Goal: Transaction & Acquisition: Purchase product/service

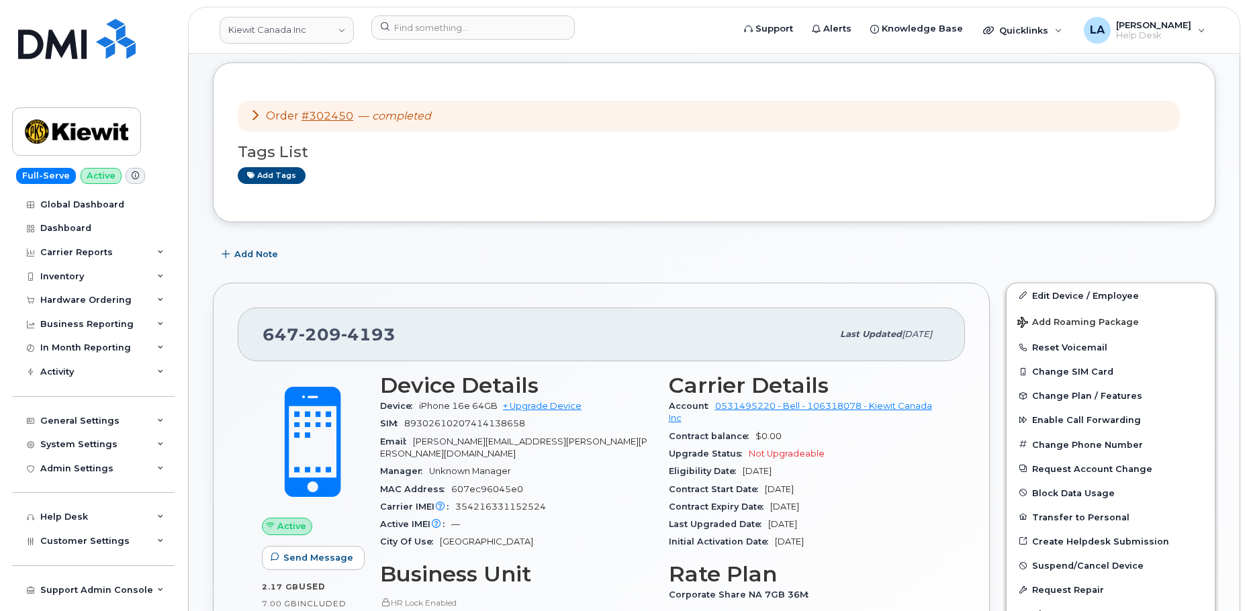
scroll to position [31, 0]
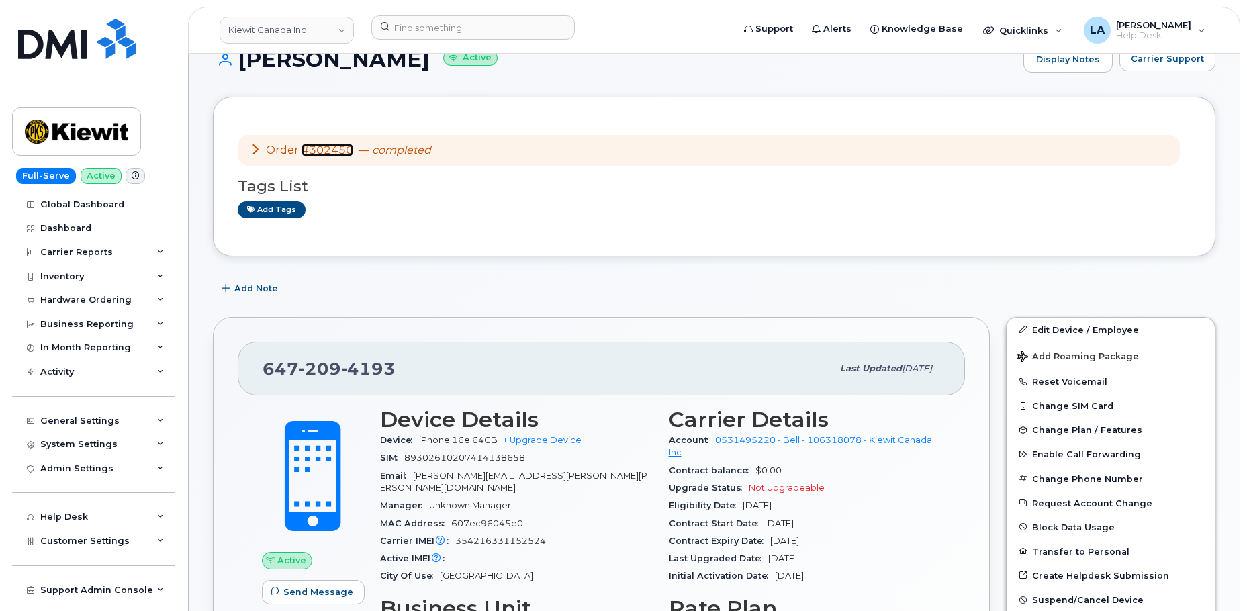
click at [313, 148] on link "#302450" at bounding box center [328, 150] width 52 height 13
click at [321, 157] on div "Order #302450 — completed" at bounding box center [340, 150] width 181 height 15
click at [316, 155] on link "#302450" at bounding box center [328, 150] width 52 height 13
drag, startPoint x: 547, startPoint y: 440, endPoint x: 358, endPoint y: 77, distance: 408.9
click at [547, 440] on link "+ Upgrade Device" at bounding box center [542, 440] width 79 height 10
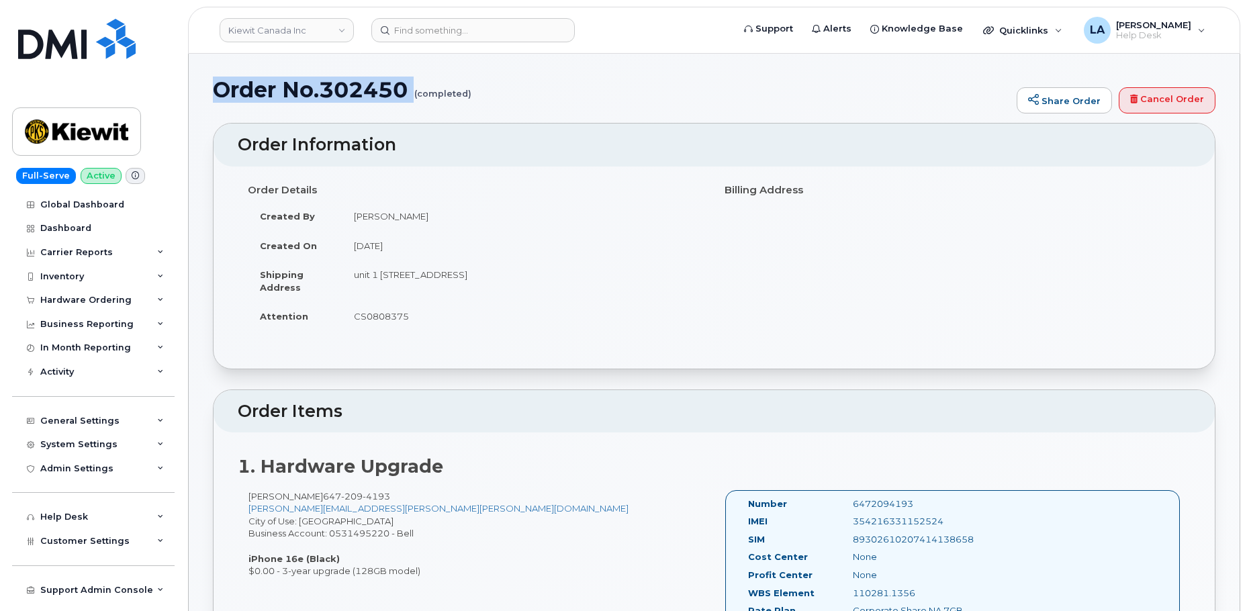
drag, startPoint x: 211, startPoint y: 90, endPoint x: 419, endPoint y: 102, distance: 207.9
copy h1 "Order No.302450"
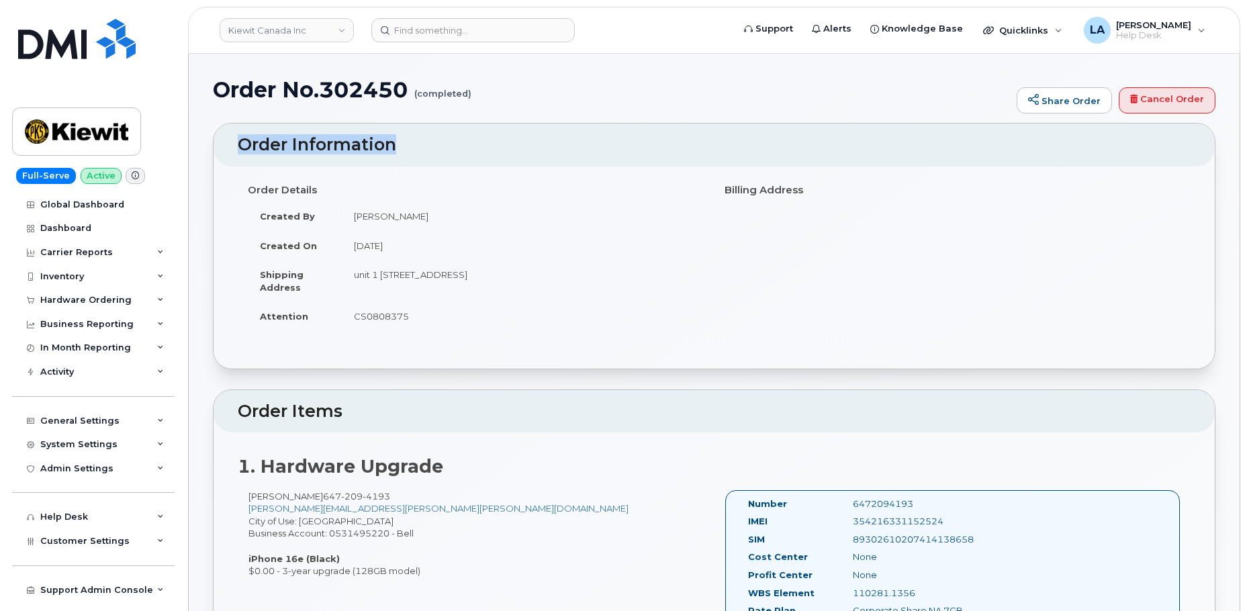
drag, startPoint x: 1246, startPoint y: 108, endPoint x: 1246, endPoint y: 125, distance: 16.8
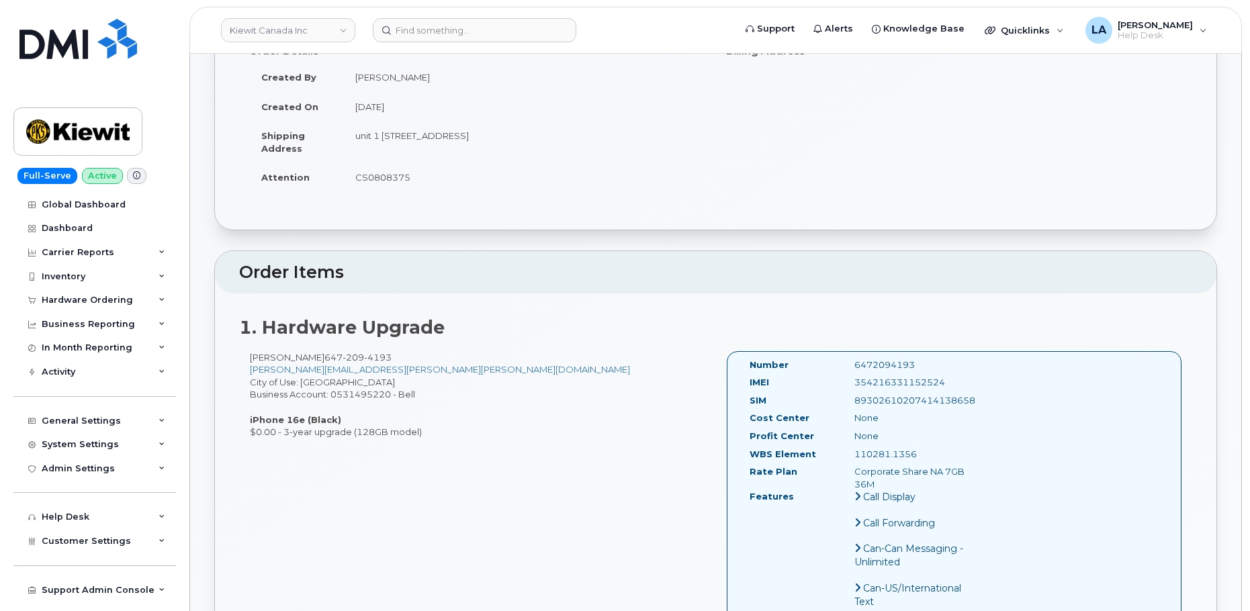
scroll to position [167, 0]
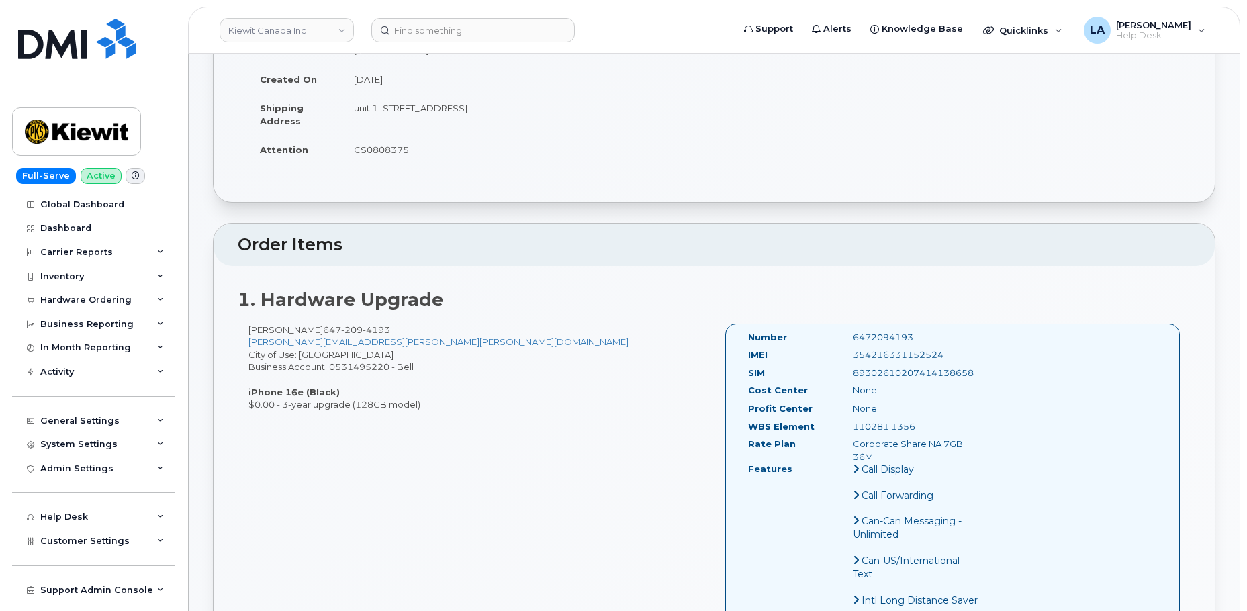
click at [920, 185] on div "Order Details Created By Travis Tedesco Created On October 3, 2025 Shipping Add…" at bounding box center [715, 101] width 1002 height 202
drag, startPoint x: 1245, startPoint y: 134, endPoint x: 1266, endPoint y: 171, distance: 43.0
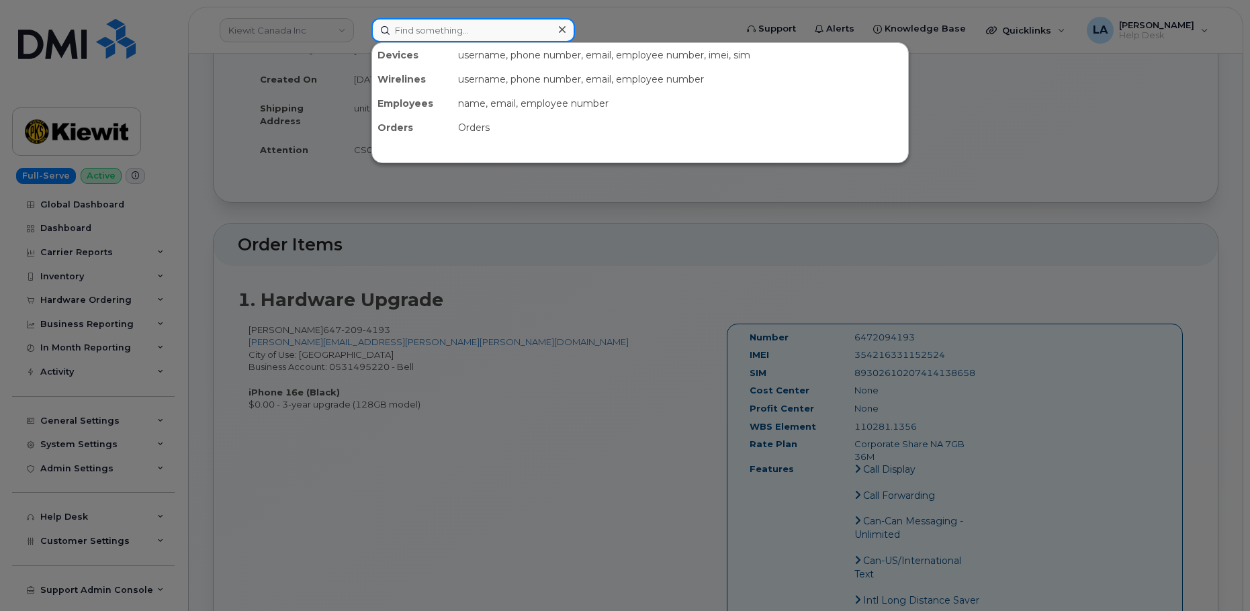
click at [459, 32] on input at bounding box center [473, 30] width 204 height 24
paste input "720 219 1326"
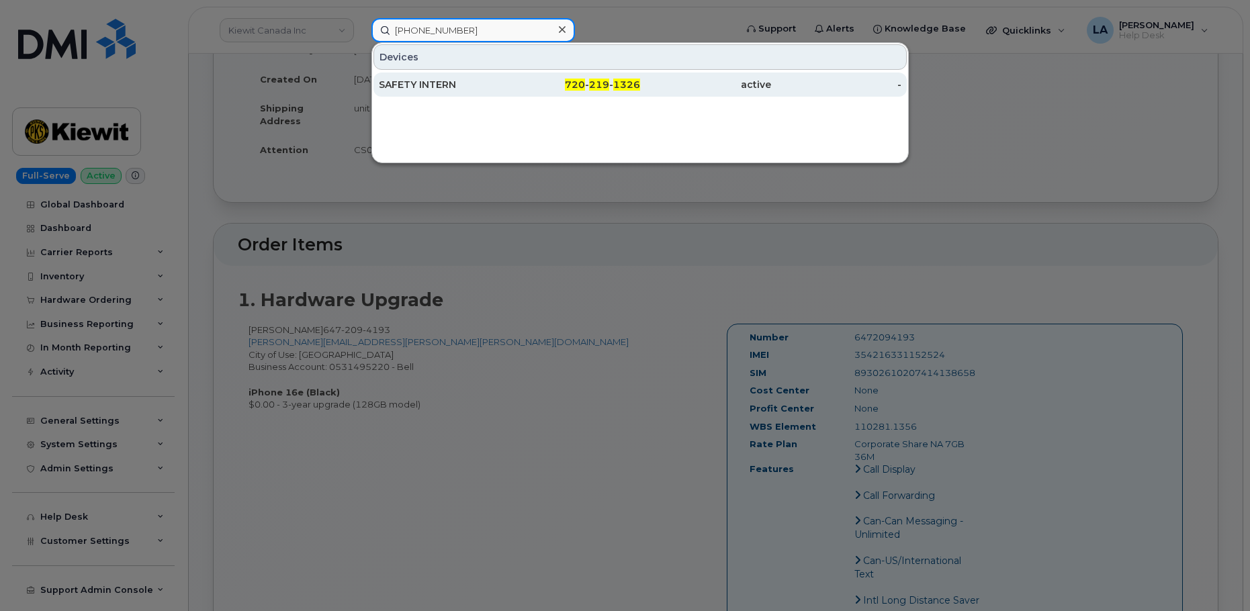
type input "720 219 1326"
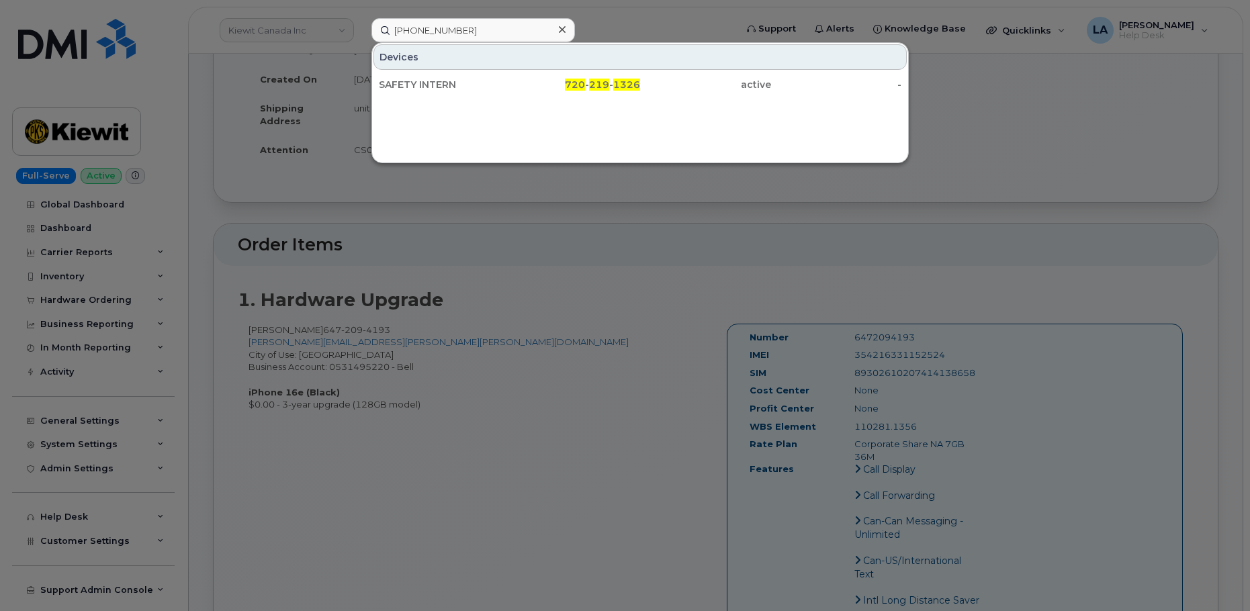
drag, startPoint x: 430, startPoint y: 83, endPoint x: 433, endPoint y: 46, distance: 37.0
click at [430, 83] on div "SAFETY INTERN" at bounding box center [444, 84] width 131 height 13
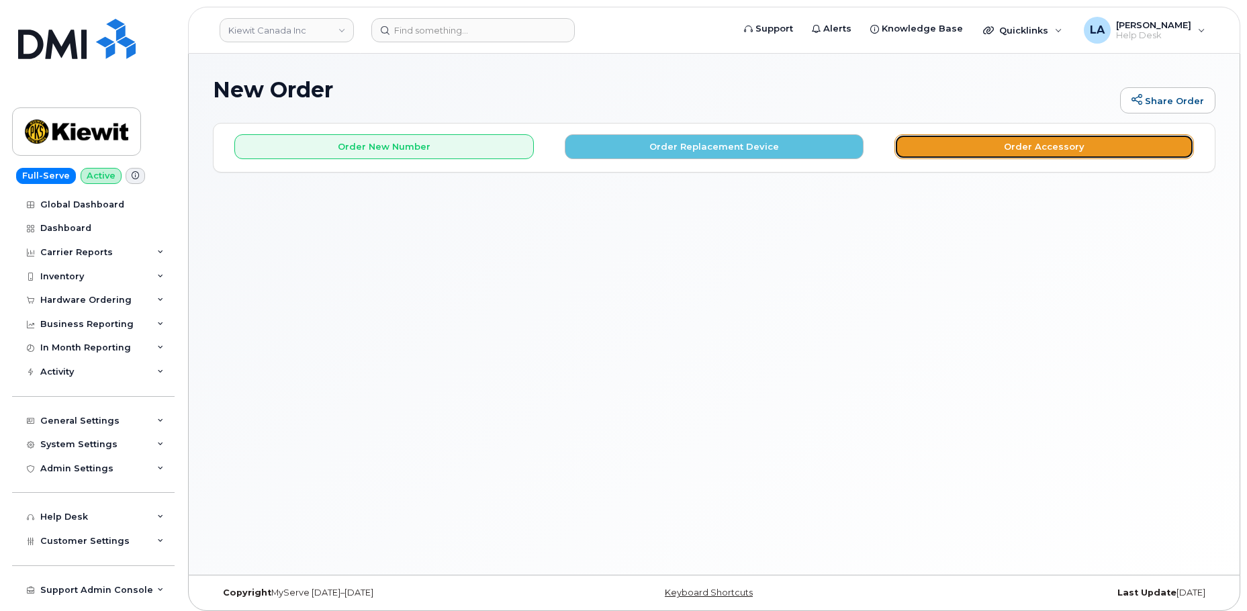
click at [1019, 138] on button "Order Accessory" at bounding box center [1045, 146] width 300 height 25
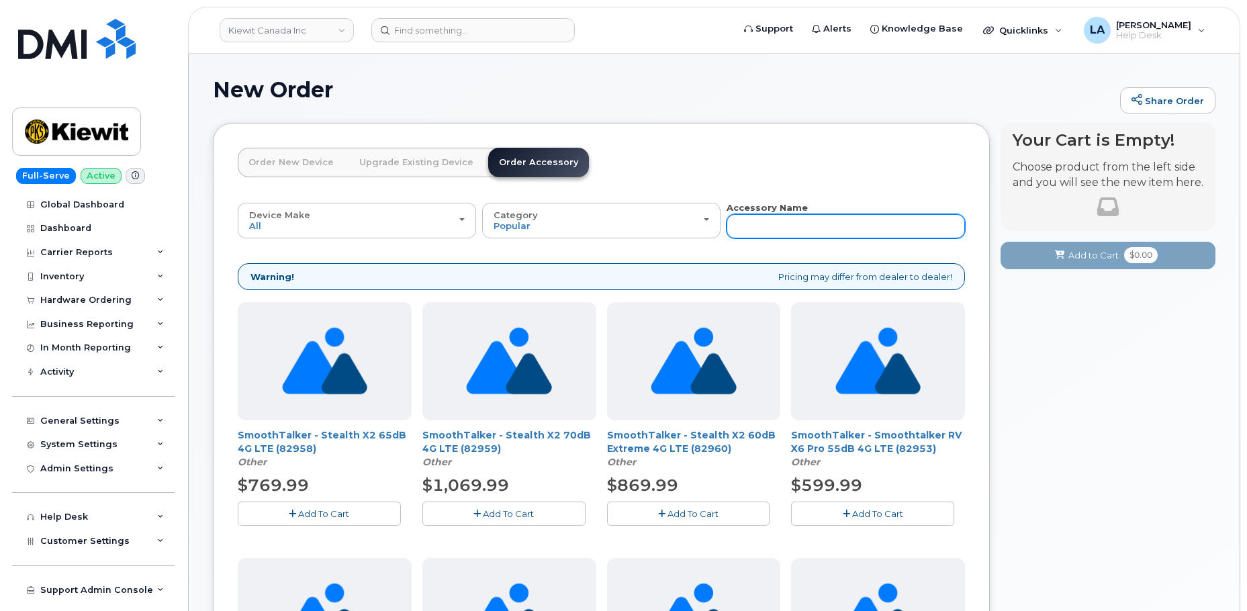
click at [824, 224] on input "text" at bounding box center [846, 226] width 238 height 24
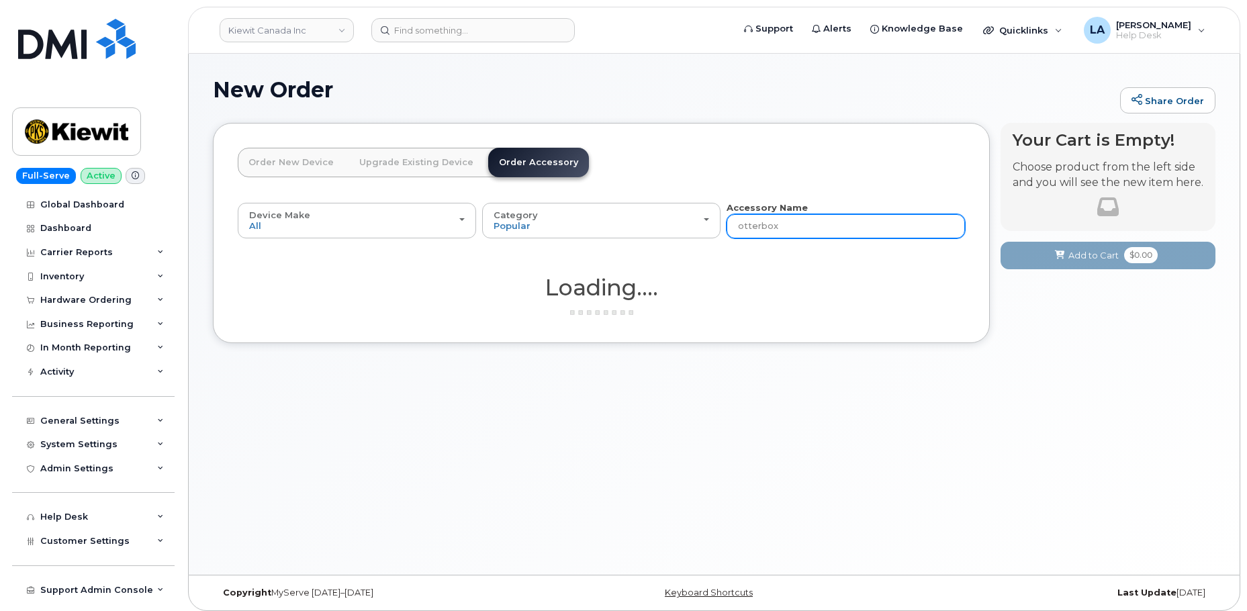
type input "otterbox"
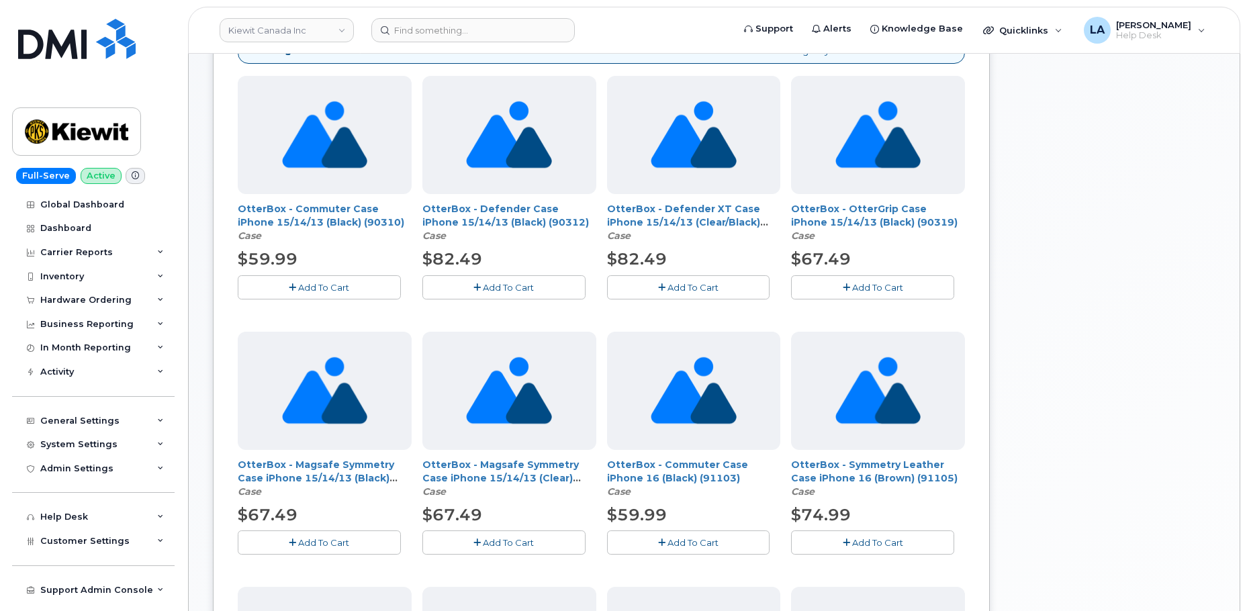
scroll to position [228, 0]
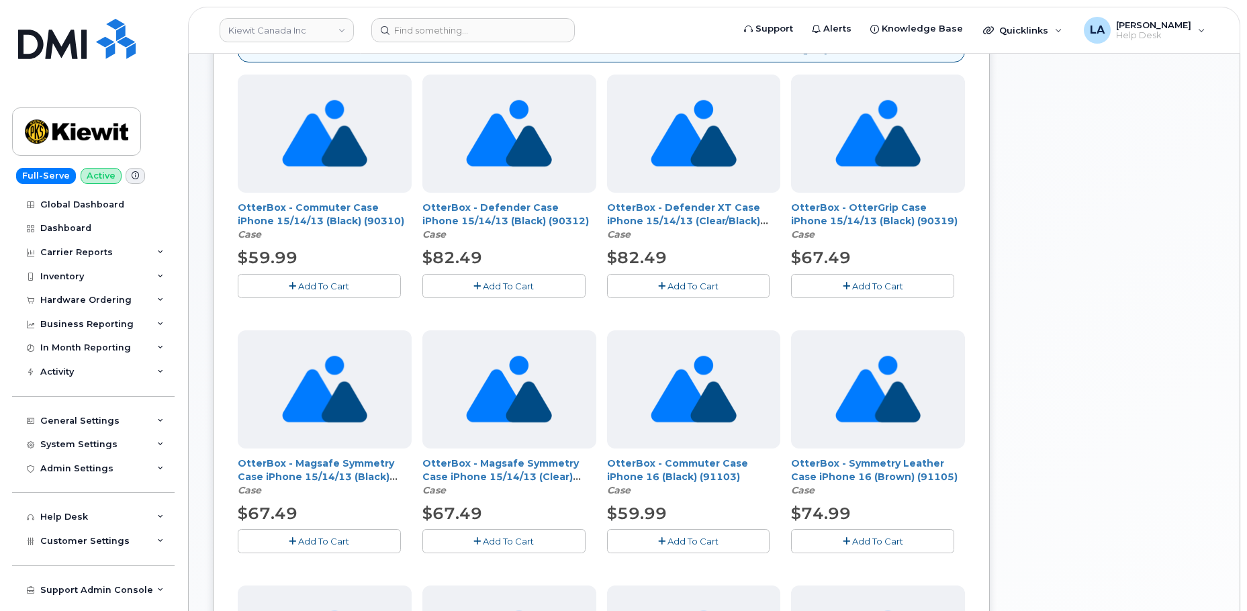
drag, startPoint x: 1247, startPoint y: 243, endPoint x: 1249, endPoint y: 321, distance: 78.0
click at [1247, 321] on html "Kiewit Canada Inc Support Alerts Knowledge Base Quicklinks Suspend / Cancel Dev…" at bounding box center [623, 517] width 1247 height 1491
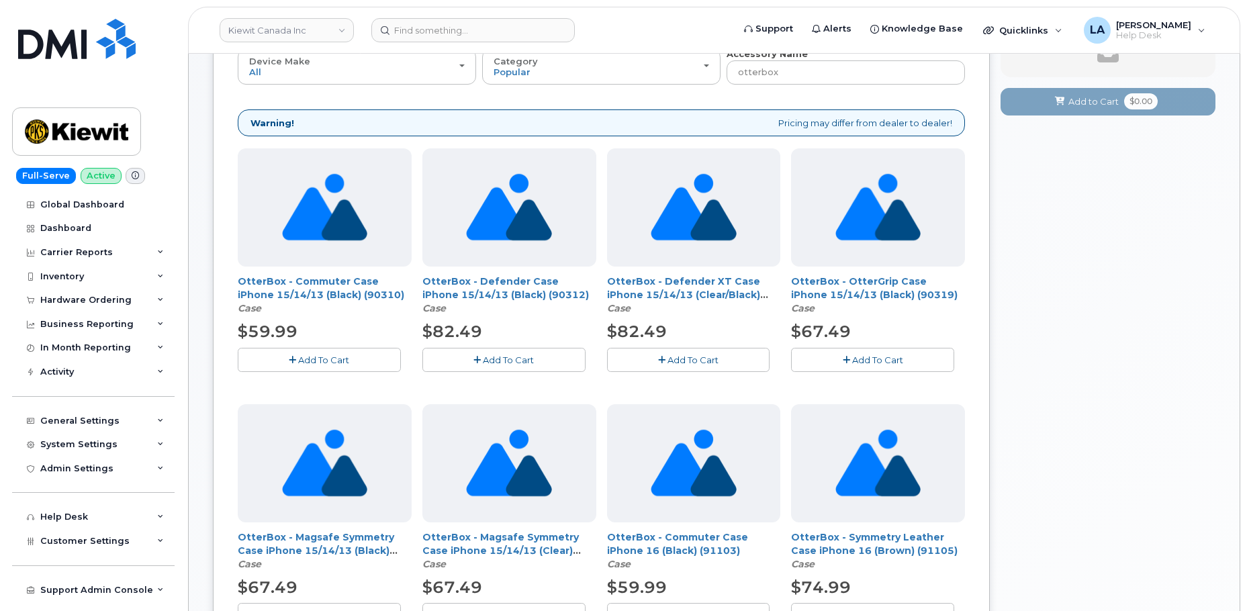
scroll to position [136, 0]
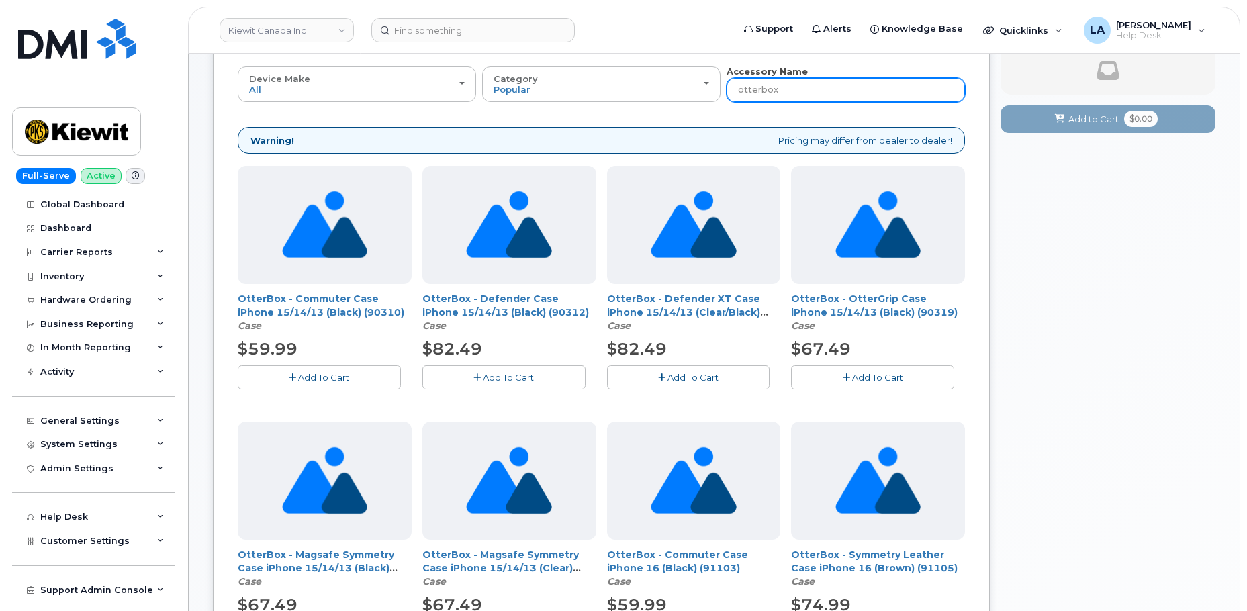
click at [863, 91] on input "otterbox" at bounding box center [846, 90] width 238 height 24
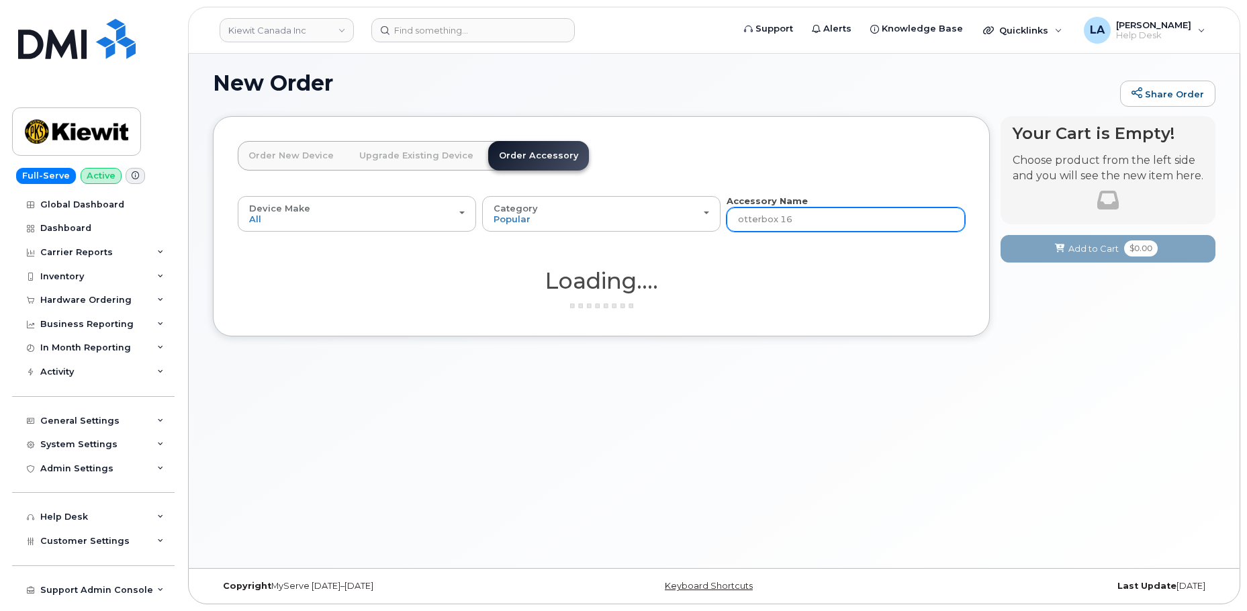
type input "otterbox 16e"
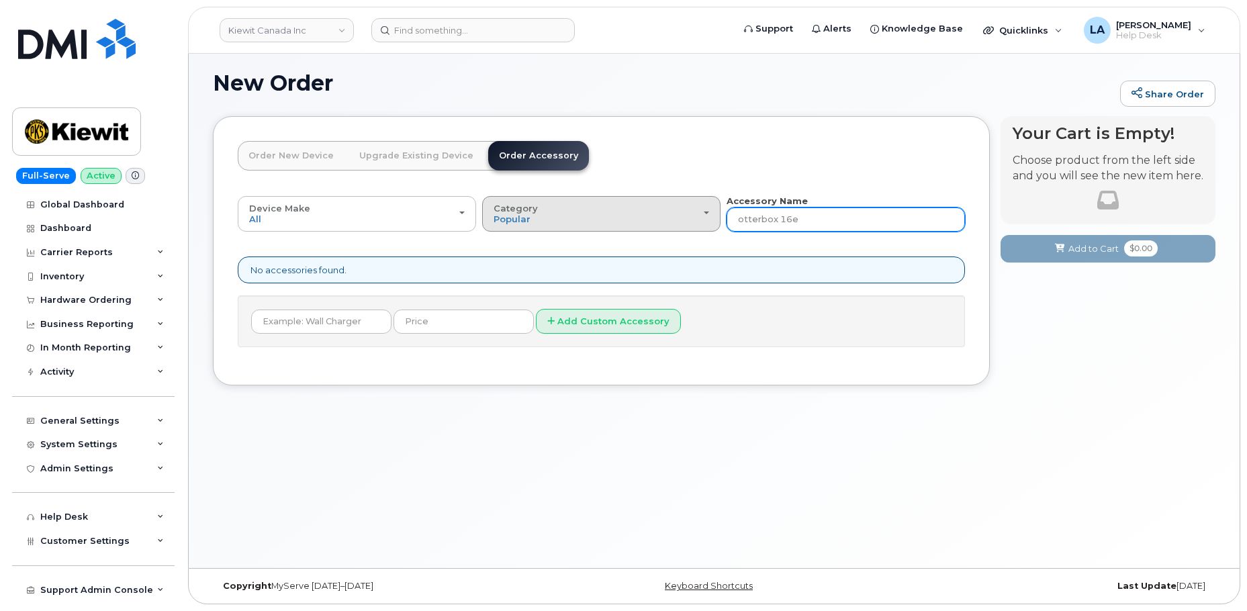
drag, startPoint x: 822, startPoint y: 214, endPoint x: 674, endPoint y: 211, distance: 147.8
click at [674, 211] on div "Device Make All Android Cell Phone HUB iPhone Modem Tablet All Android Cell Pho…" at bounding box center [602, 213] width 728 height 37
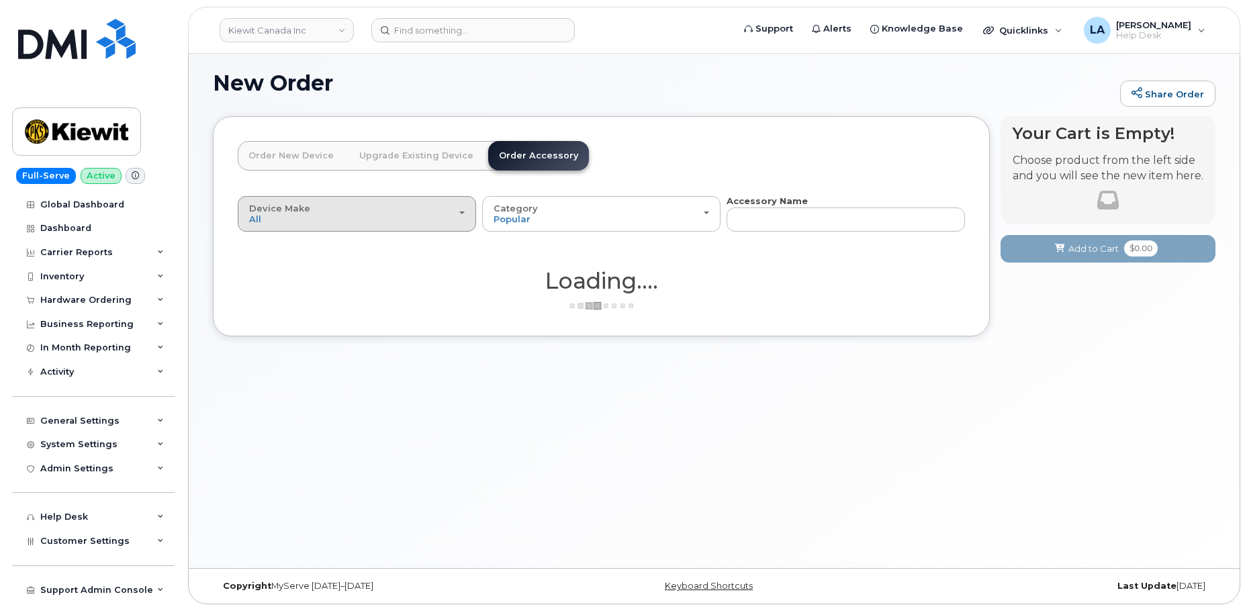
click at [328, 224] on div "Device Make All Android Cell Phone HUB iPhone Modem Tablet" at bounding box center [357, 214] width 216 height 21
click at [273, 346] on label "iPhone" at bounding box center [265, 342] width 49 height 16
click at [0, 0] on input "iPhone" at bounding box center [0, 0] width 0 height 0
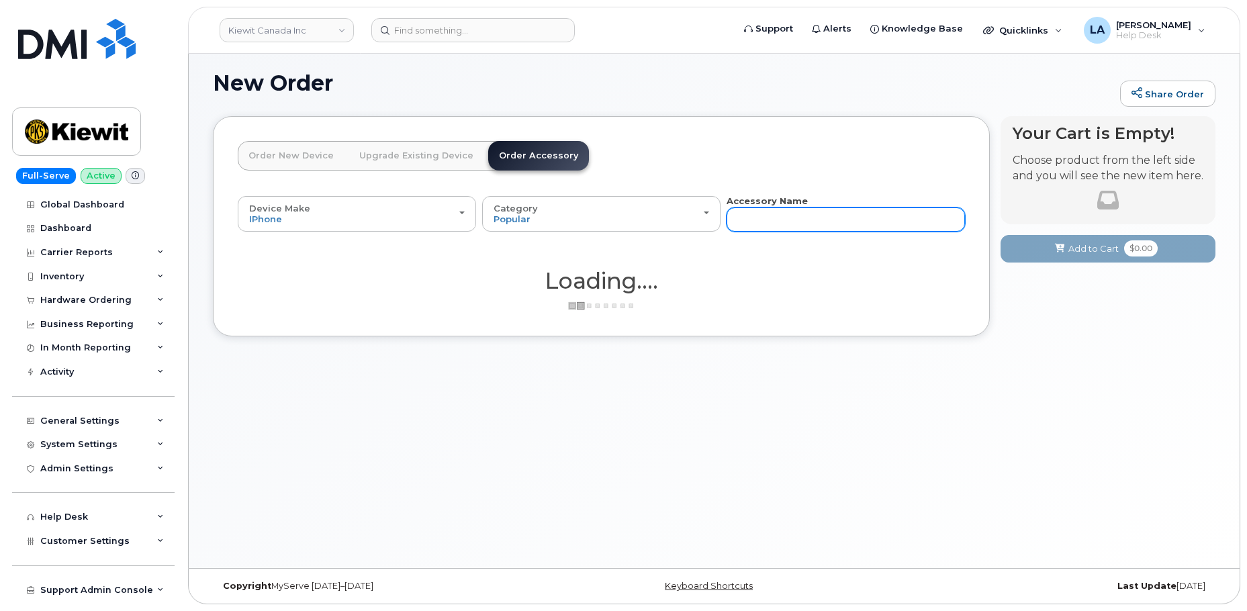
click at [811, 221] on input "text" at bounding box center [846, 220] width 238 height 24
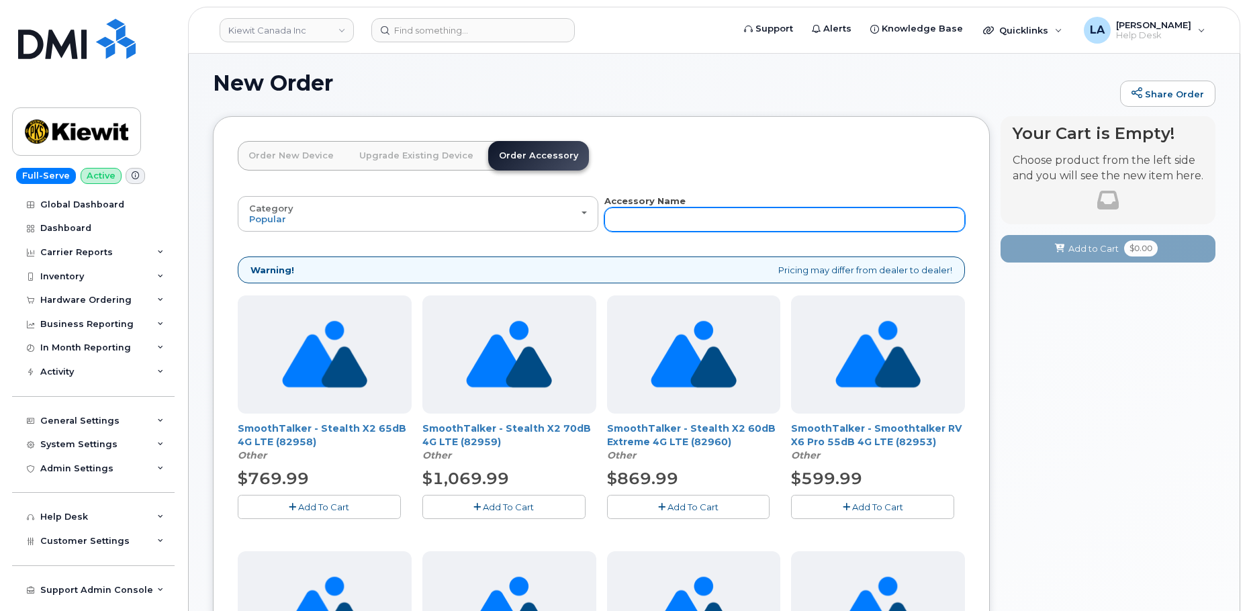
click at [788, 216] on input "text" at bounding box center [785, 220] width 361 height 24
type input "case"
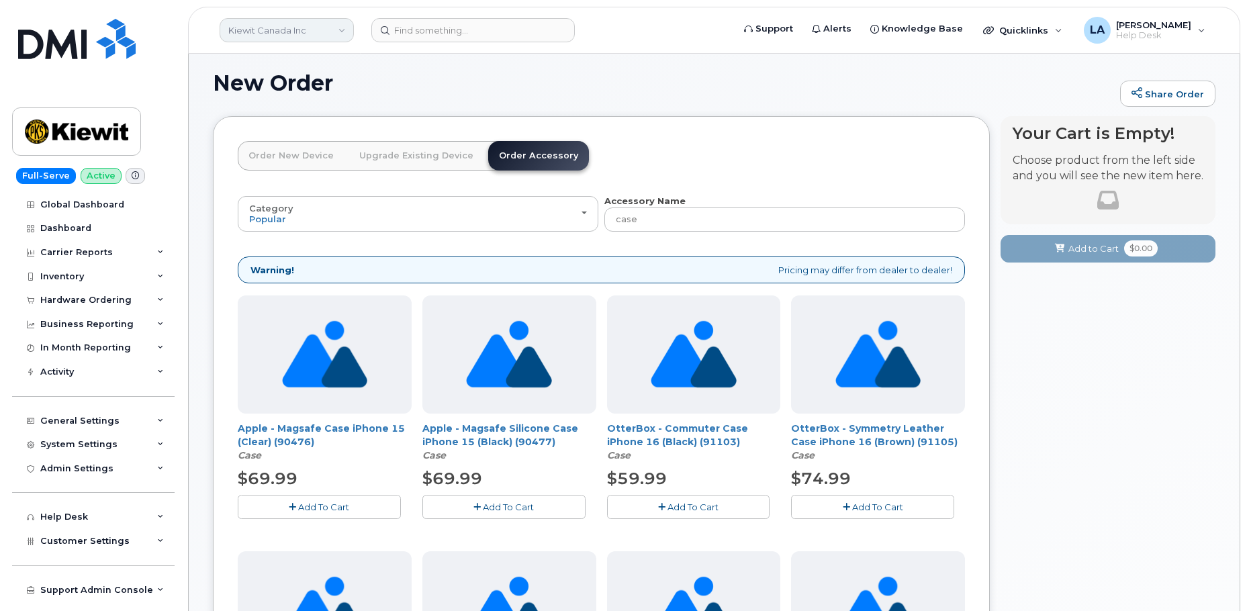
click at [283, 26] on link "Kiewit Canada Inc" at bounding box center [287, 30] width 134 height 24
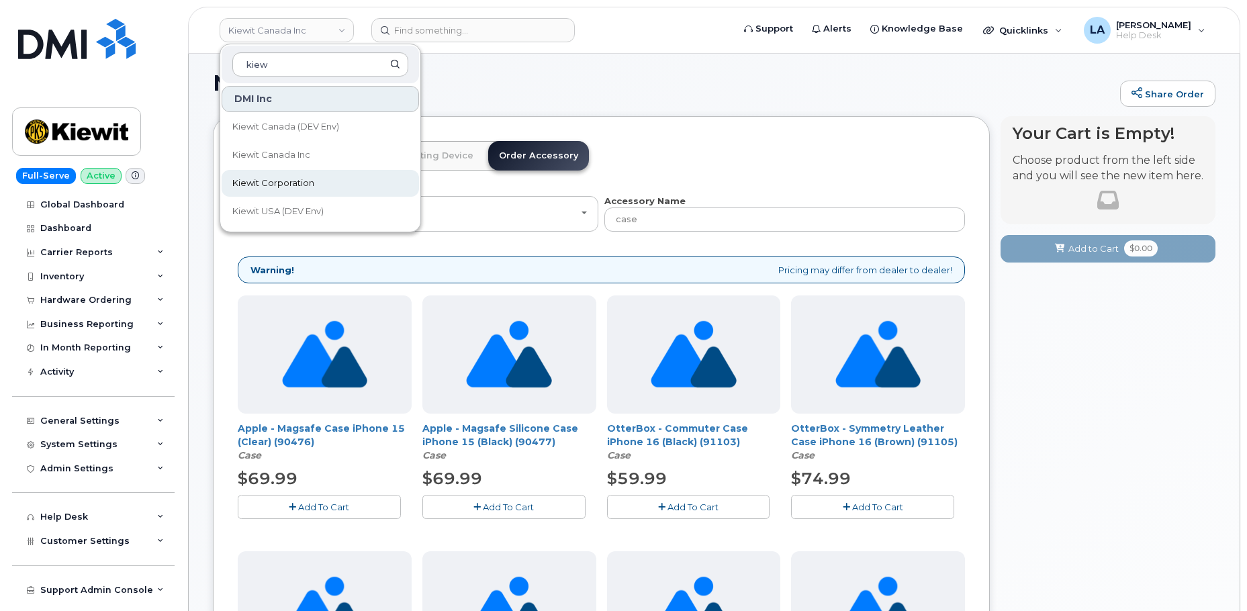
type input "kiew"
click at [288, 183] on span "Kiewit Corporation" at bounding box center [273, 183] width 82 height 13
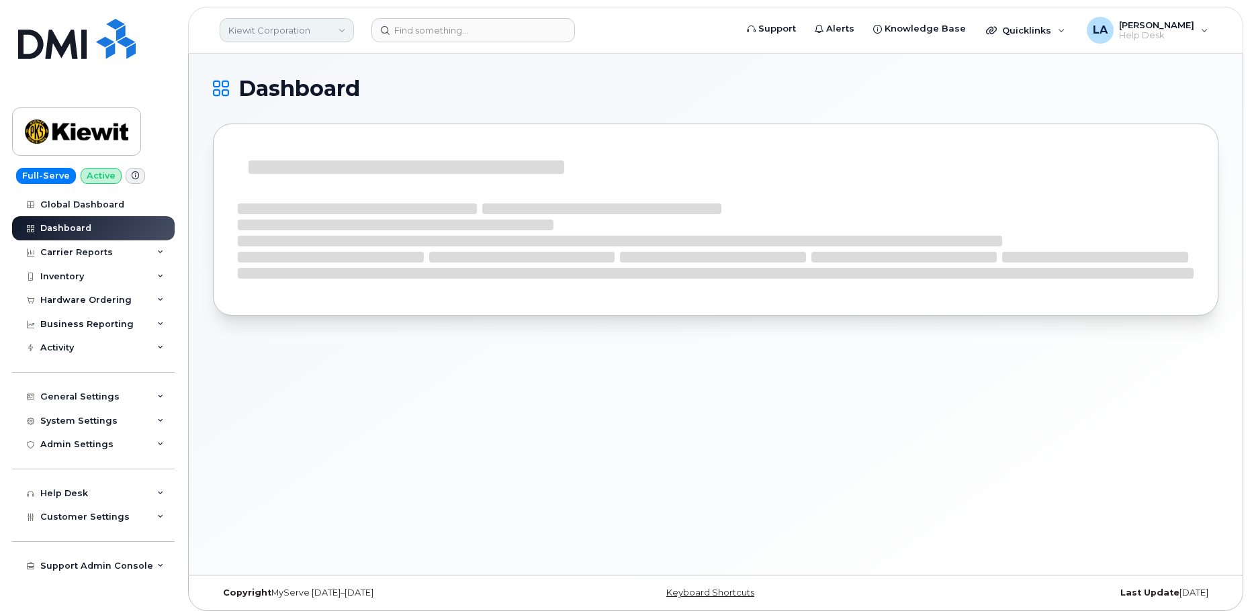
click at [335, 36] on link "Kiewit Corporation" at bounding box center [287, 30] width 134 height 24
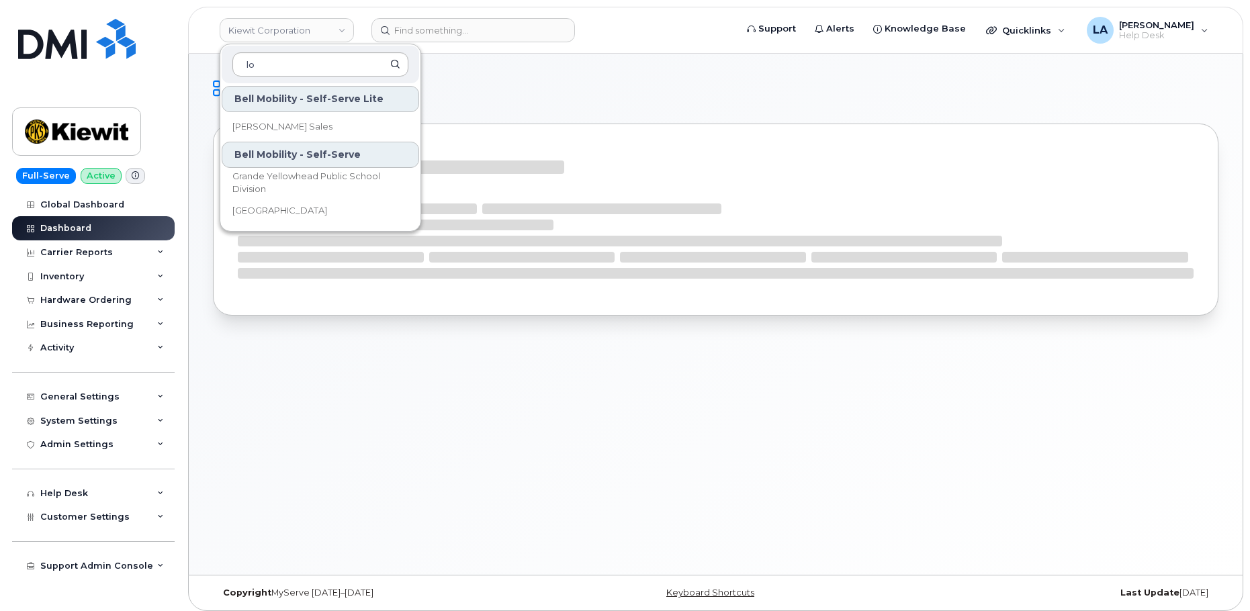
type input "l"
type input "kiewi"
drag, startPoint x: 281, startPoint y: 157, endPoint x: 327, endPoint y: 164, distance: 46.2
click at [281, 157] on span "Kiewit Canada Inc" at bounding box center [271, 154] width 78 height 13
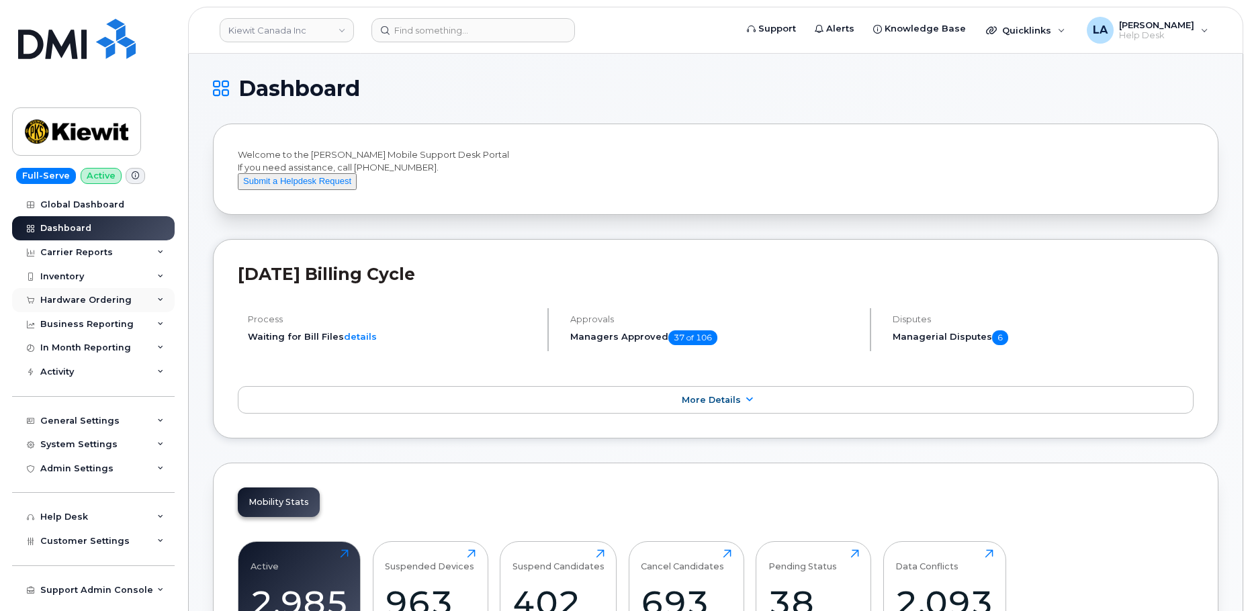
click at [155, 296] on div "Hardware Ordering" at bounding box center [93, 300] width 163 height 24
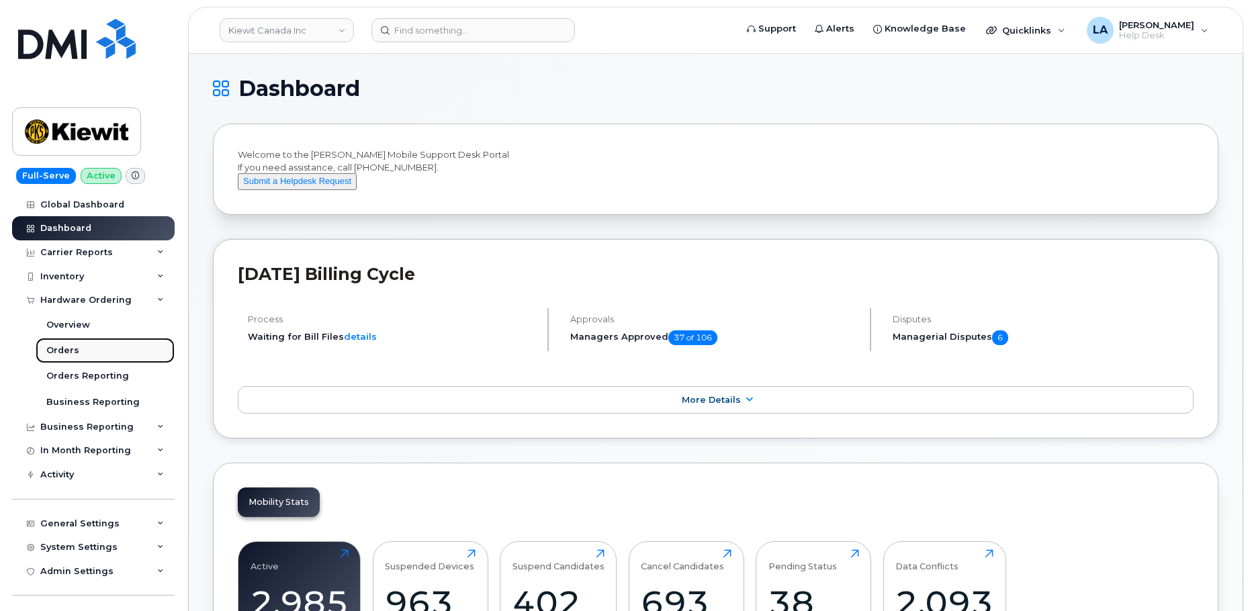
click at [63, 351] on div "Orders" at bounding box center [62, 351] width 33 height 12
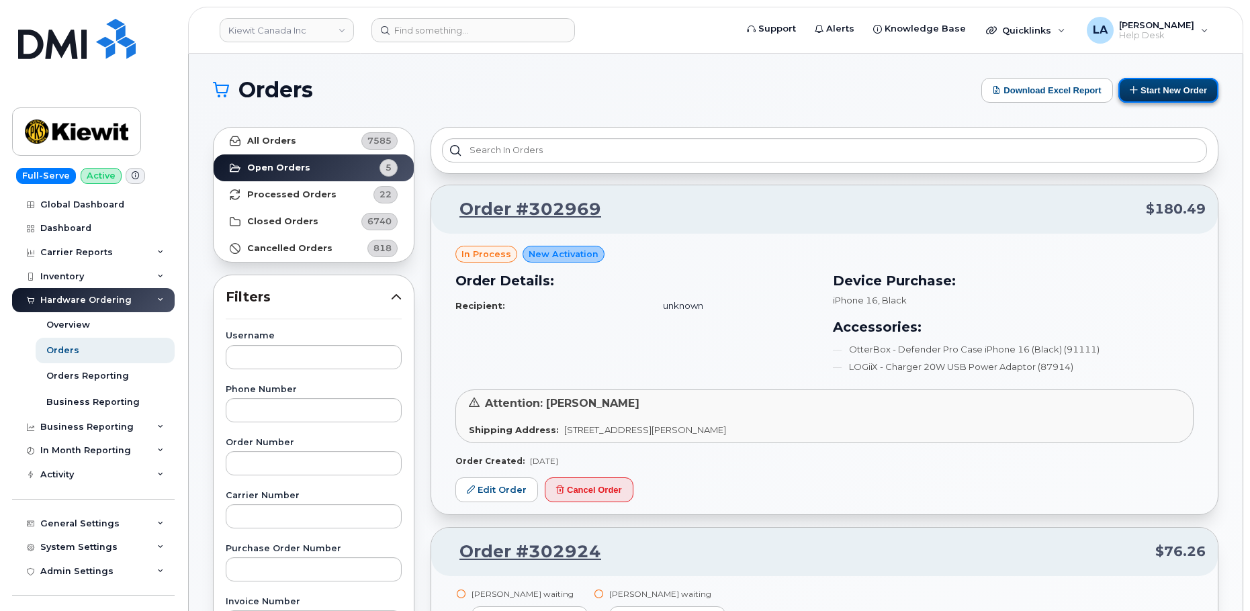
click at [1157, 90] on button "Start New Order" at bounding box center [1168, 90] width 100 height 25
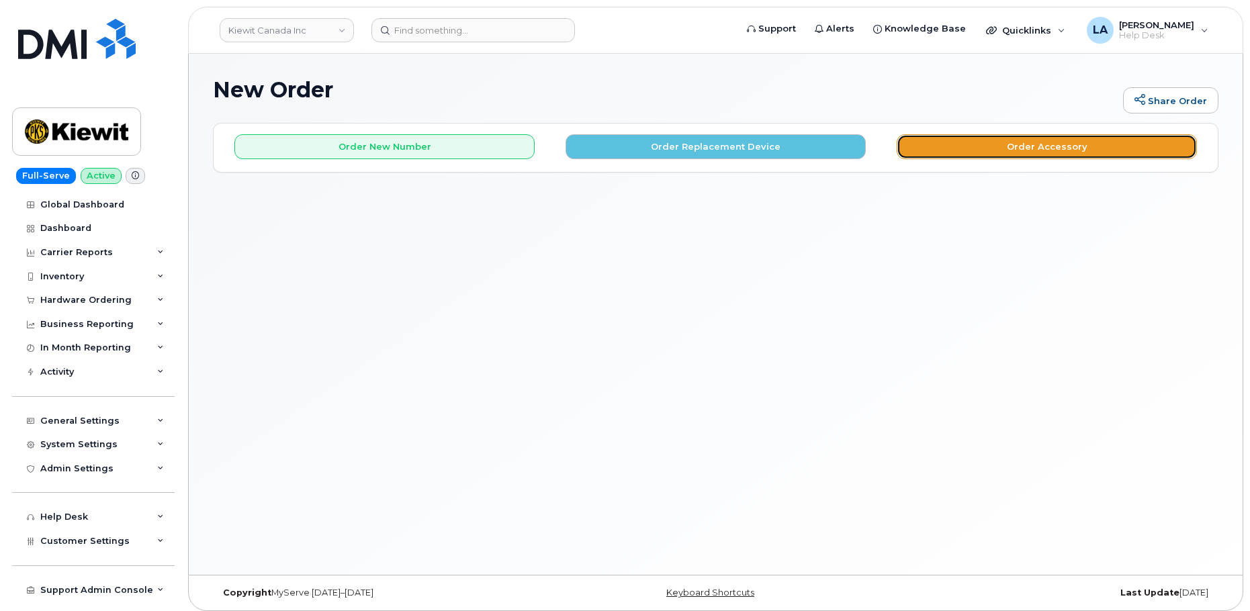
click at [1025, 149] on button "Order Accessory" at bounding box center [1047, 146] width 300 height 25
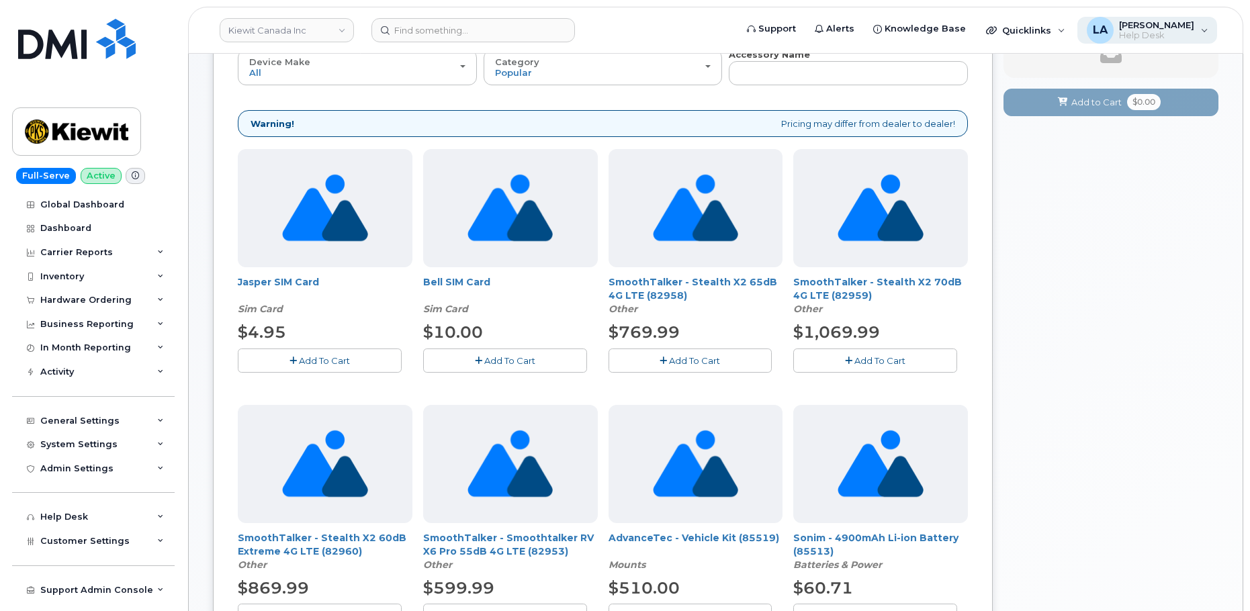
scroll to position [100, 0]
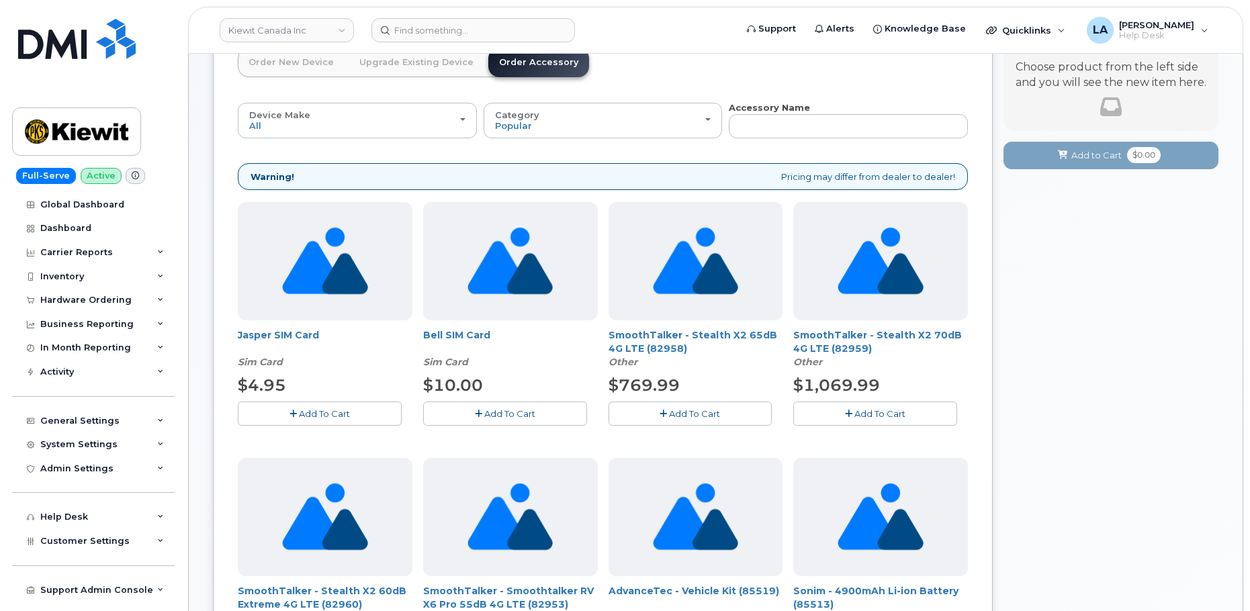
click at [504, 17] on header "Kiewit Canada Inc Support Alerts Knowledge Base Quicklinks Suspend / Cancel Dev…" at bounding box center [715, 30] width 1055 height 47
click at [462, 32] on input at bounding box center [473, 30] width 204 height 24
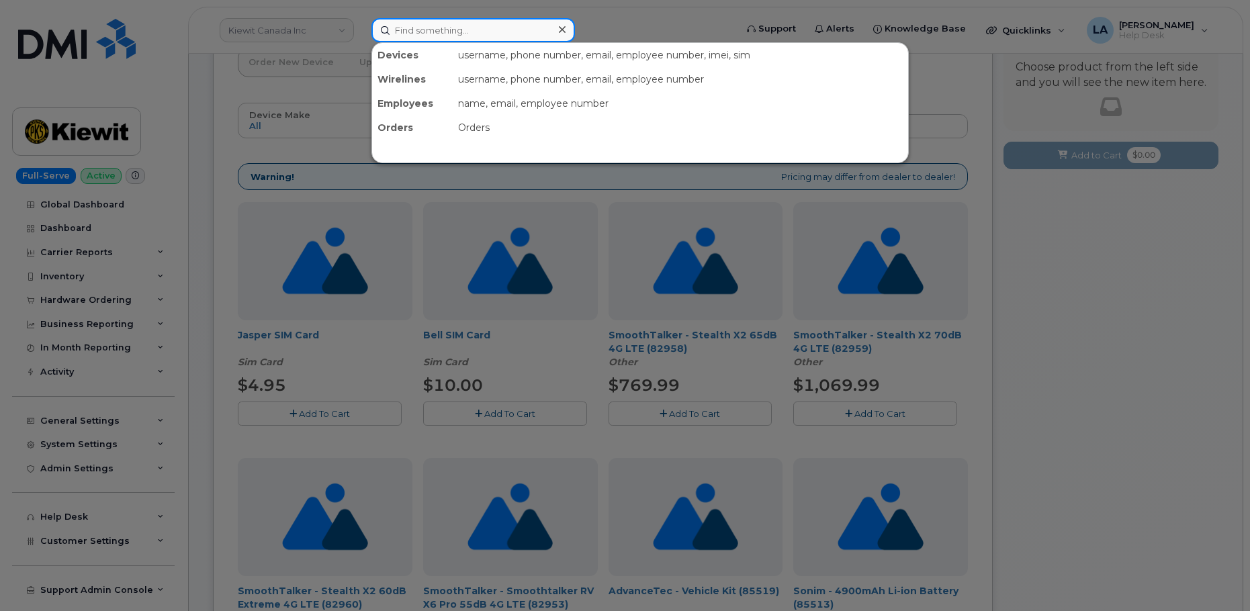
paste input "720 219 1326"
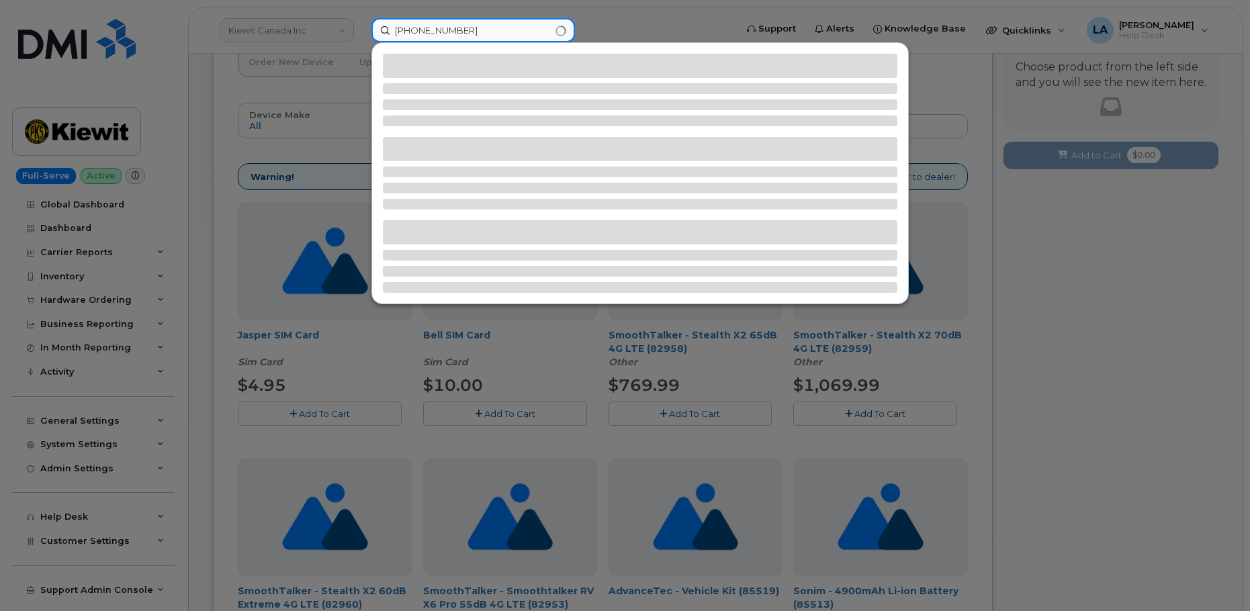
type input "720 219 1326"
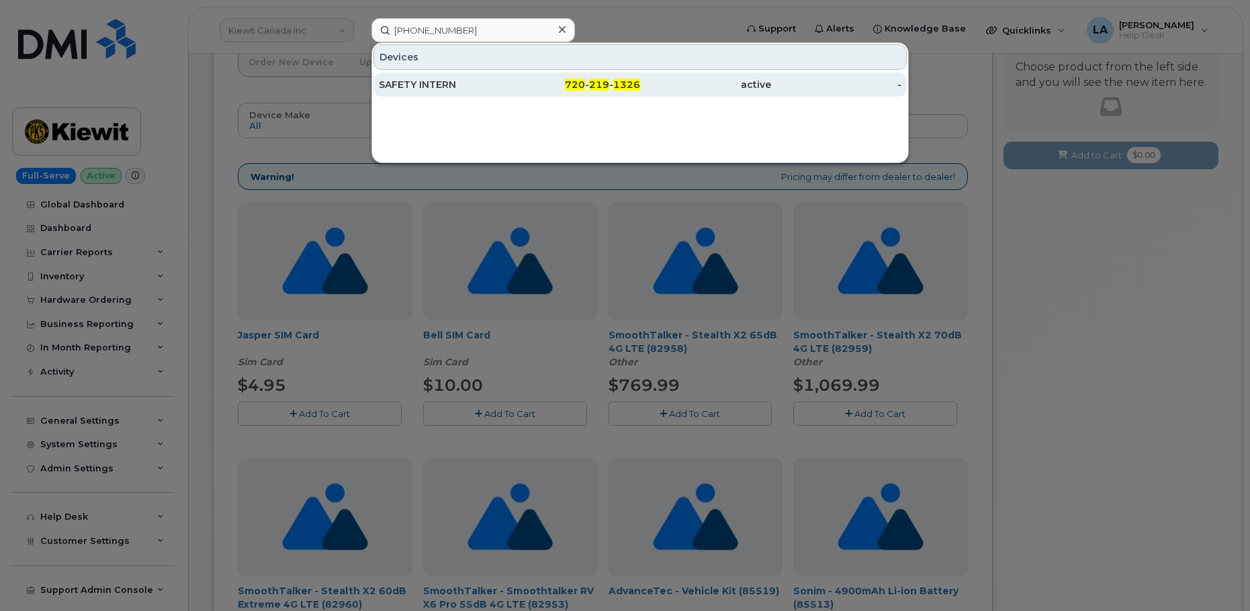
click at [475, 85] on div "SAFETY INTERN" at bounding box center [444, 84] width 131 height 13
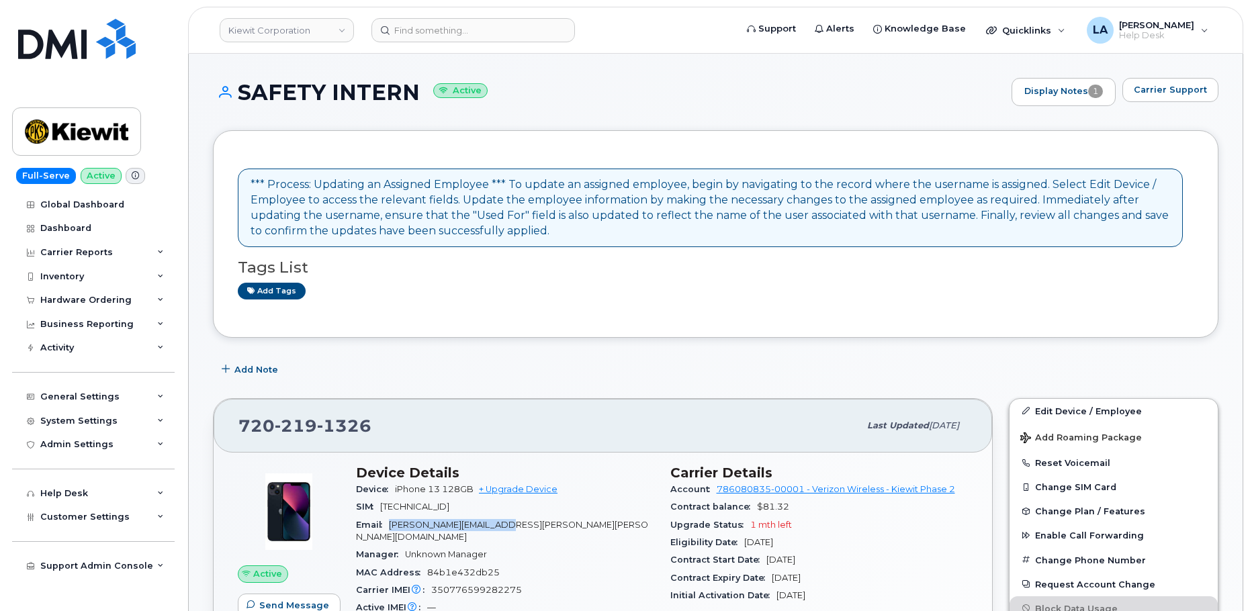
drag, startPoint x: 530, startPoint y: 525, endPoint x: 390, endPoint y: 521, distance: 140.4
click at [390, 521] on div "Email [PERSON_NAME][EMAIL_ADDRESS][PERSON_NAME][PERSON_NAME][DOMAIN_NAME]" at bounding box center [505, 532] width 298 height 30
copy span "[PERSON_NAME][EMAIL_ADDRESS][PERSON_NAME][PERSON_NAME][DOMAIN_NAME]"
click at [523, 488] on link "+ Upgrade Device" at bounding box center [518, 489] width 79 height 10
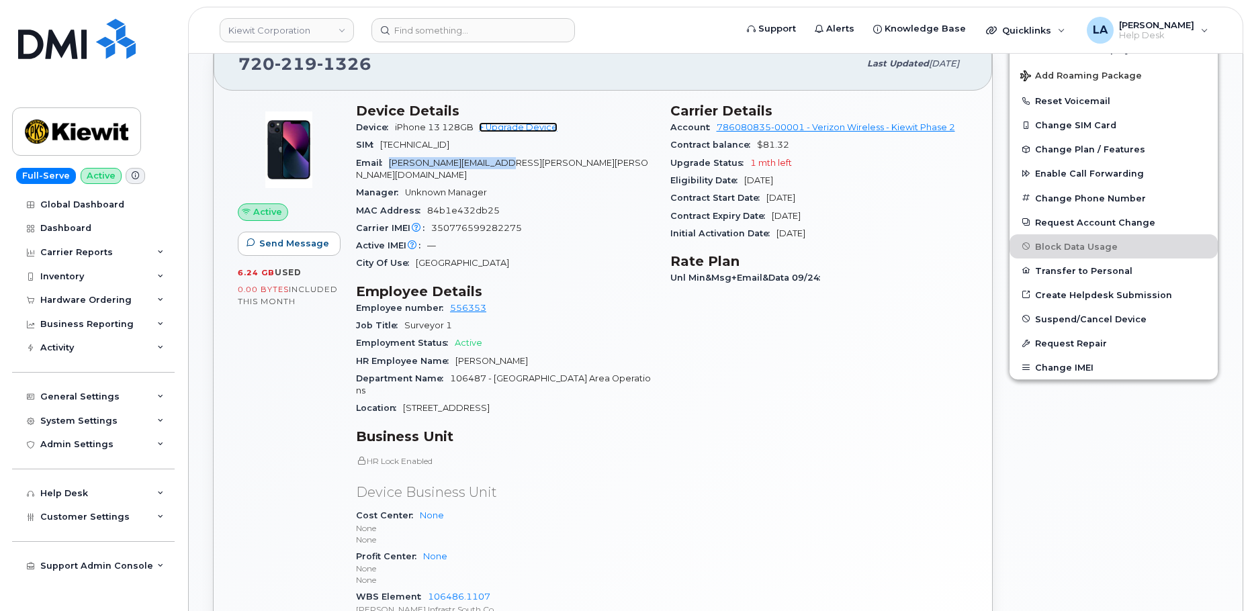
scroll to position [403, 0]
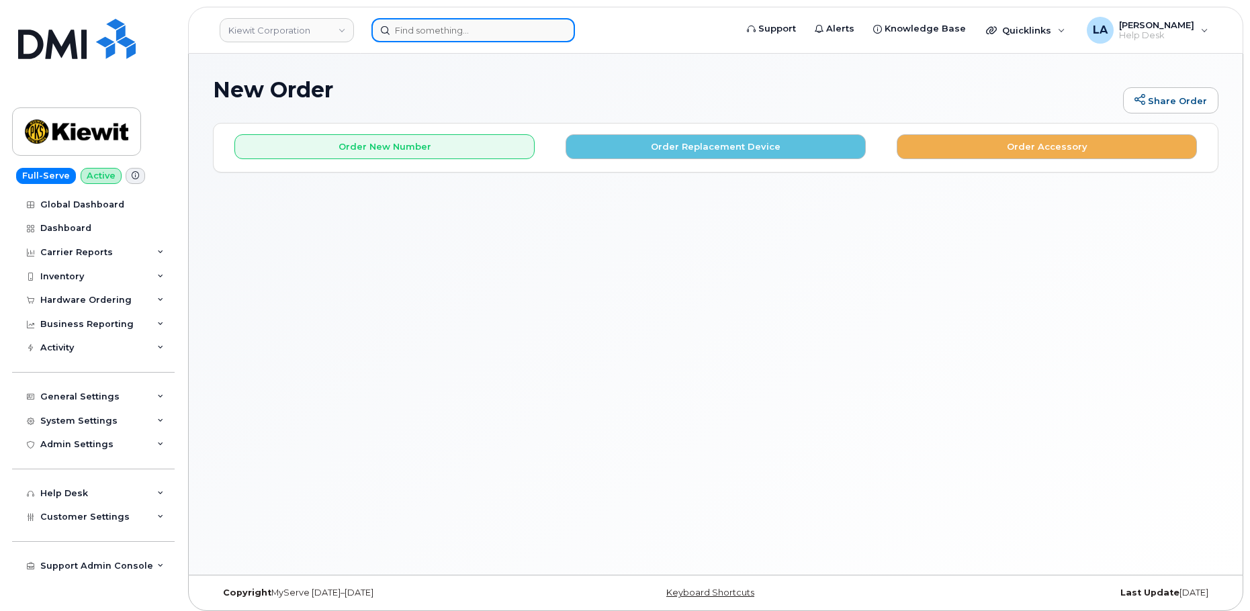
click at [451, 32] on input at bounding box center [473, 30] width 204 height 24
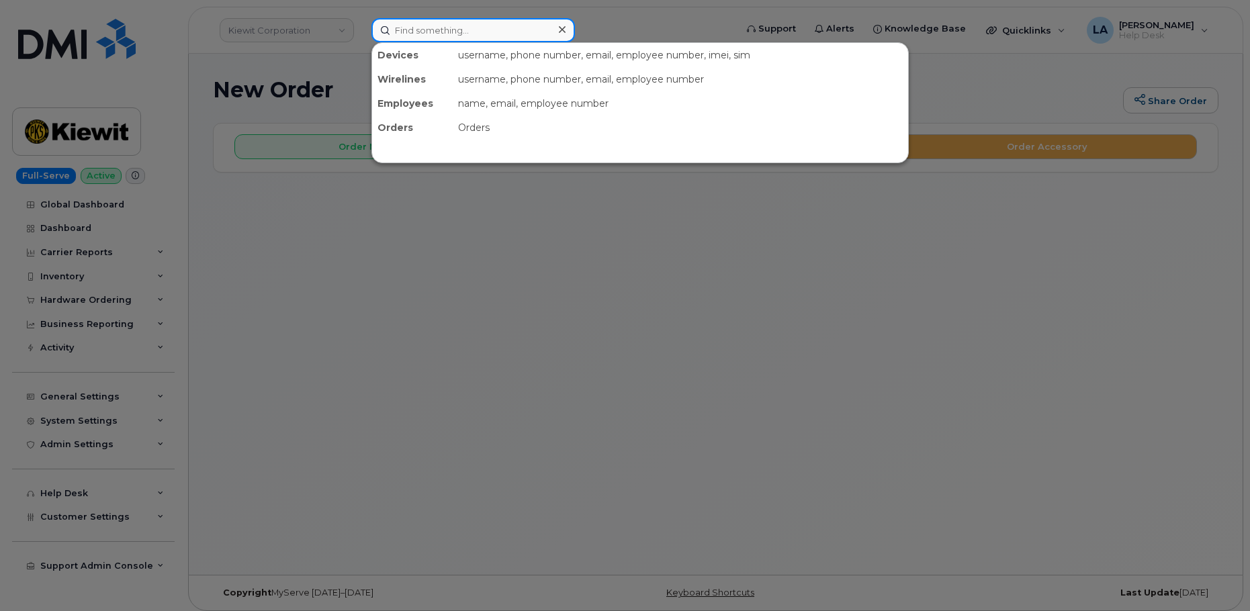
paste input "[PERSON_NAME][EMAIL_ADDRESS][PERSON_NAME][PERSON_NAME][DOMAIN_NAME]"
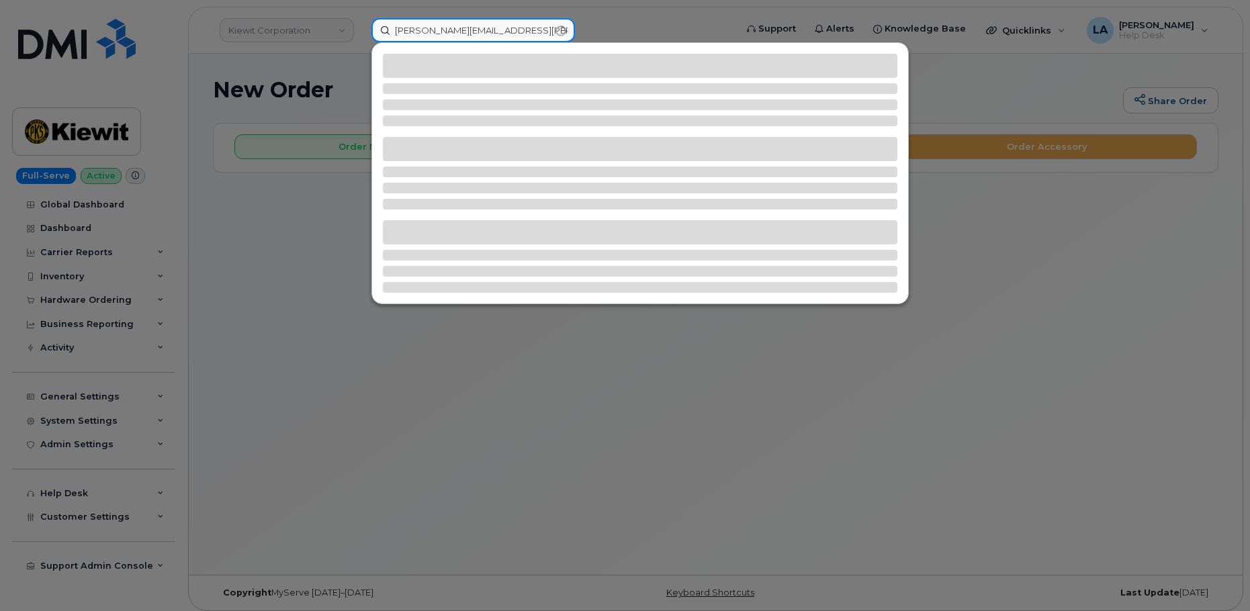
type input "[PERSON_NAME][EMAIL_ADDRESS][PERSON_NAME][PERSON_NAME][DOMAIN_NAME]"
click at [500, 442] on div at bounding box center [625, 305] width 1250 height 611
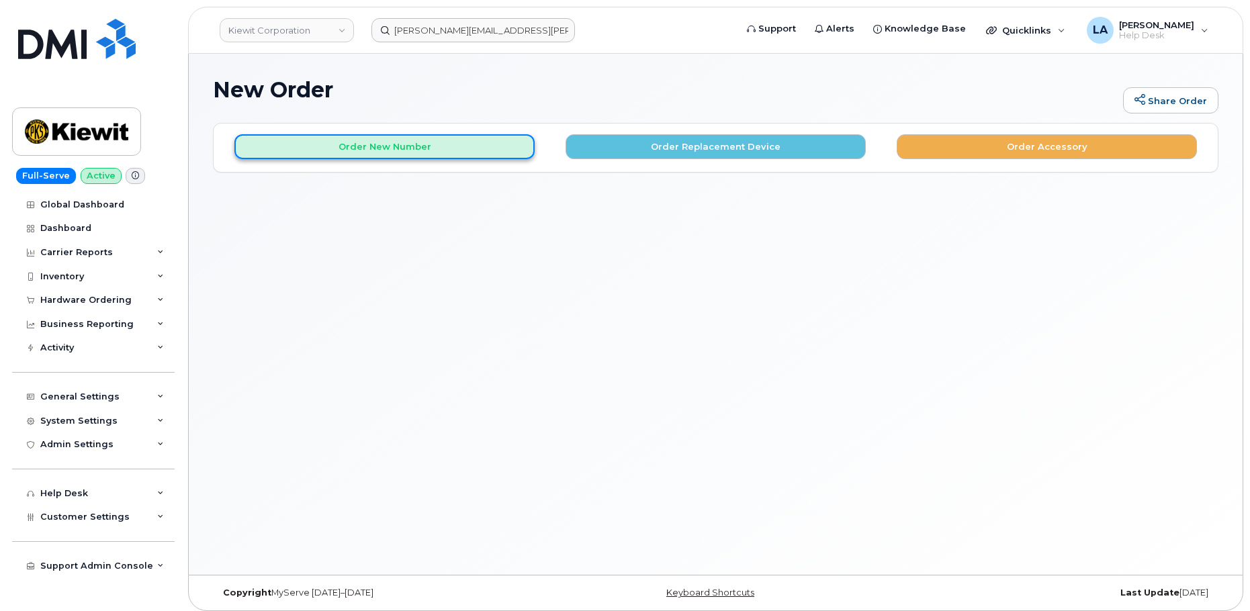
click at [400, 139] on button "Order New Number" at bounding box center [384, 146] width 300 height 25
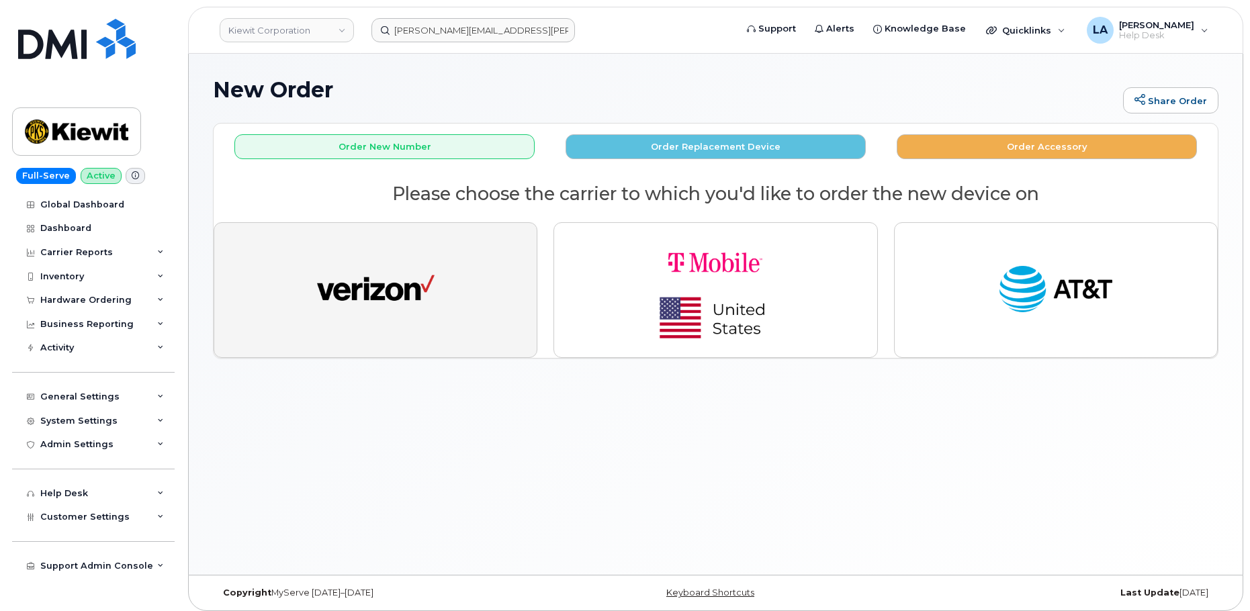
click at [376, 249] on button "button" at bounding box center [376, 290] width 324 height 136
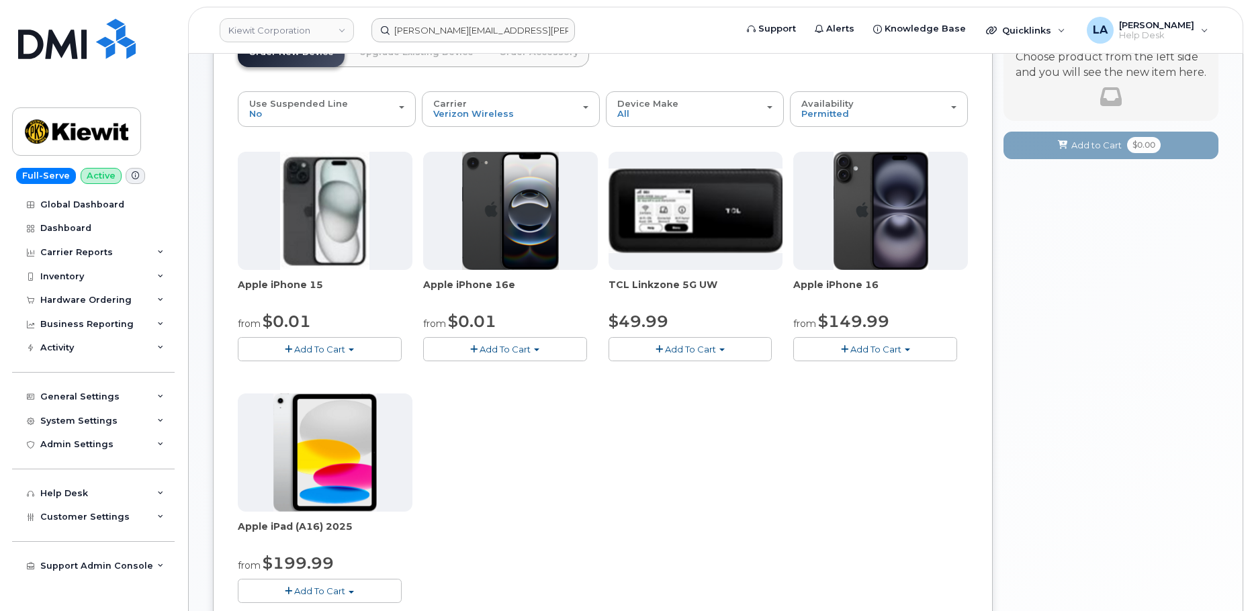
scroll to position [204, 0]
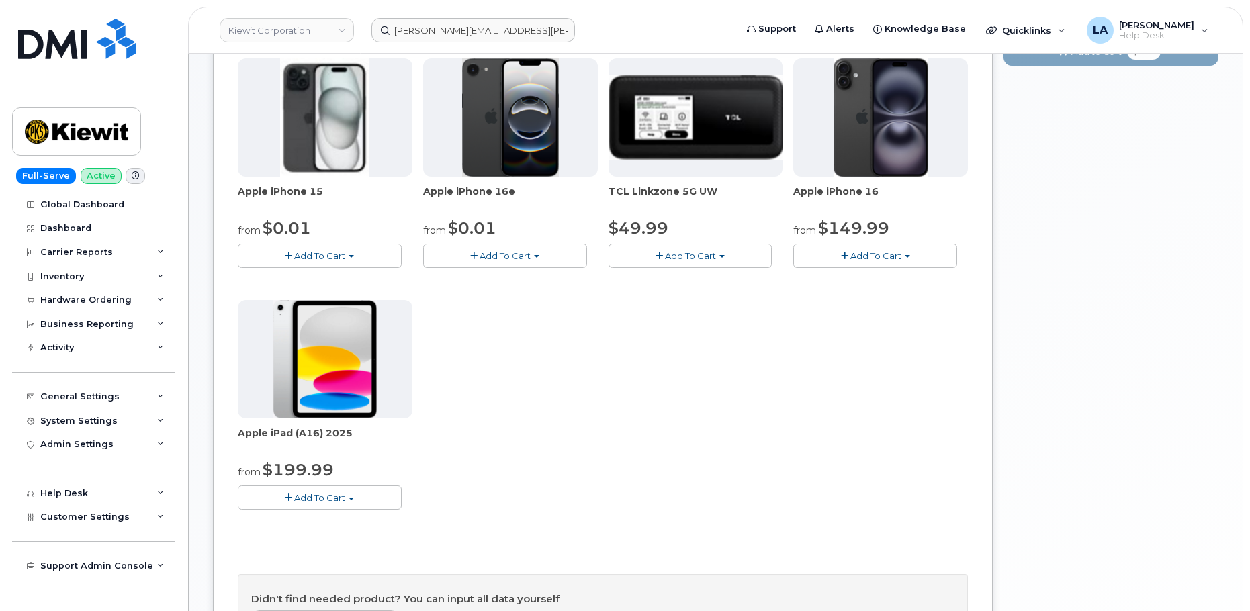
click at [337, 490] on button "Add To Cart" at bounding box center [320, 498] width 164 height 24
click at [322, 527] on link "$199.99 - 2 Year Activation (128GB)" at bounding box center [333, 523] width 185 height 17
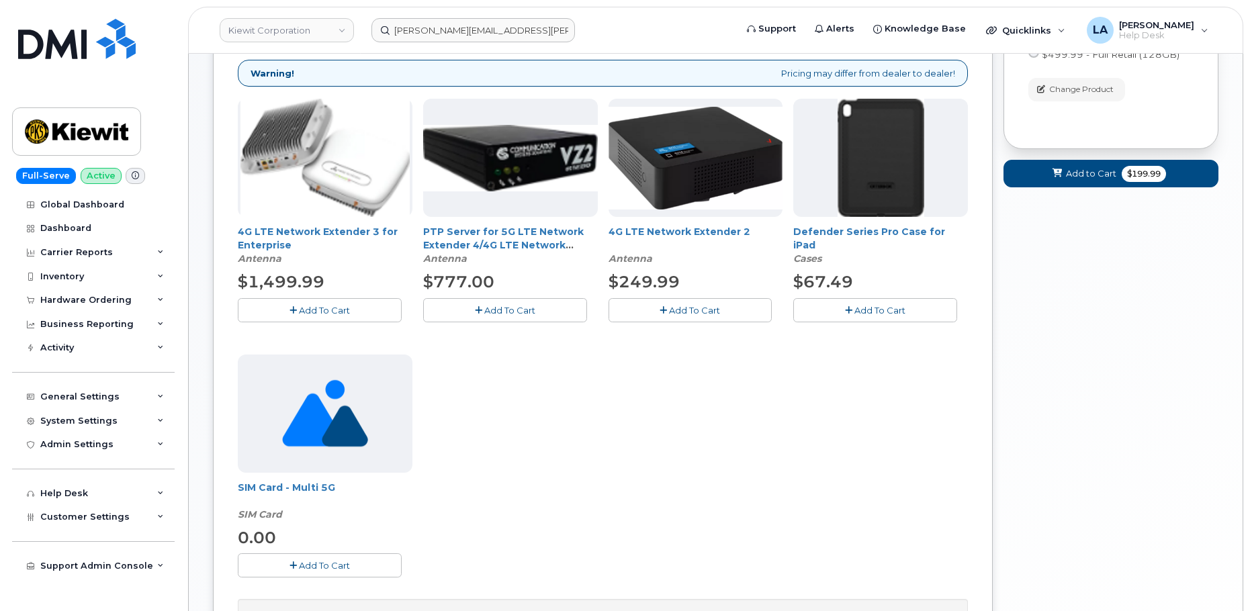
click at [854, 316] on button "Add To Cart" at bounding box center [875, 310] width 164 height 24
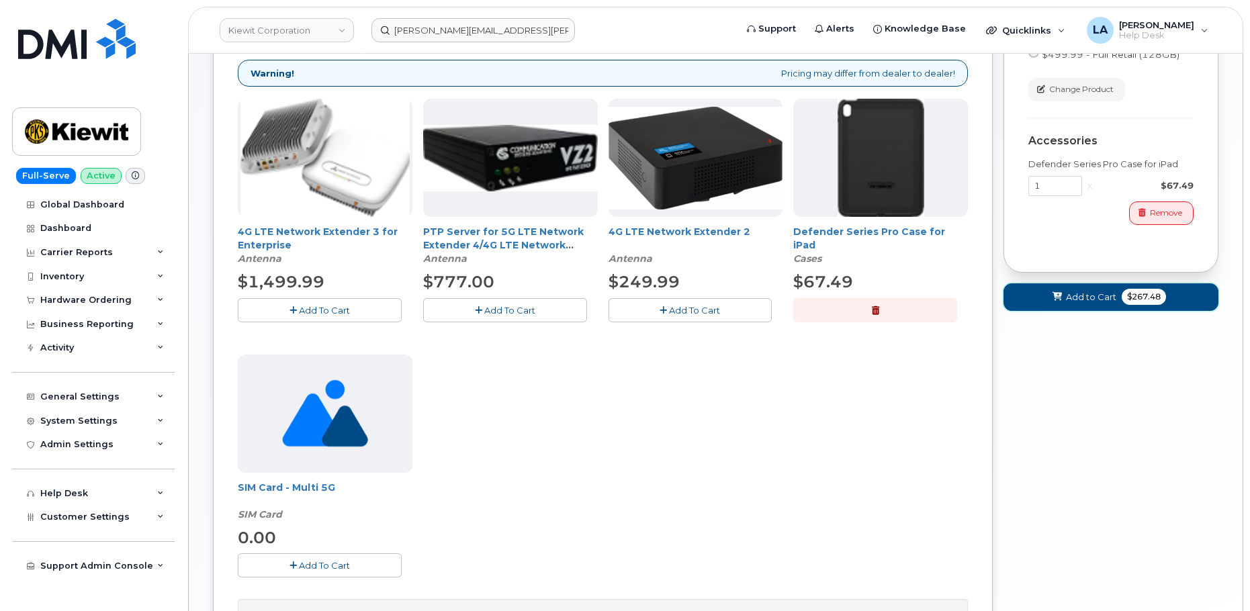
click at [1065, 296] on button "Add to Cart $267.48" at bounding box center [1111, 297] width 215 height 28
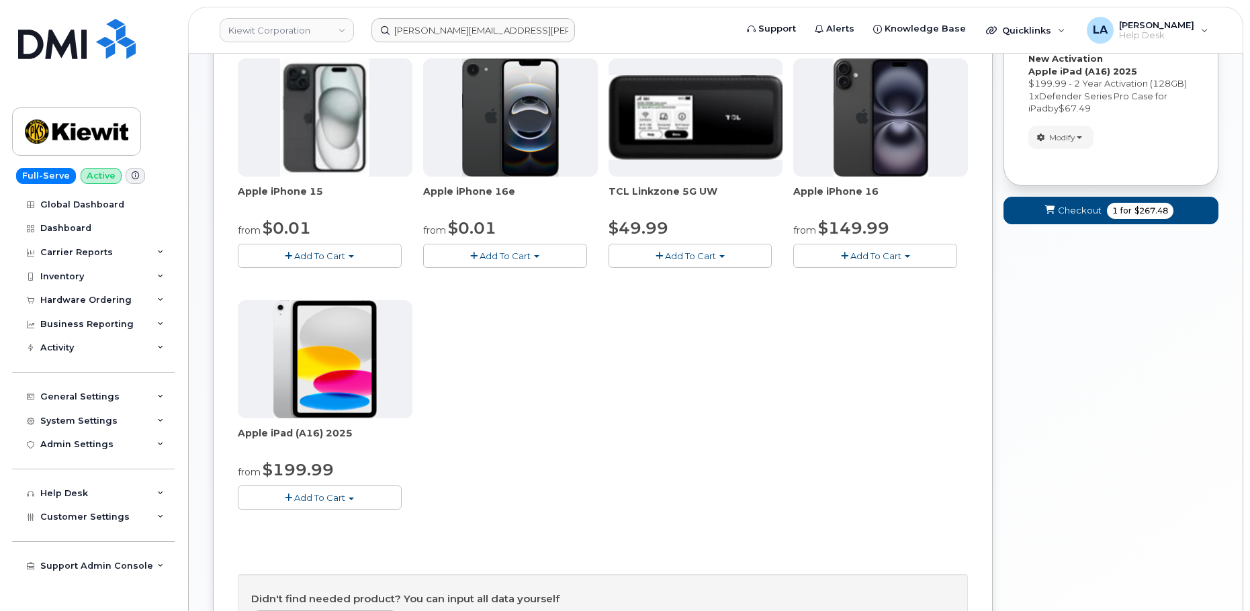
scroll to position [410, 0]
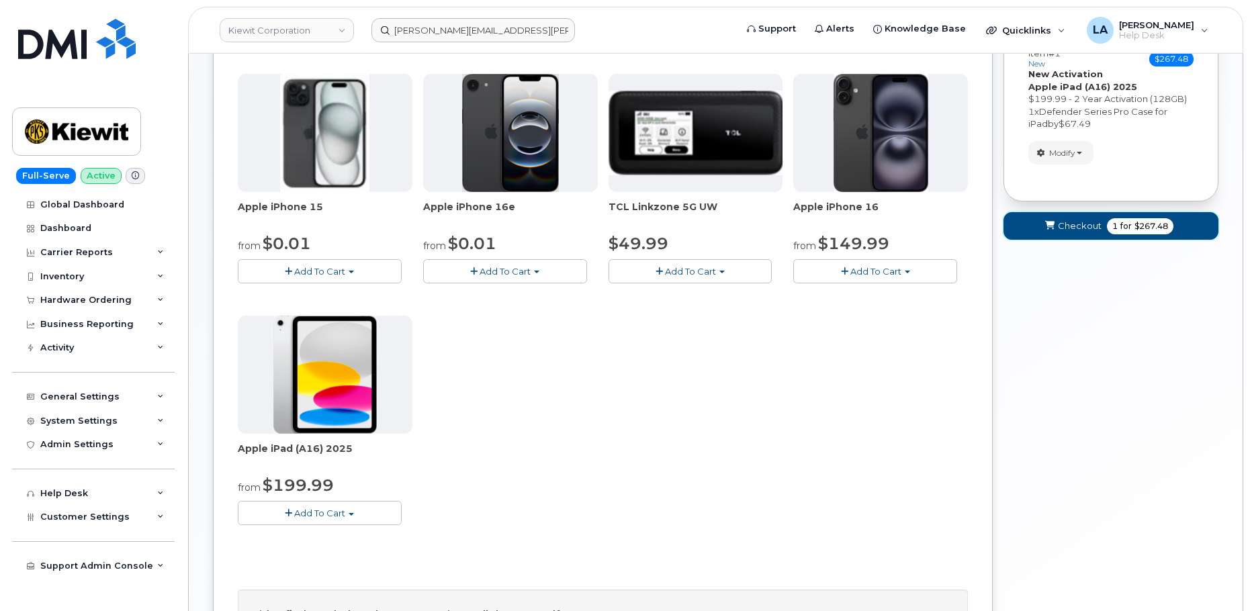
click at [1063, 228] on span "Checkout" at bounding box center [1080, 226] width 44 height 13
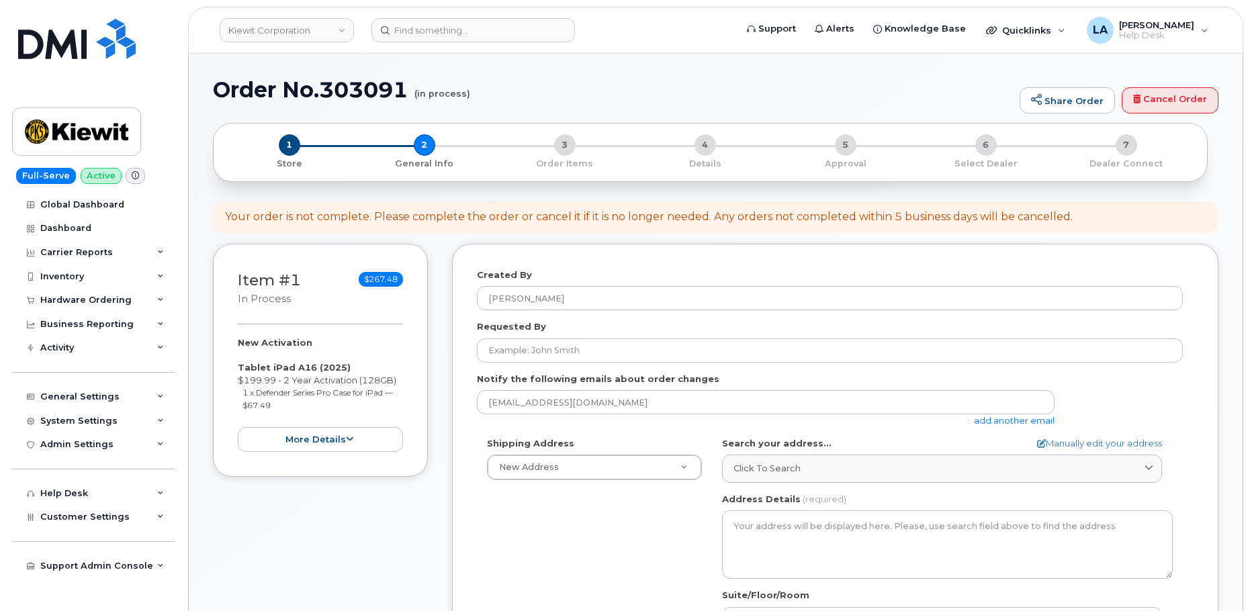
select select
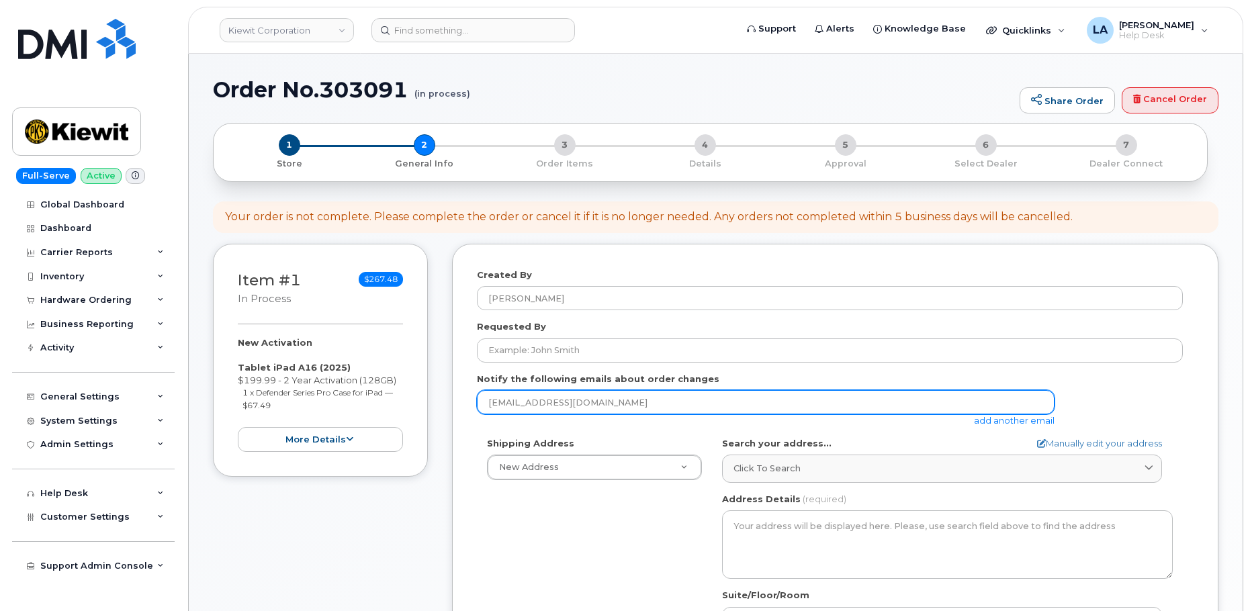
drag, startPoint x: 620, startPoint y: 397, endPoint x: 433, endPoint y: 395, distance: 186.8
click at [433, 395] on div "Item #1 in process $267.48 New Activation Tablet iPad A16 (2025) $199.99 - 2 Ye…" at bounding box center [716, 535] width 1006 height 582
paste input "[PERSON_NAME][EMAIL_ADDRESS][PERSON_NAME][PERSON_NAME][DOMAIN_NAME]"
type input "[PERSON_NAME][EMAIL_ADDRESS][PERSON_NAME][PERSON_NAME][DOMAIN_NAME]"
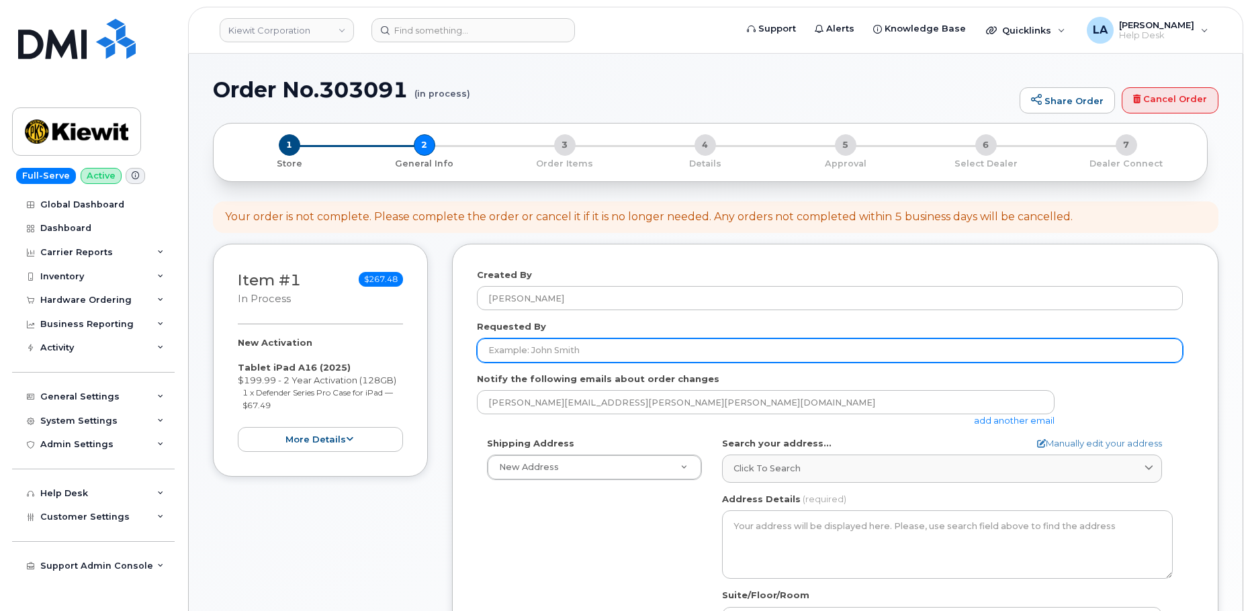
drag, startPoint x: 568, startPoint y: 346, endPoint x: 582, endPoint y: 349, distance: 14.4
click at [568, 346] on input "Requested By" at bounding box center [830, 351] width 706 height 24
paste input "[PERSON_NAME]"
type input "[PERSON_NAME]"
click at [616, 349] on input "[PERSON_NAME]" at bounding box center [830, 351] width 706 height 24
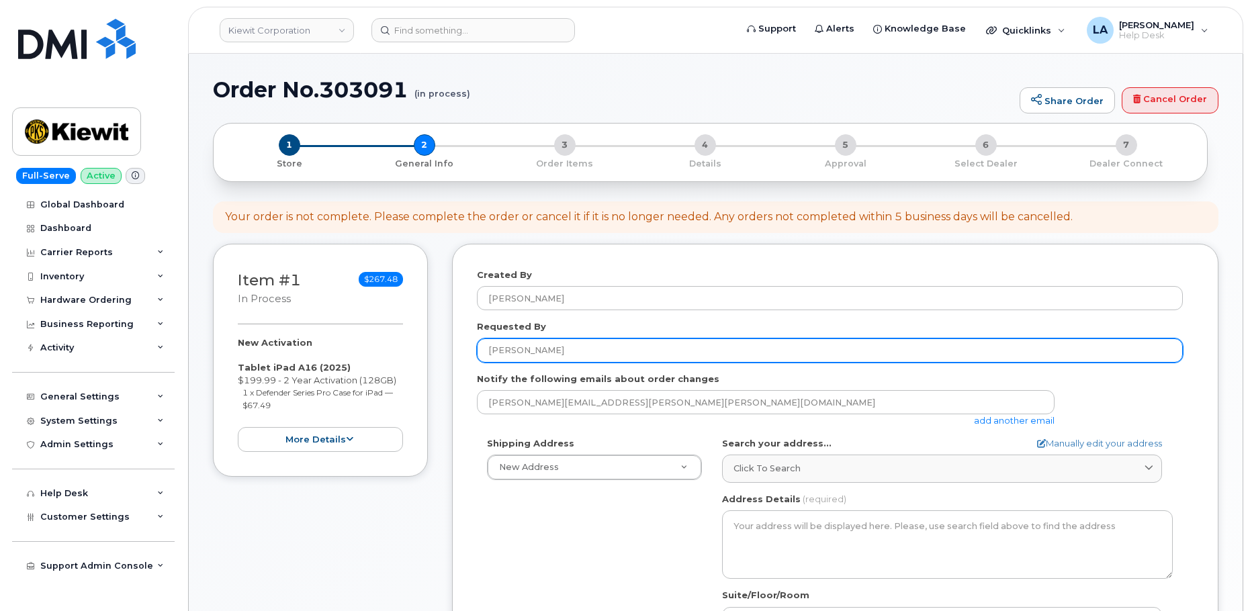
drag, startPoint x: 589, startPoint y: 351, endPoint x: 435, endPoint y: 351, distance: 153.8
click at [437, 353] on div "Item #1 in process $267.48 New Activation Tablet iPad A16 (2025) $199.99 - 2 Ye…" at bounding box center [716, 535] width 1006 height 582
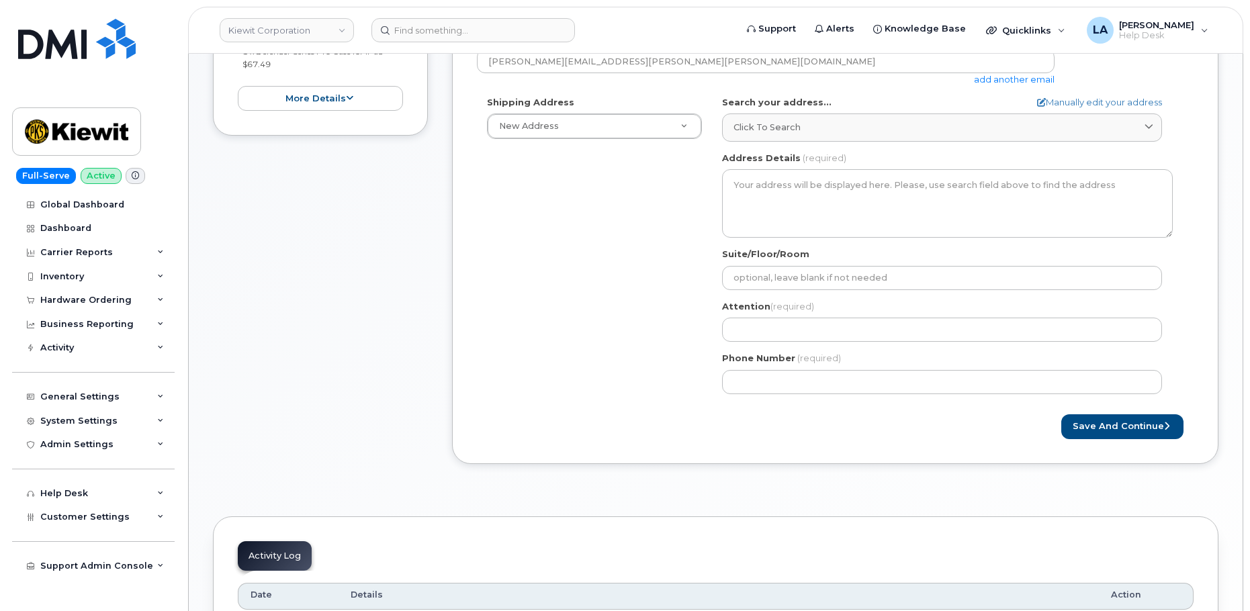
scroll to position [353, 0]
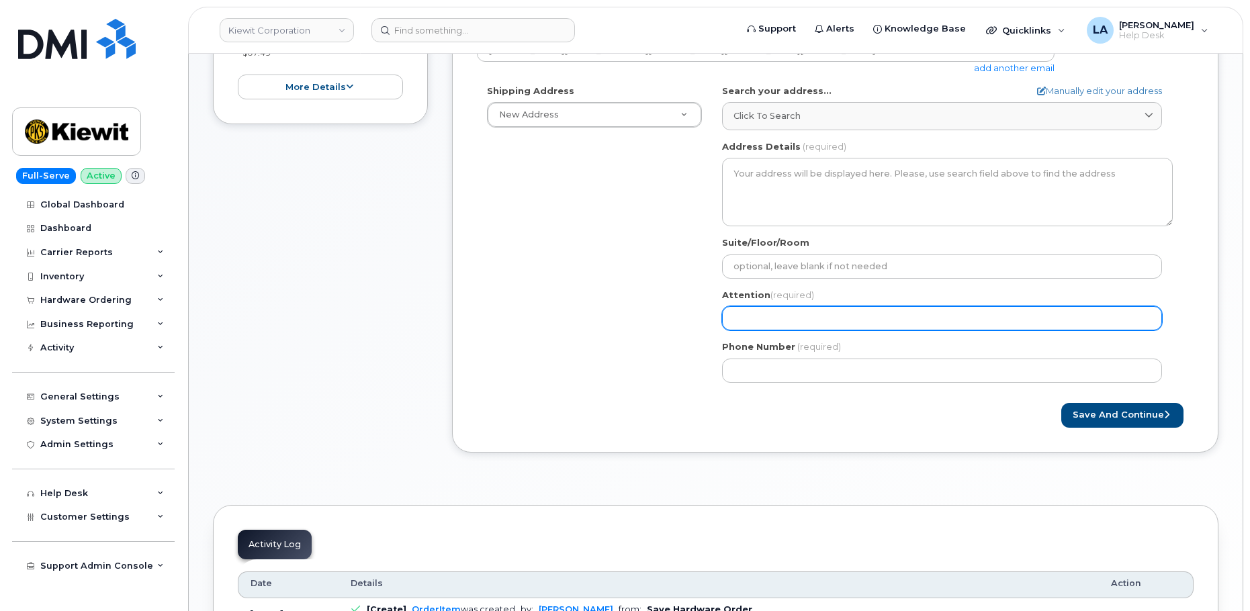
drag, startPoint x: 797, startPoint y: 316, endPoint x: 830, endPoint y: 310, distance: 33.5
click at [797, 316] on input "Attention (required)" at bounding box center [942, 318] width 440 height 24
paste input "[PERSON_NAME]"
select select
type input "[PERSON_NAME]"
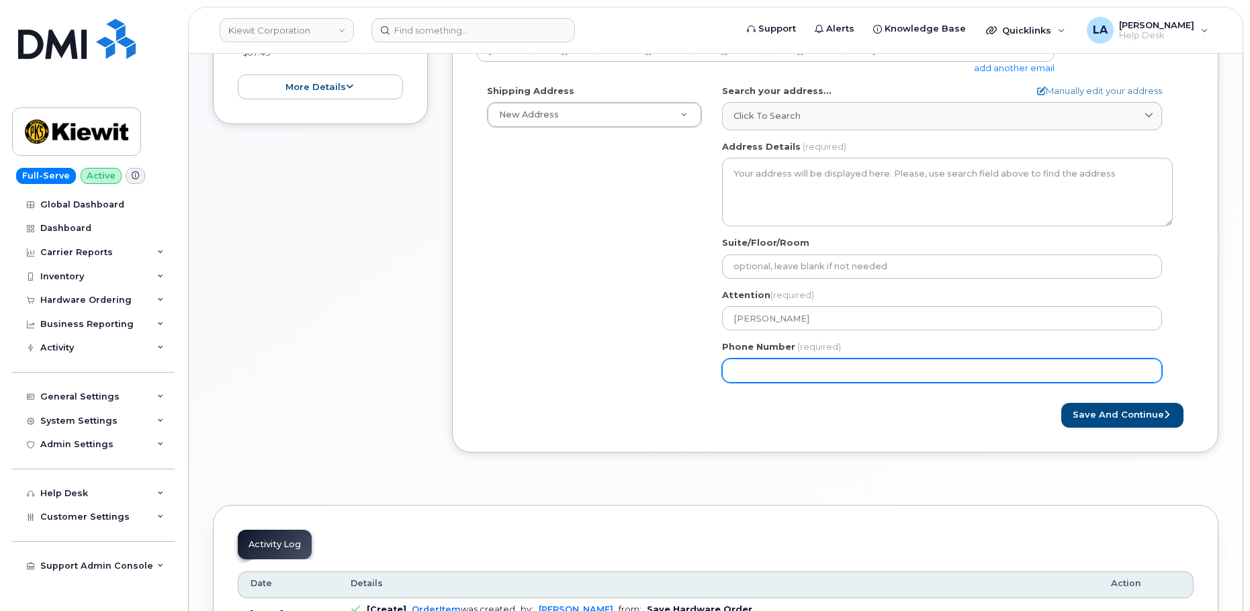
click at [803, 373] on input "Phone Number" at bounding box center [942, 371] width 440 height 24
paste input "7202191326"
select select
type input "7202191326"
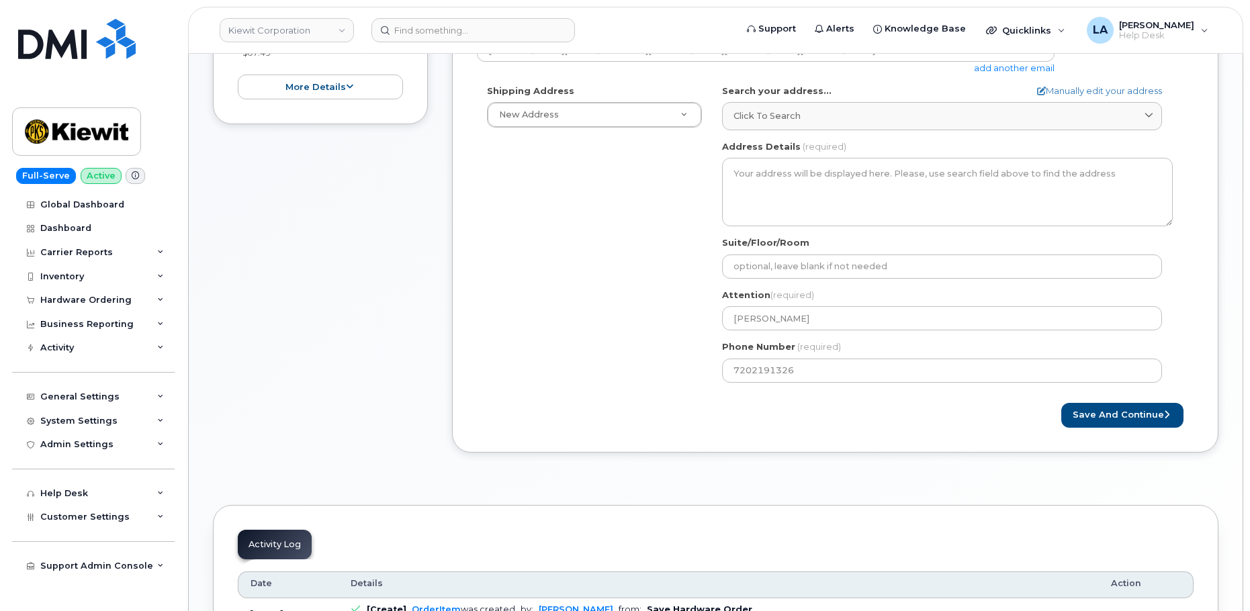
click at [601, 396] on form "Created By Lanette Aparicio Requested By James Kinder Notify the following emai…" at bounding box center [835, 172] width 717 height 512
drag, startPoint x: 1249, startPoint y: 187, endPoint x: 1245, endPoint y: 101, distance: 86.1
click at [1245, 101] on body "Kiewit Corporation Support Alerts Knowledge Base Quicklinks Suspend / Cancel De…" at bounding box center [625, 248] width 1250 height 1202
click at [1229, 150] on div "Order No.303091 (in process) Share Order Cancel Order × Share This Order If you…" at bounding box center [716, 253] width 1054 height 1105
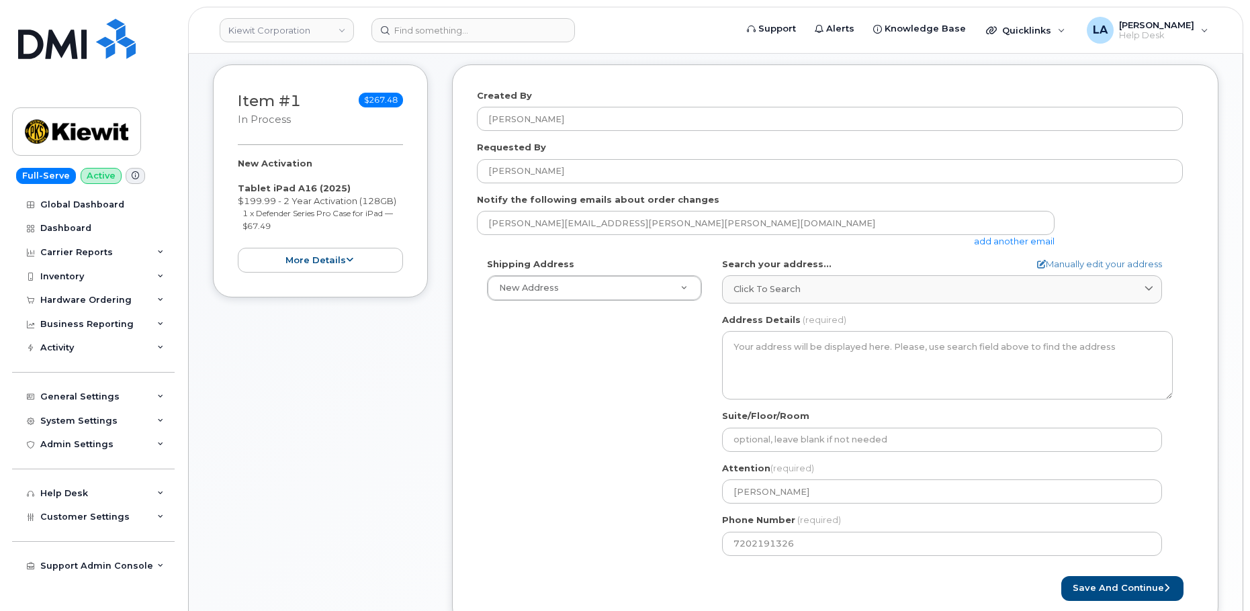
scroll to position [180, 0]
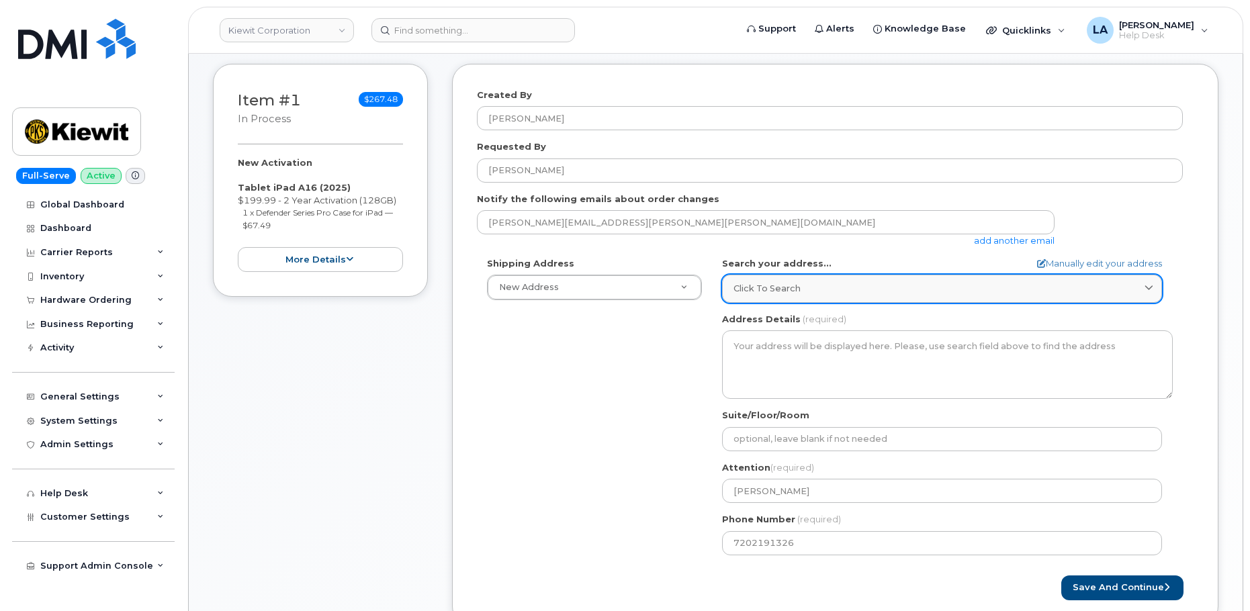
click at [798, 286] on span "Click to search" at bounding box center [767, 288] width 67 height 13
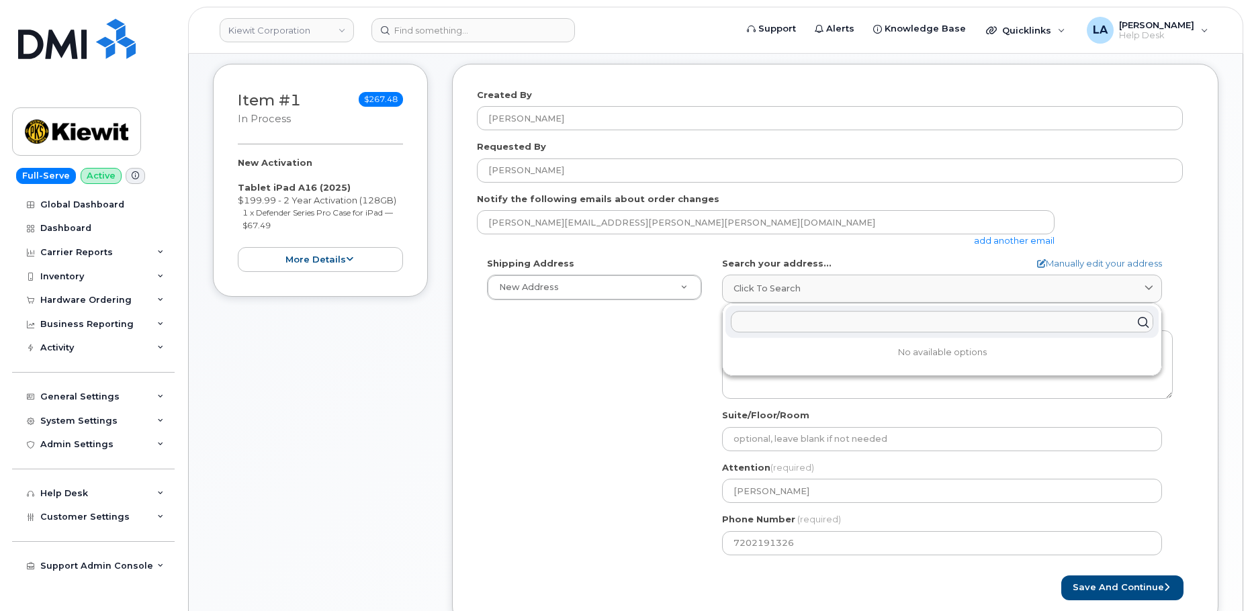
click at [816, 322] on input "text" at bounding box center [942, 322] width 423 height 21
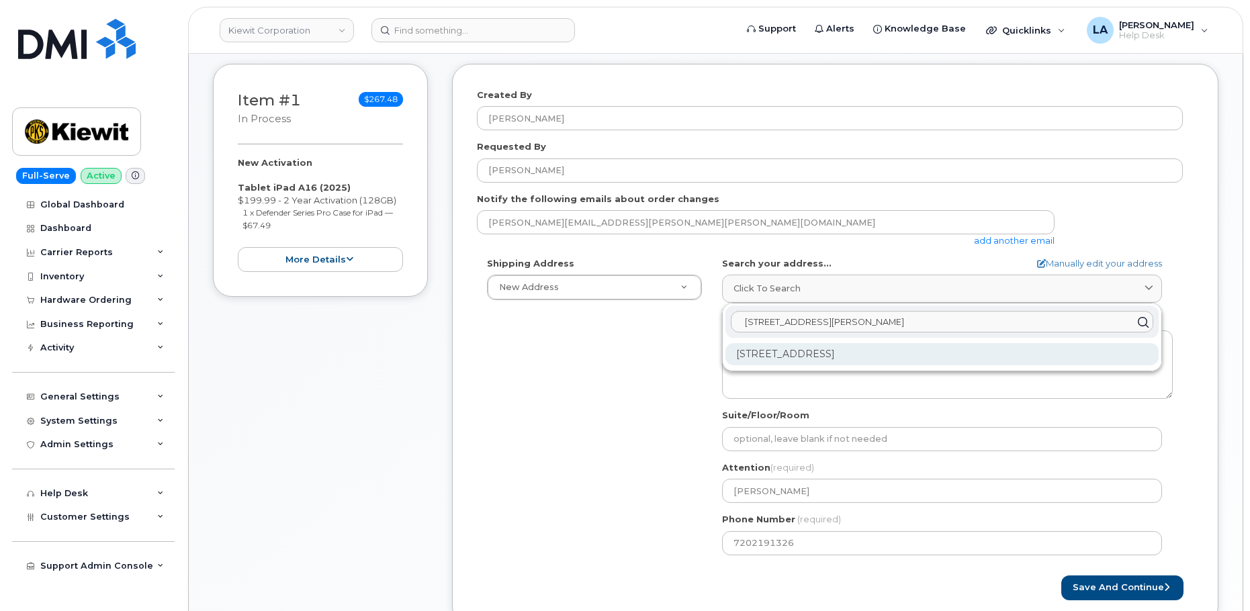
type input "12300 Glen Grove Cir"
click at [823, 357] on div "12300 Glengrove Cir Louisville KY 40272-3701" at bounding box center [942, 354] width 433 height 22
select select
type textarea "12300 Glengrove Cir LOUISVILLE KY 40272-3701 UNITED STATES"
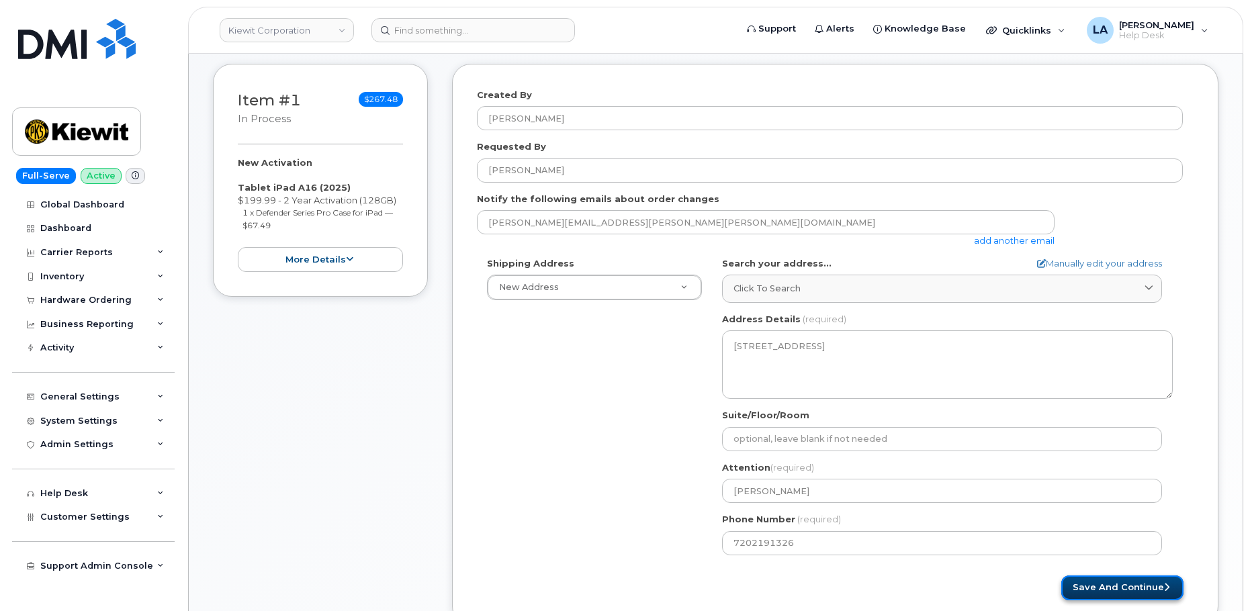
click at [1141, 591] on button "Save and Continue" at bounding box center [1122, 588] width 122 height 25
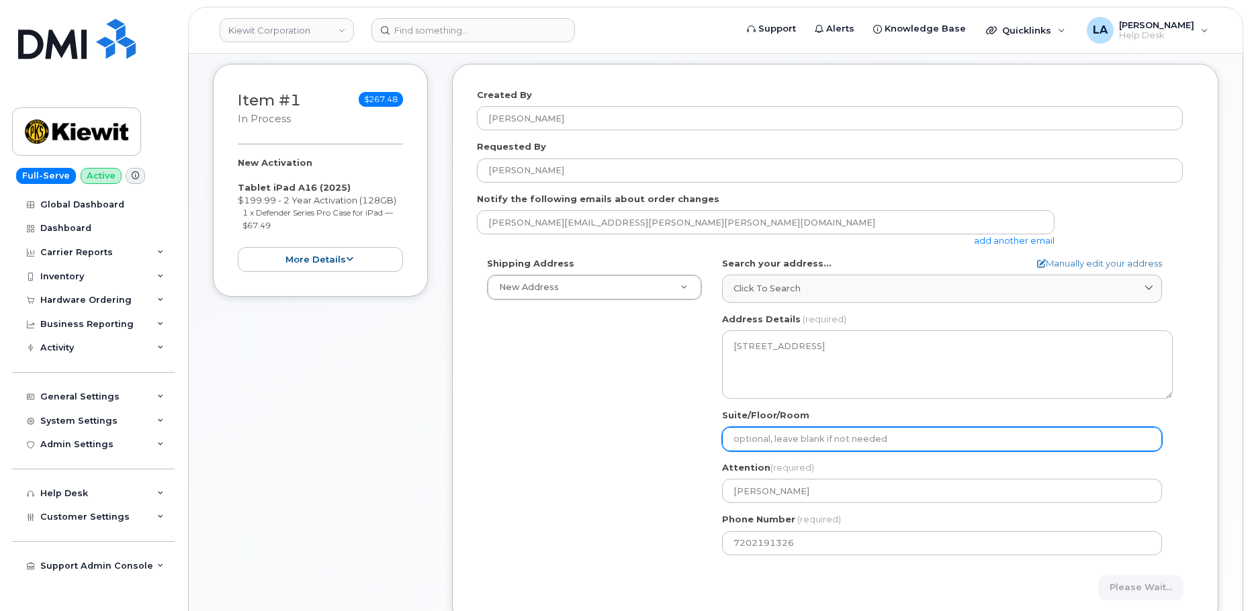
click at [867, 439] on input "Suite/Floor/Room" at bounding box center [942, 439] width 440 height 24
select select
type input "a"
select select
type input "ao"
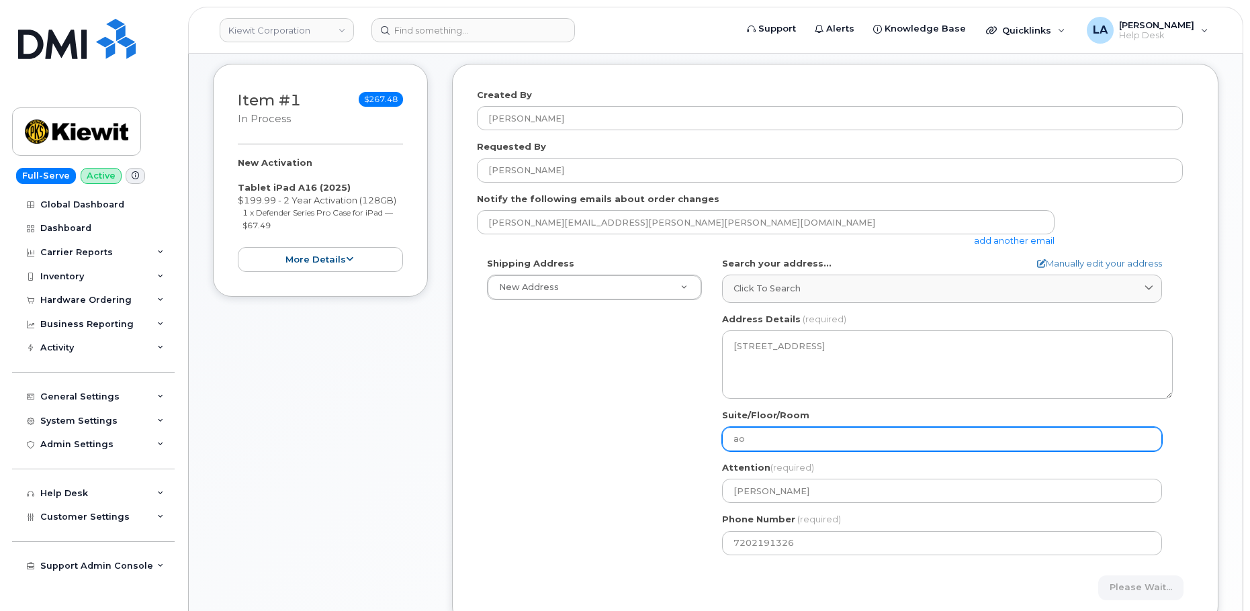
select select
type input "aot"
select select
type input "aot 1"
select select
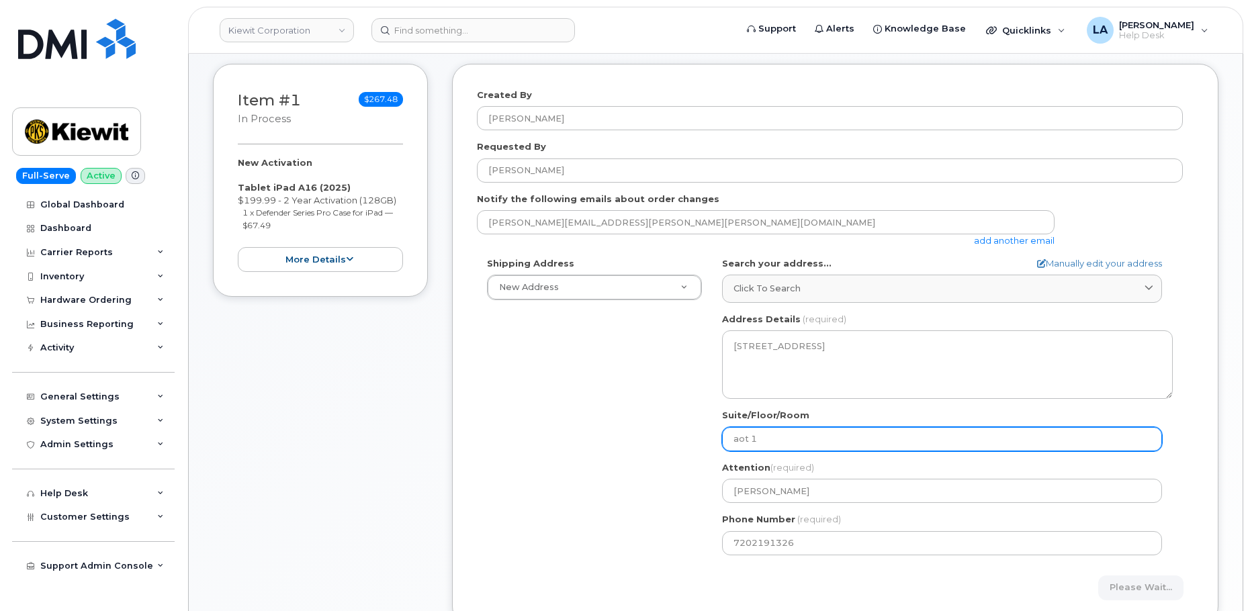
type input "aot 10"
select select
type input "aot 103"
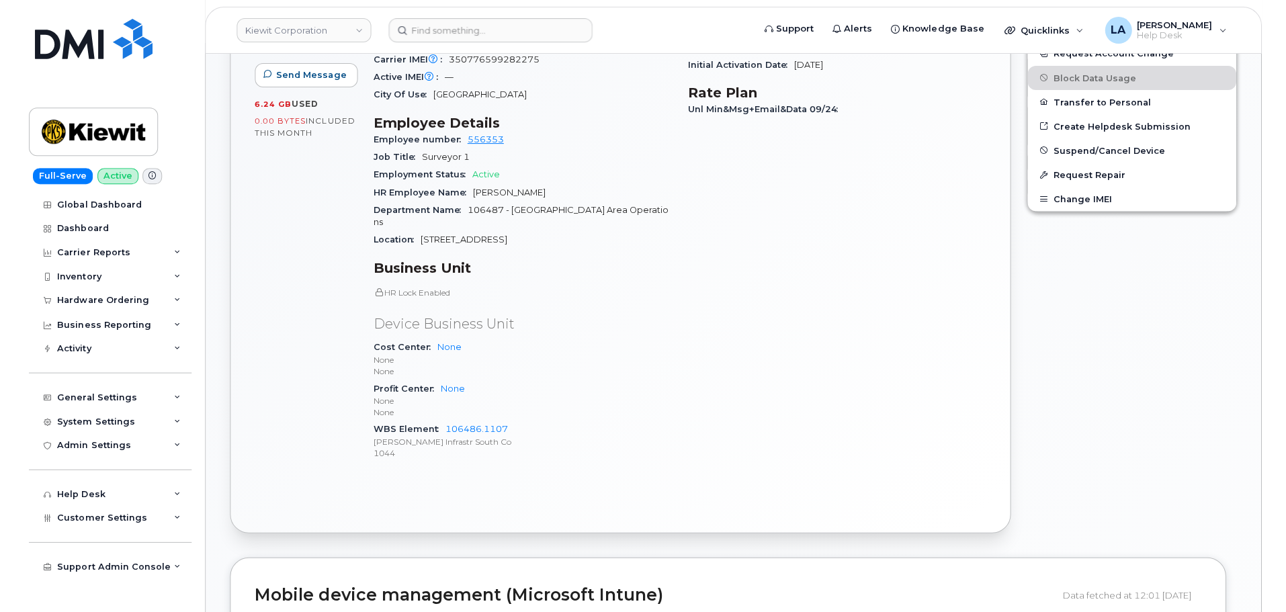
scroll to position [525, 0]
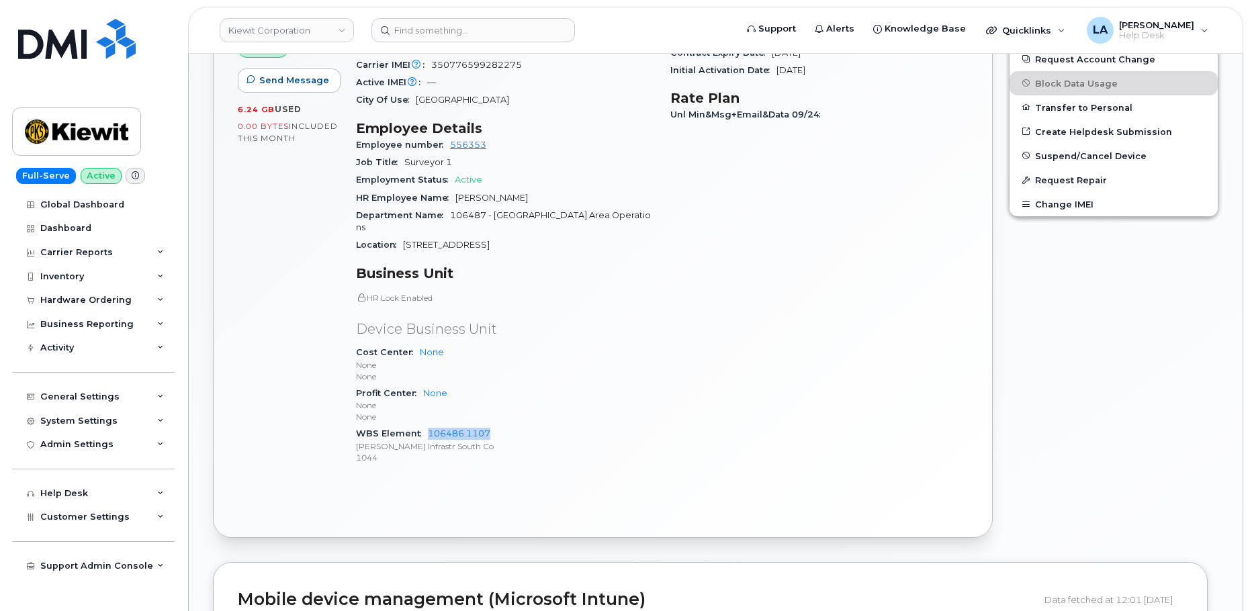
drag, startPoint x: 519, startPoint y: 412, endPoint x: 420, endPoint y: 415, distance: 98.8
click at [420, 425] on div "WBS Element 106486.1107 [PERSON_NAME] Infrastr South Co 1044" at bounding box center [505, 445] width 298 height 41
copy link "106486.1107"
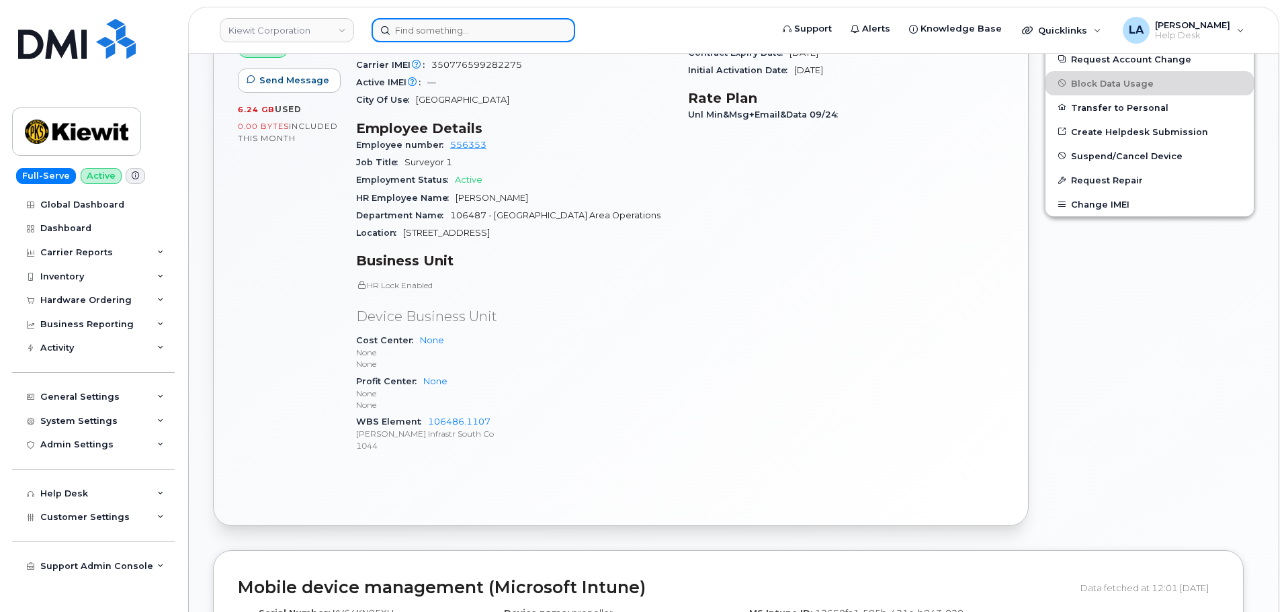
click at [457, 30] on input at bounding box center [473, 30] width 204 height 24
paste input "[PHONE_NUMBER]"
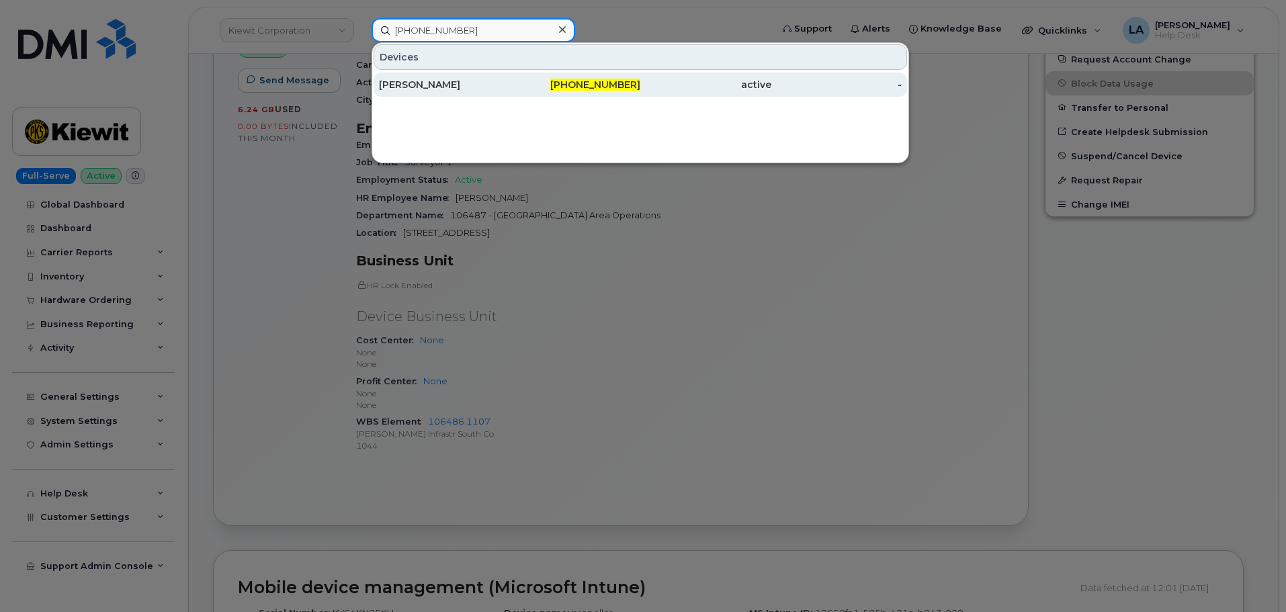
type input "[PHONE_NUMBER]"
click at [485, 83] on div "[PERSON_NAME]" at bounding box center [444, 84] width 131 height 13
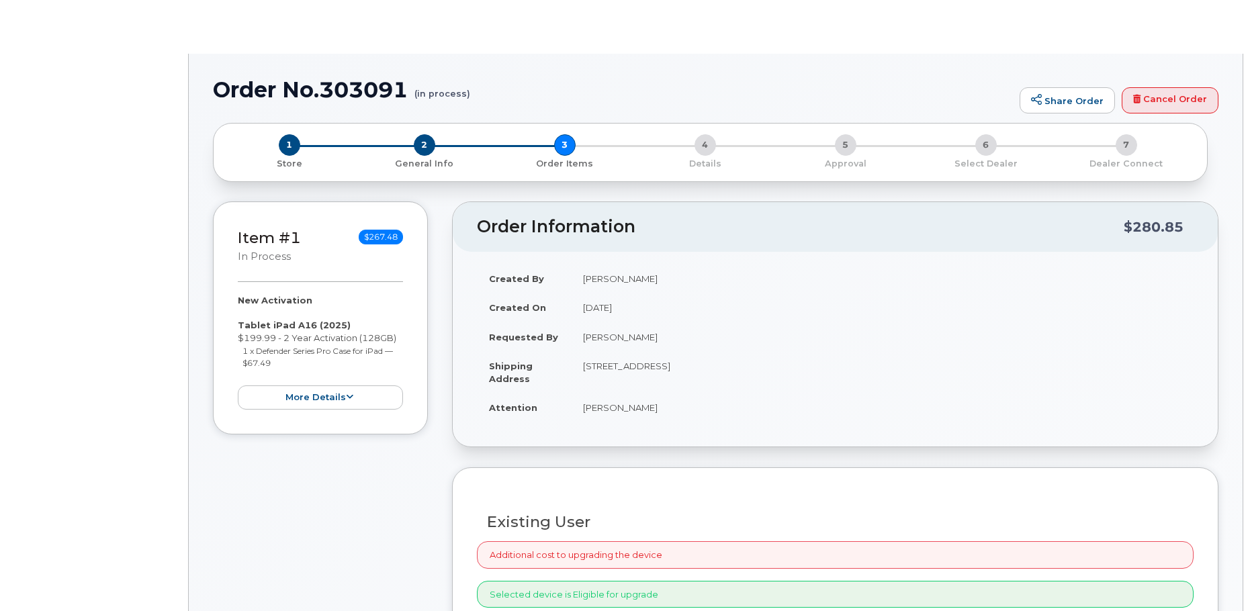
radio input "true"
select select
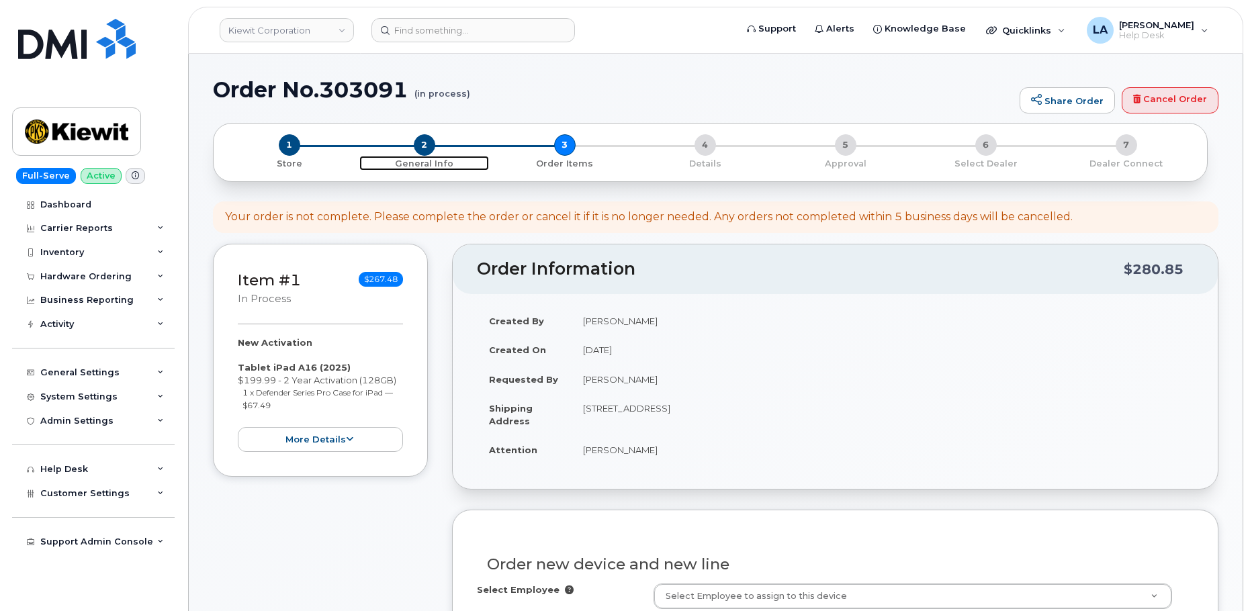
click at [433, 148] on span "2" at bounding box center [424, 144] width 21 height 21
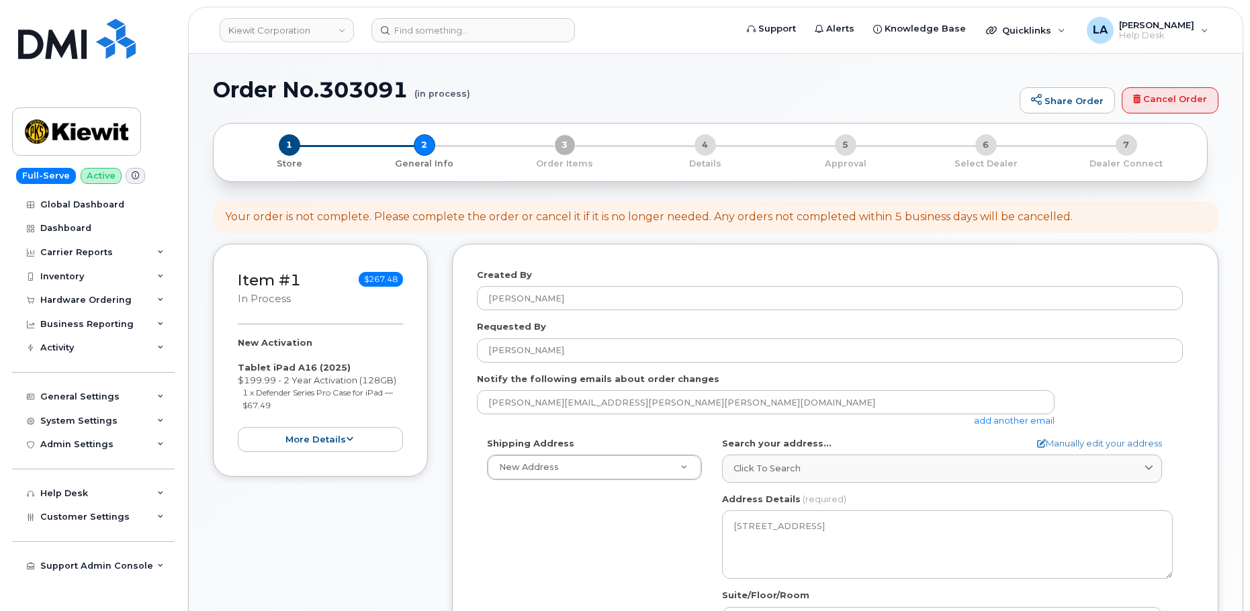
scroll to position [150, 0]
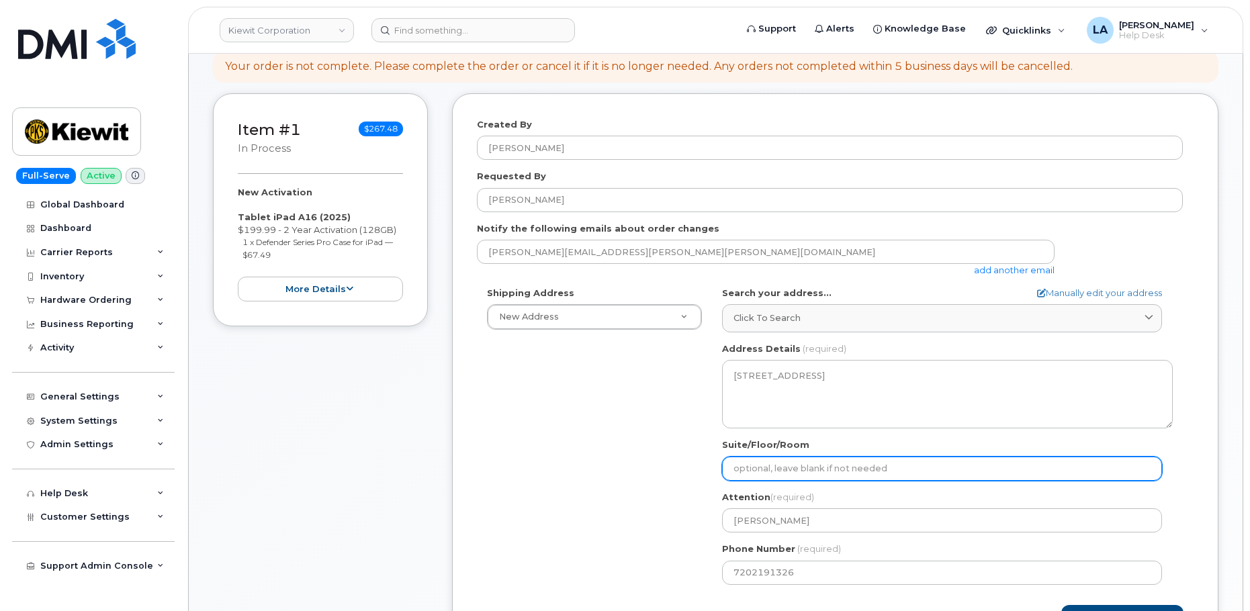
click at [811, 471] on input "Suite/Floor/Room" at bounding box center [942, 469] width 440 height 24
select select
type input "a"
select select
type input "ap"
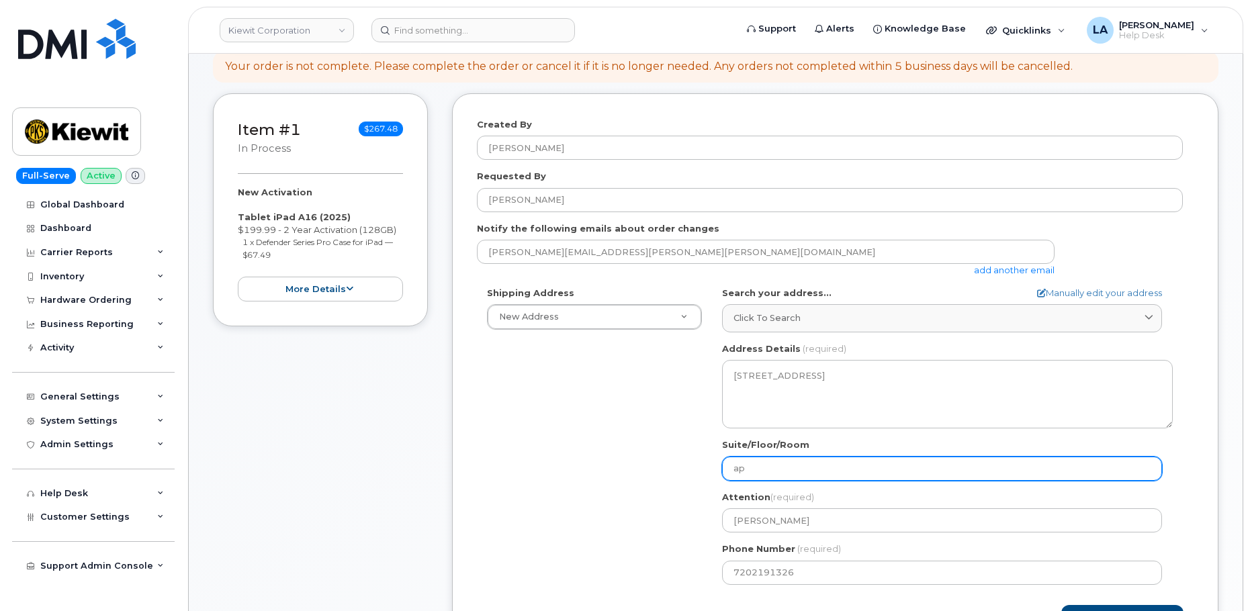
select select
type input "apt"
select select
type input "apt #"
select select
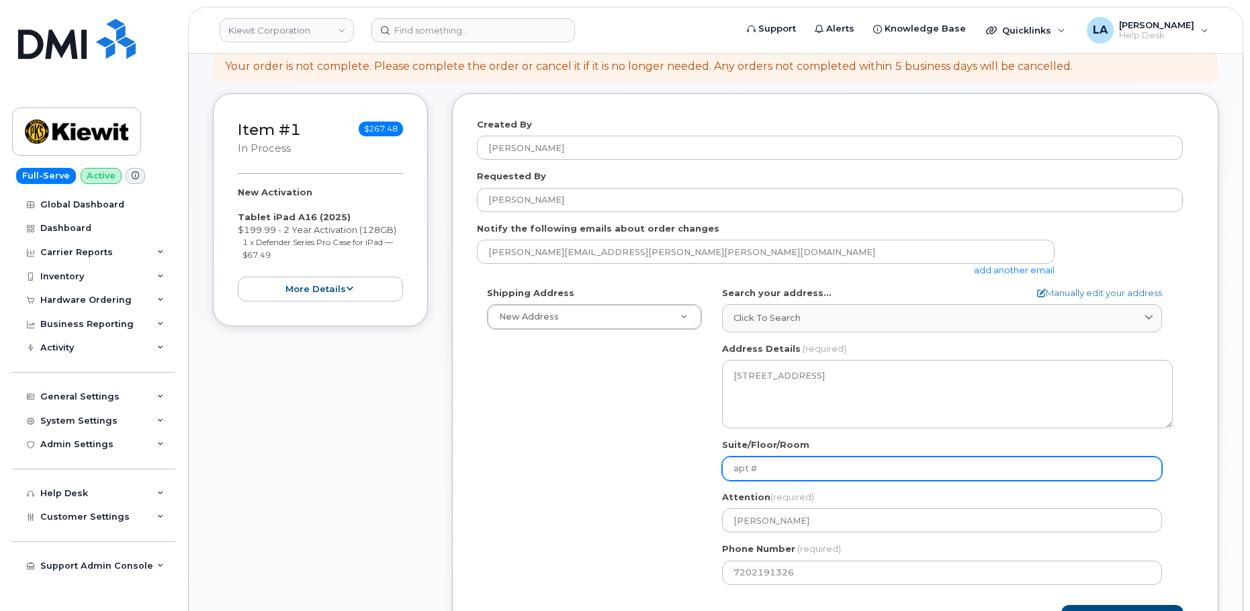
type input "apt #1"
select select
type input "apt #10"
select select
type input "apt #103"
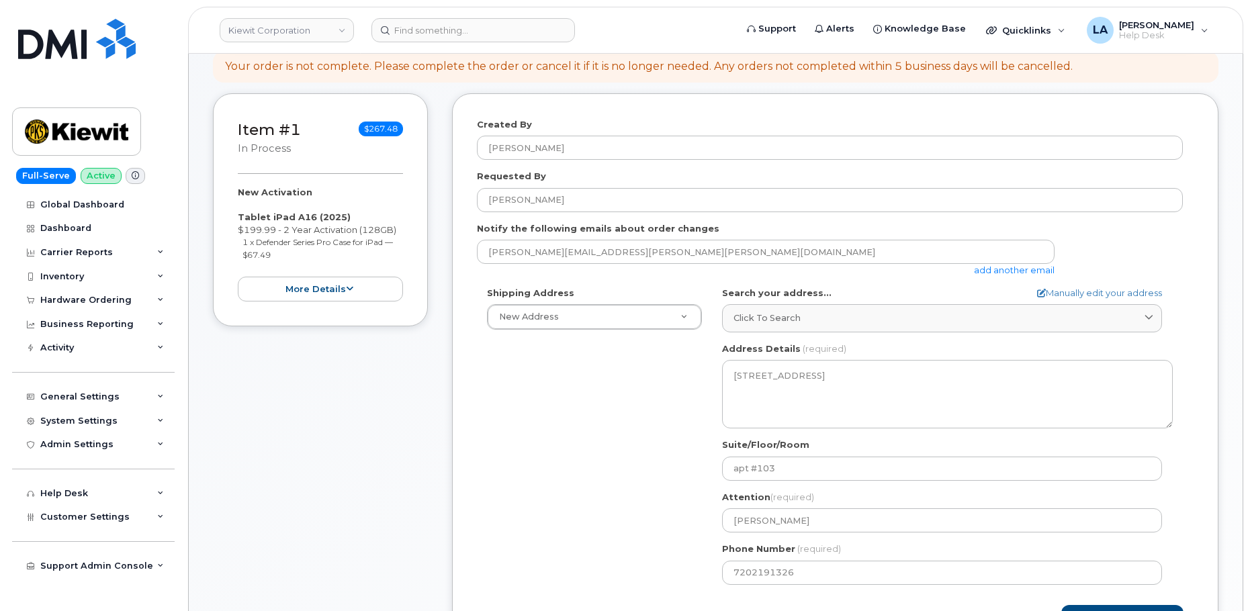
click at [595, 471] on div "Shipping Address New Address New Address 8900 Renner Blvd 1031 Country Lane 190…" at bounding box center [830, 441] width 706 height 308
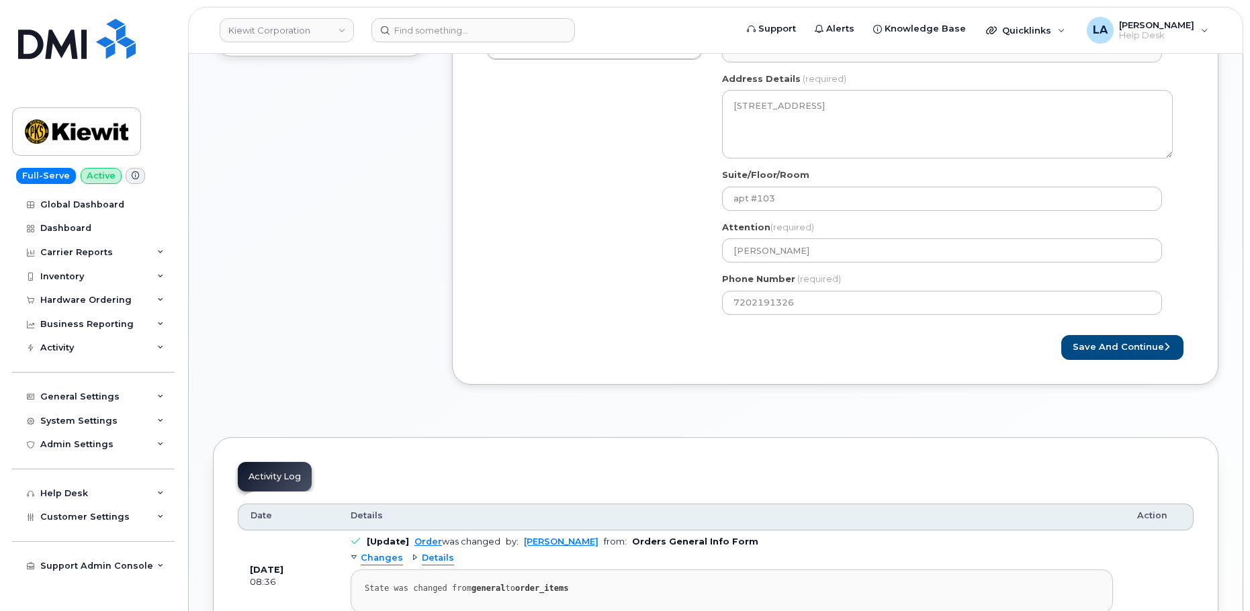
scroll to position [390, 0]
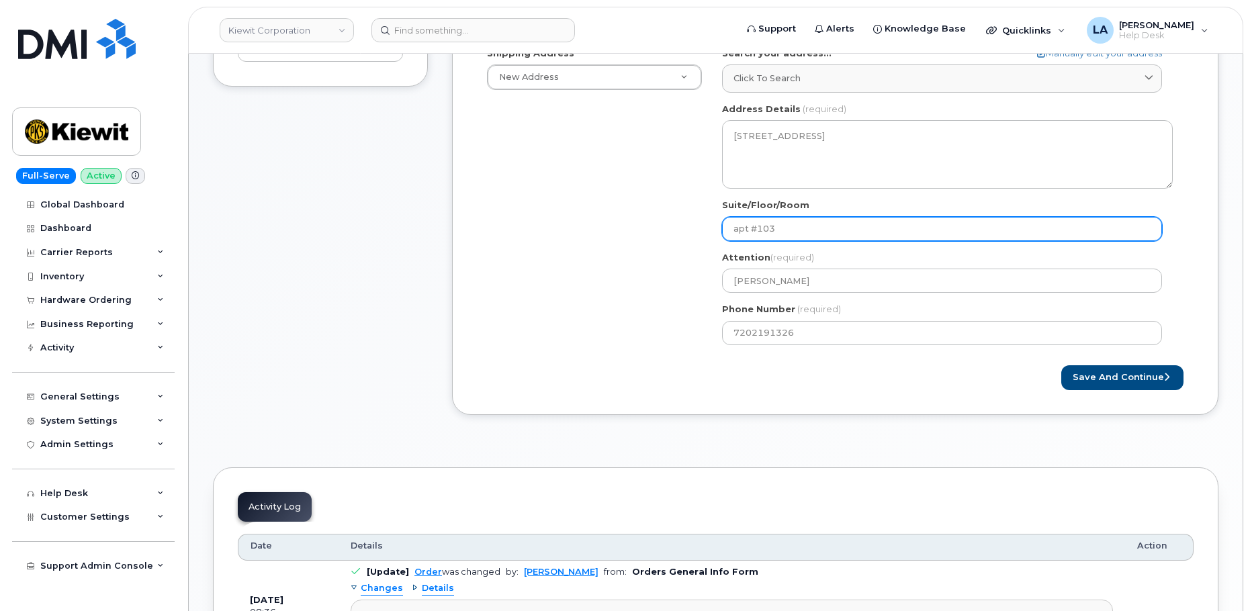
click at [848, 220] on input "apt #103" at bounding box center [942, 229] width 440 height 24
select select
type input "apt #10"
select select
type input "apt #104"
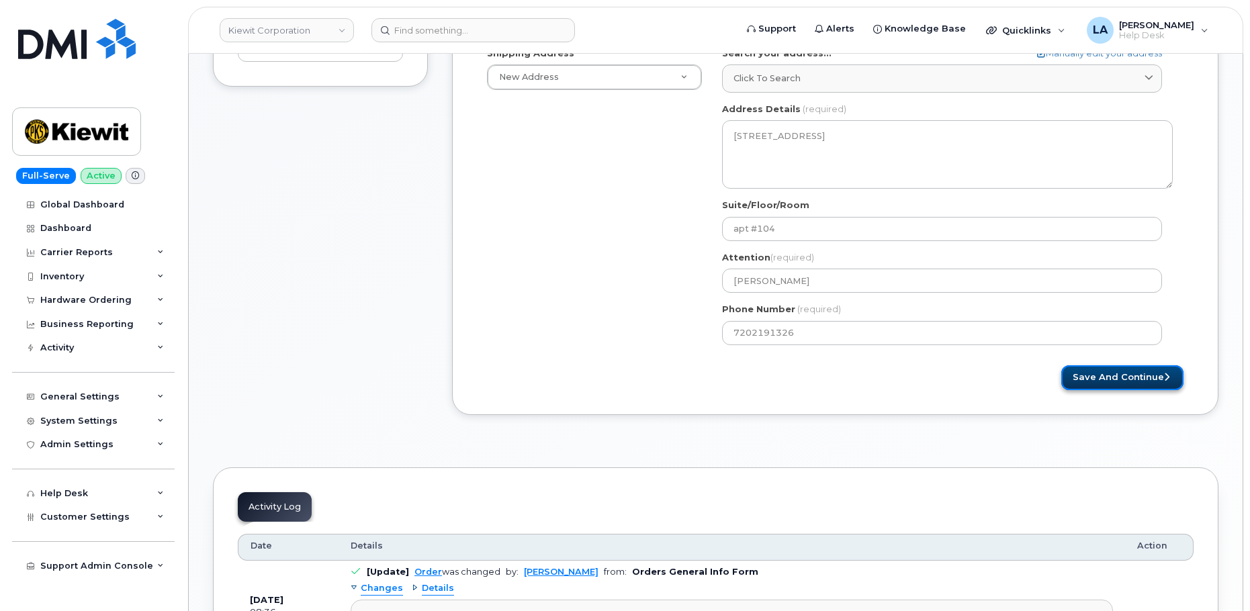
click at [1147, 369] on button "Save and Continue" at bounding box center [1122, 377] width 122 height 25
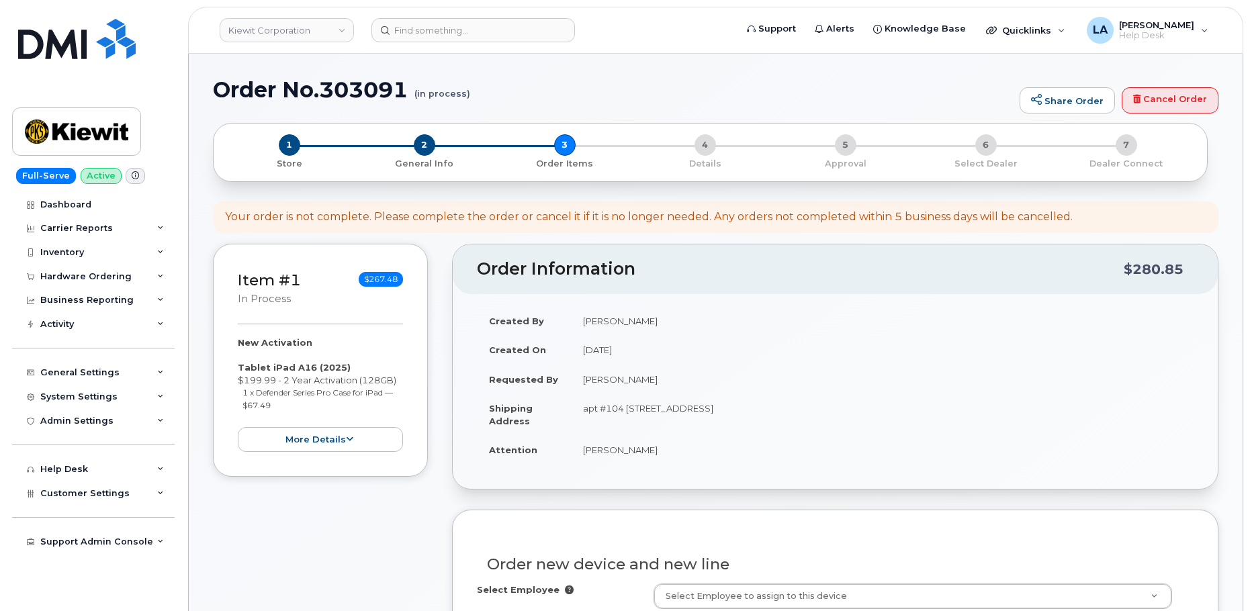
select select
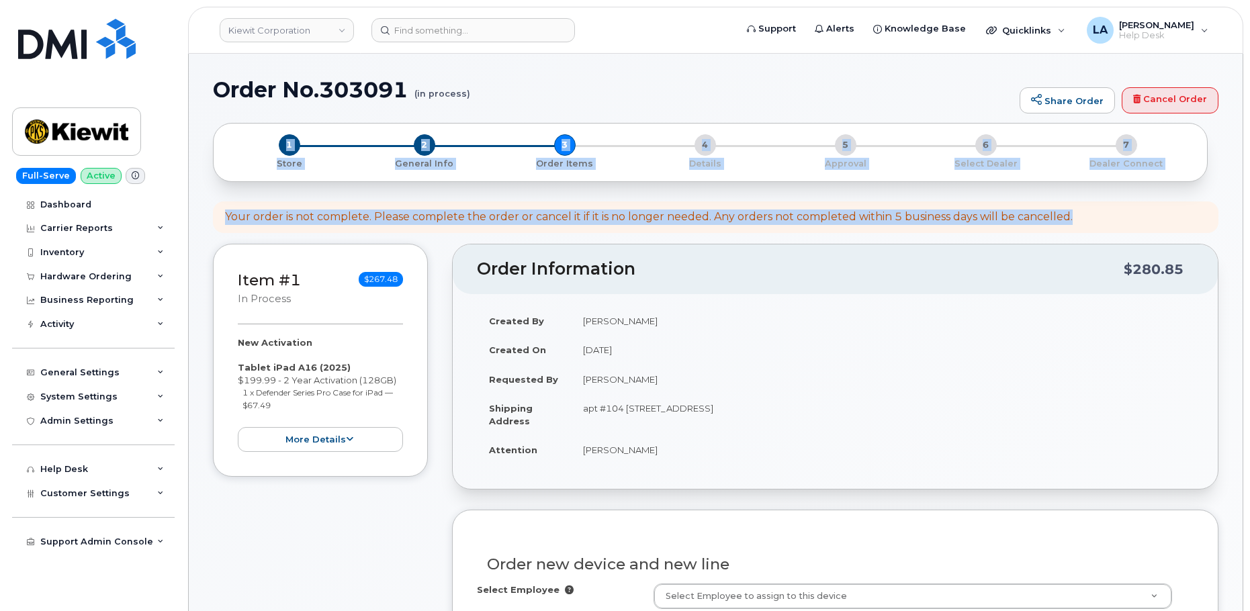
drag, startPoint x: 1249, startPoint y: 107, endPoint x: 1251, endPoint y: 204, distance: 96.1
click at [1215, 214] on div "Your order is not complete. Please complete the order or cancel it if it is no …" at bounding box center [716, 218] width 1006 height 32
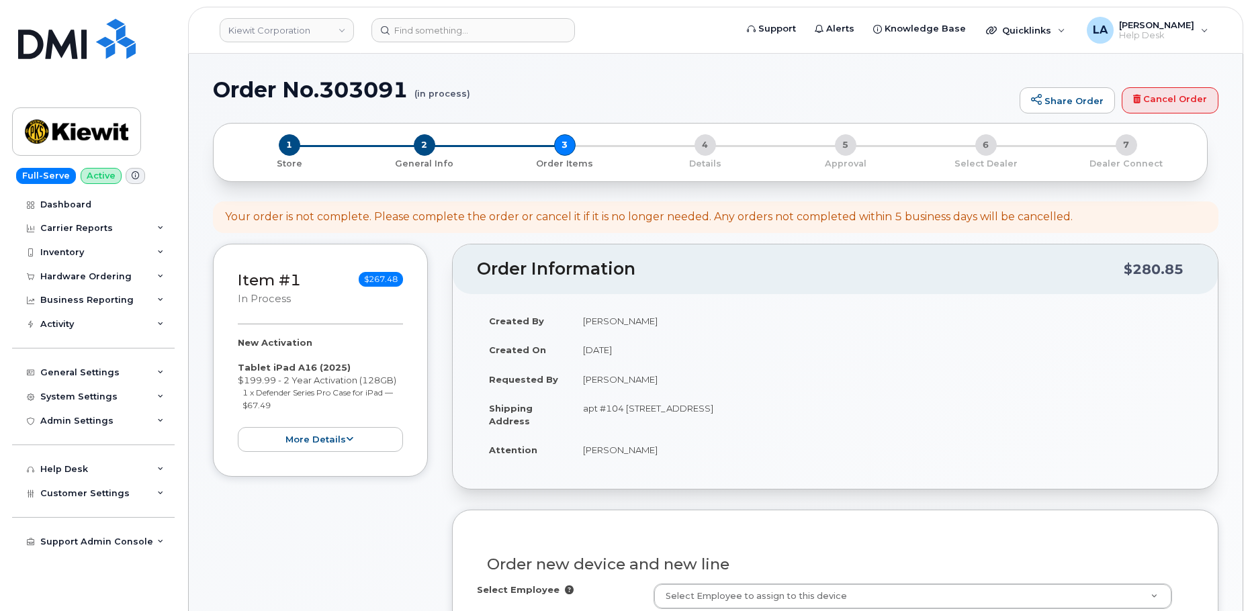
drag, startPoint x: 1248, startPoint y: 167, endPoint x: 1250, endPoint y: 185, distance: 17.6
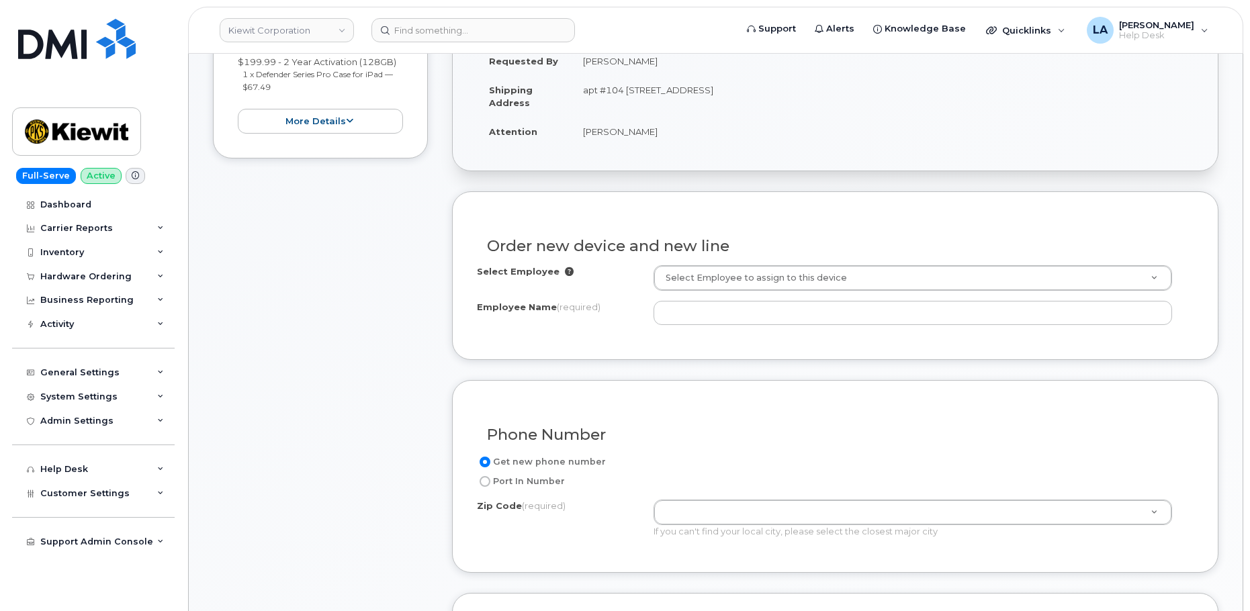
scroll to position [335, 0]
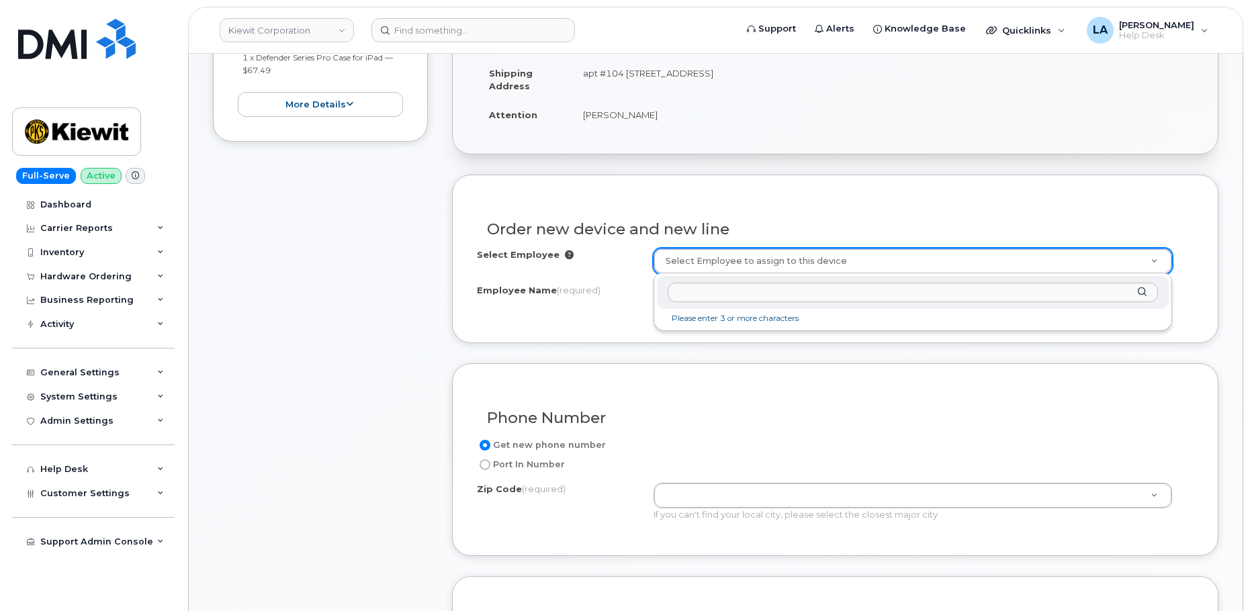
type input "[PERSON_NAME][EMAIL_ADDRESS][PERSON_NAME][PERSON_NAME][DOMAIN_NAME]"
click at [720, 300] on input "[PERSON_NAME][EMAIL_ADDRESS][PERSON_NAME][PERSON_NAME][DOMAIN_NAME]" at bounding box center [913, 292] width 490 height 19
click at [796, 302] on div at bounding box center [913, 292] width 512 height 33
click at [795, 297] on input "text" at bounding box center [913, 292] width 490 height 19
paste input "[PERSON_NAME]"
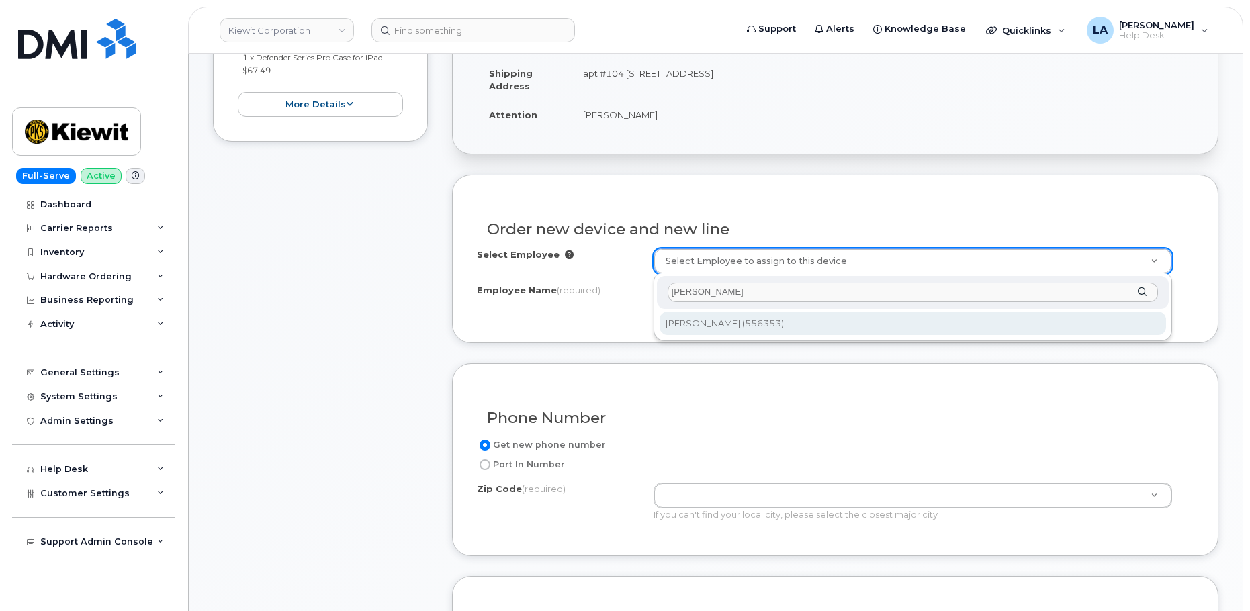
type input "[PERSON_NAME]"
type input "2359078"
type input "[PERSON_NAME]"
type input "952 South 3rd st Suite 200"
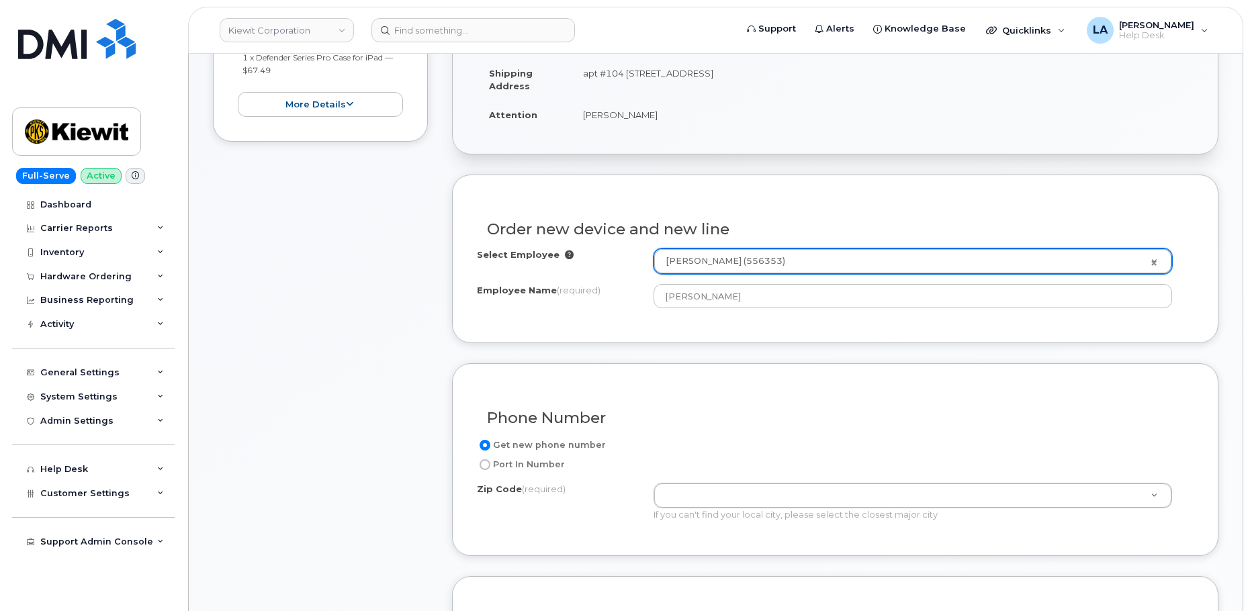
click at [805, 72] on td "apt #104 12300 Glengrove Cir LOUISVILLE KY 40272-3701 UNITED STATES" at bounding box center [882, 79] width 623 height 42
copy td "40272"
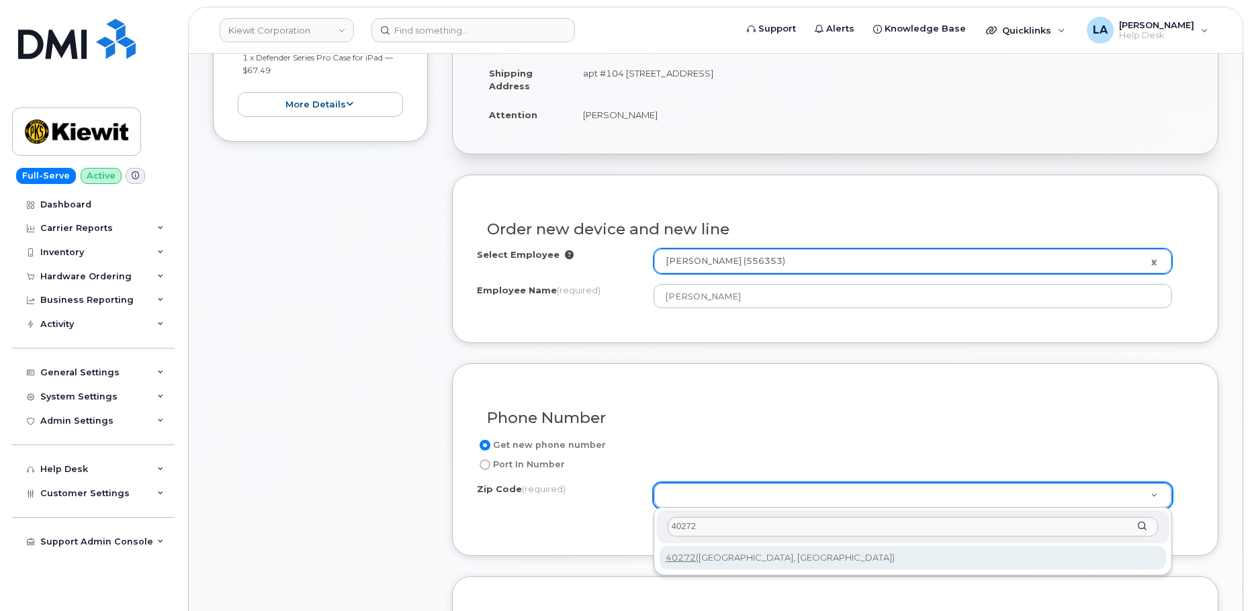
type input "40272"
type input "40272 (Louisville, KY)"
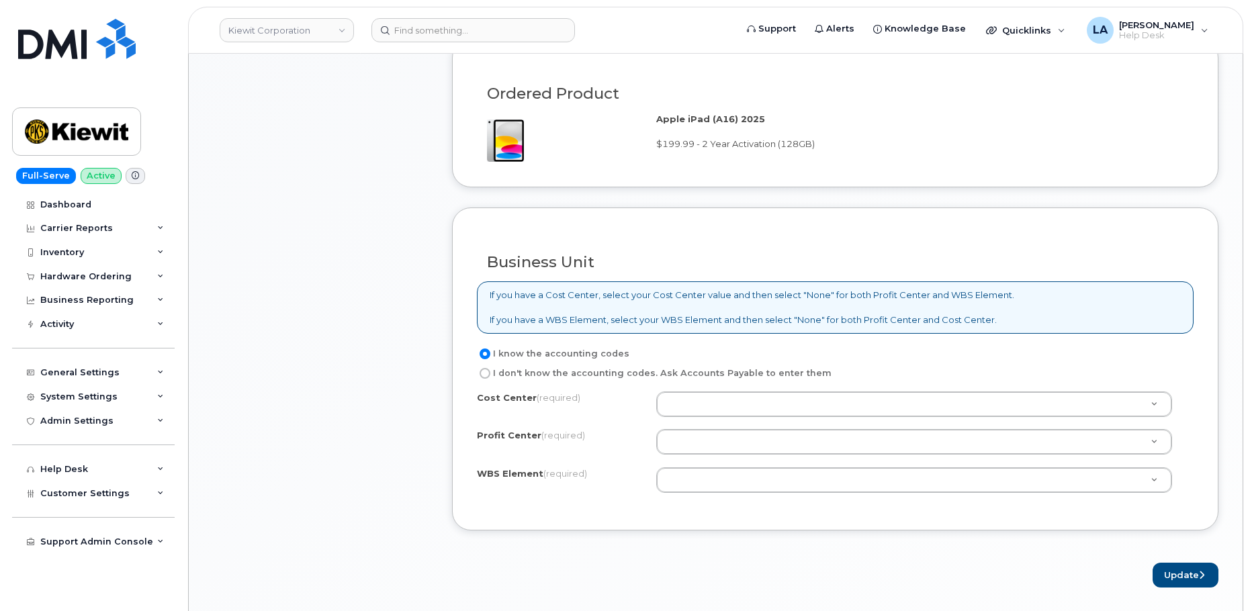
scroll to position [943, 0]
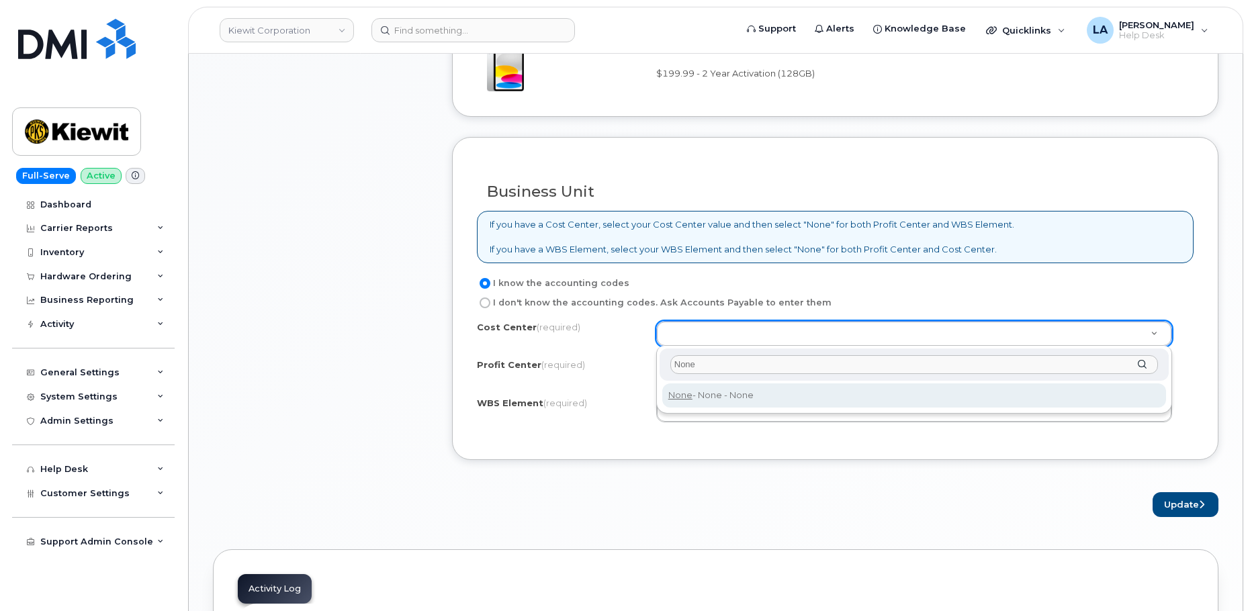
type input "None"
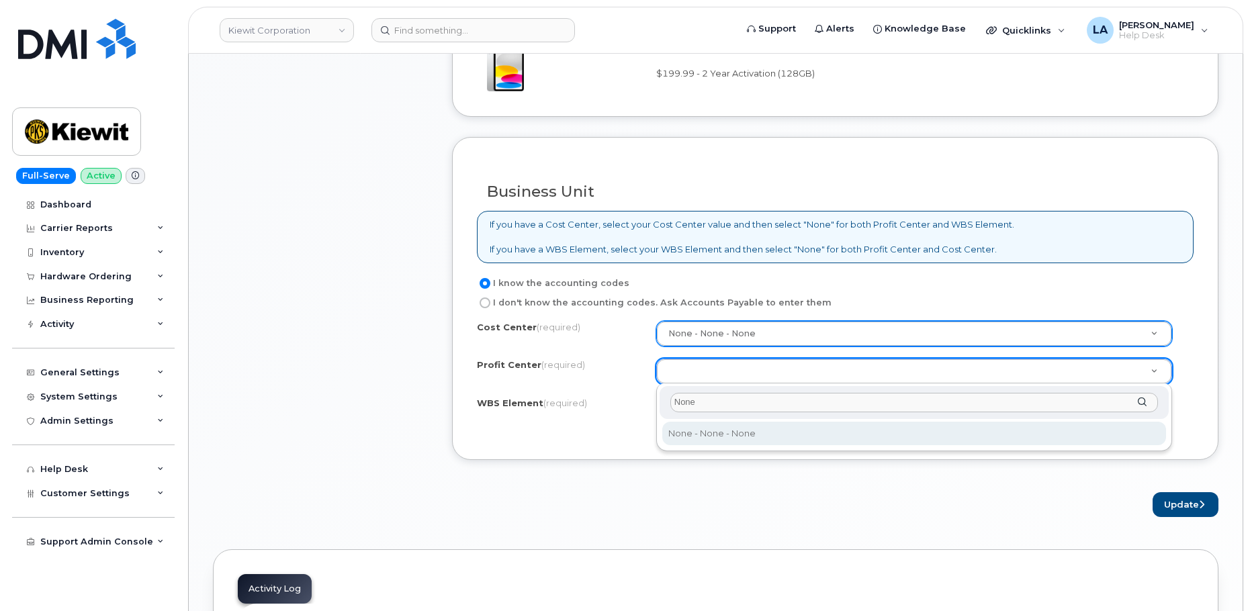
type input "None"
select select "None"
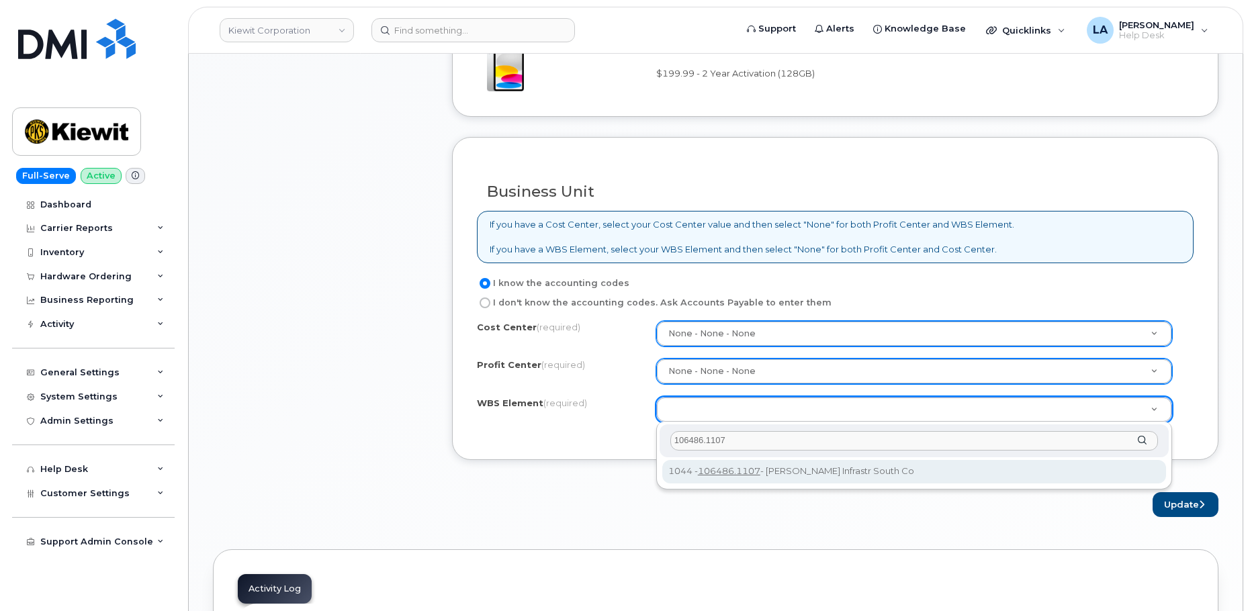
type input "106486.1107"
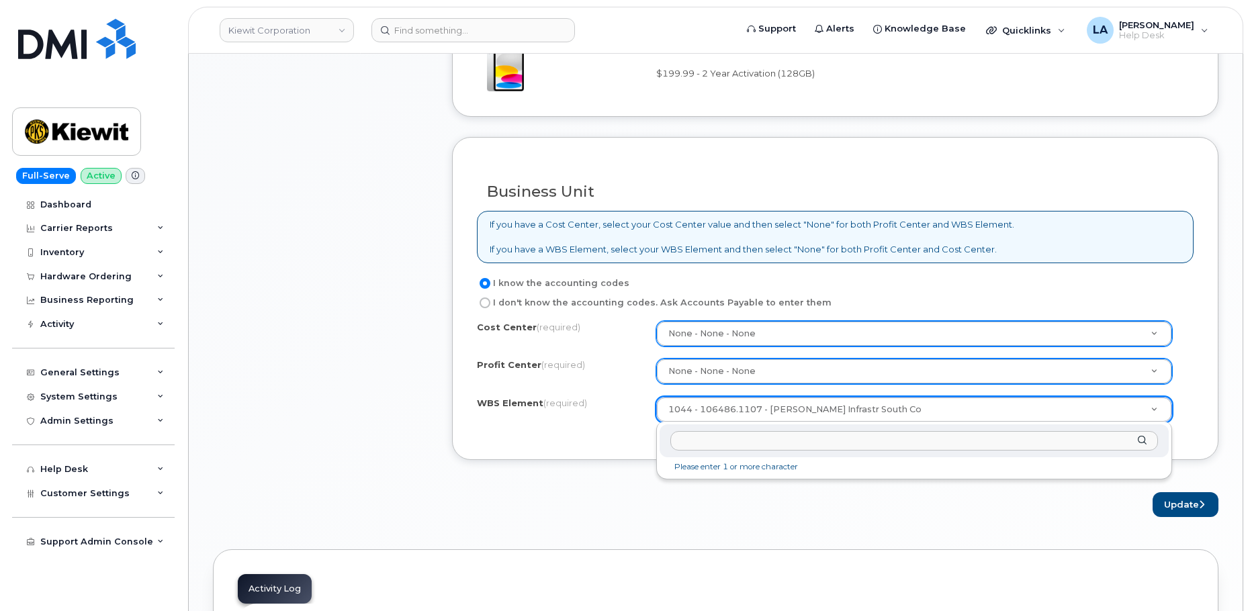
paste input "106487.1085"
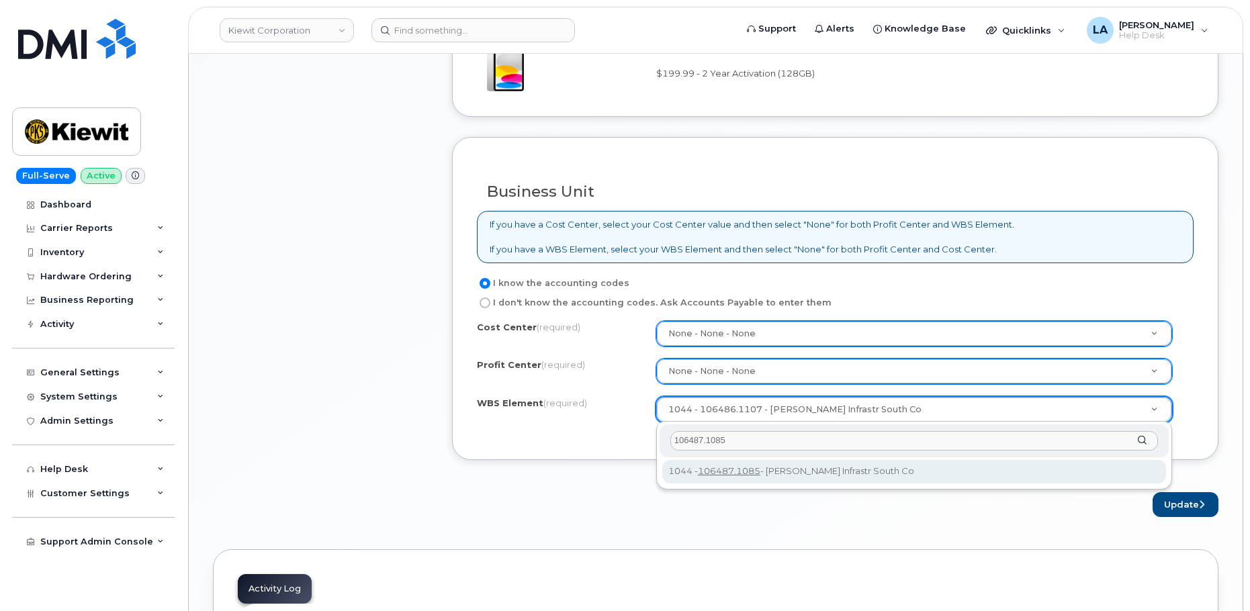
type input "106487.1085"
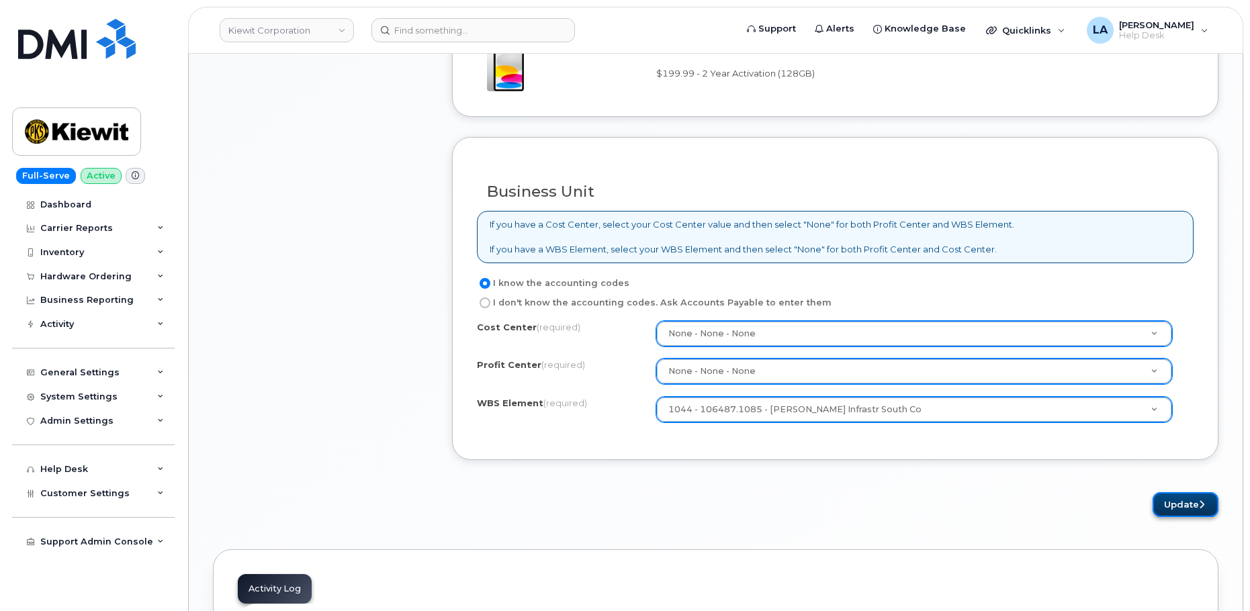
click at [1192, 500] on button "Update" at bounding box center [1186, 504] width 66 height 25
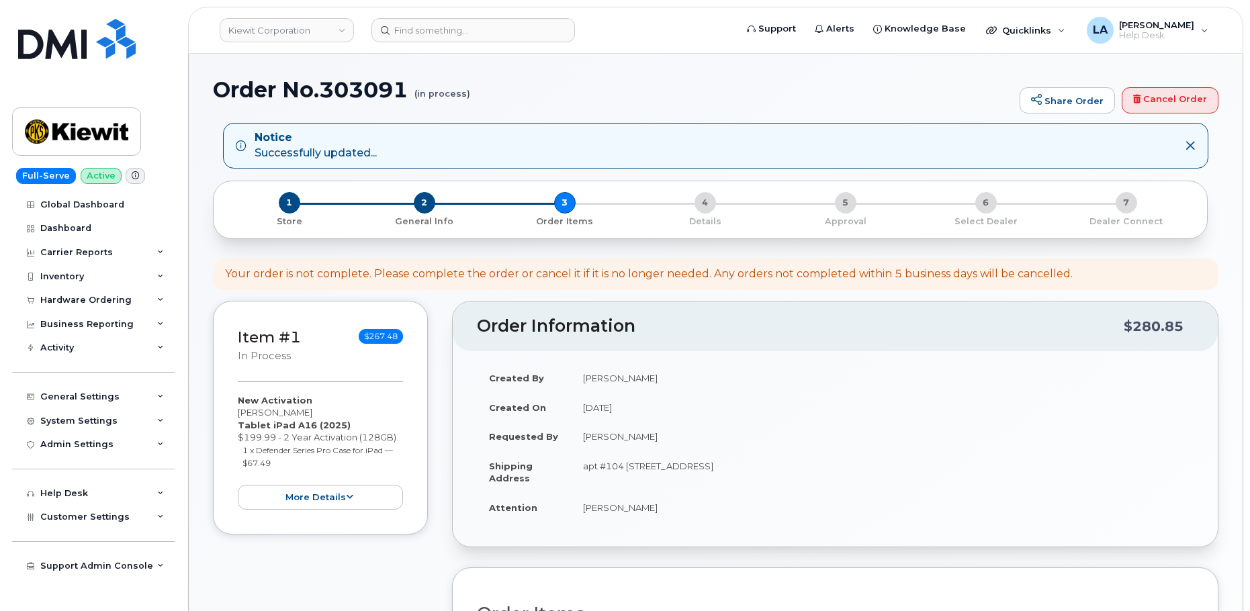
click at [856, 95] on h1 "Order No.303091 (in process)" at bounding box center [613, 90] width 800 height 24
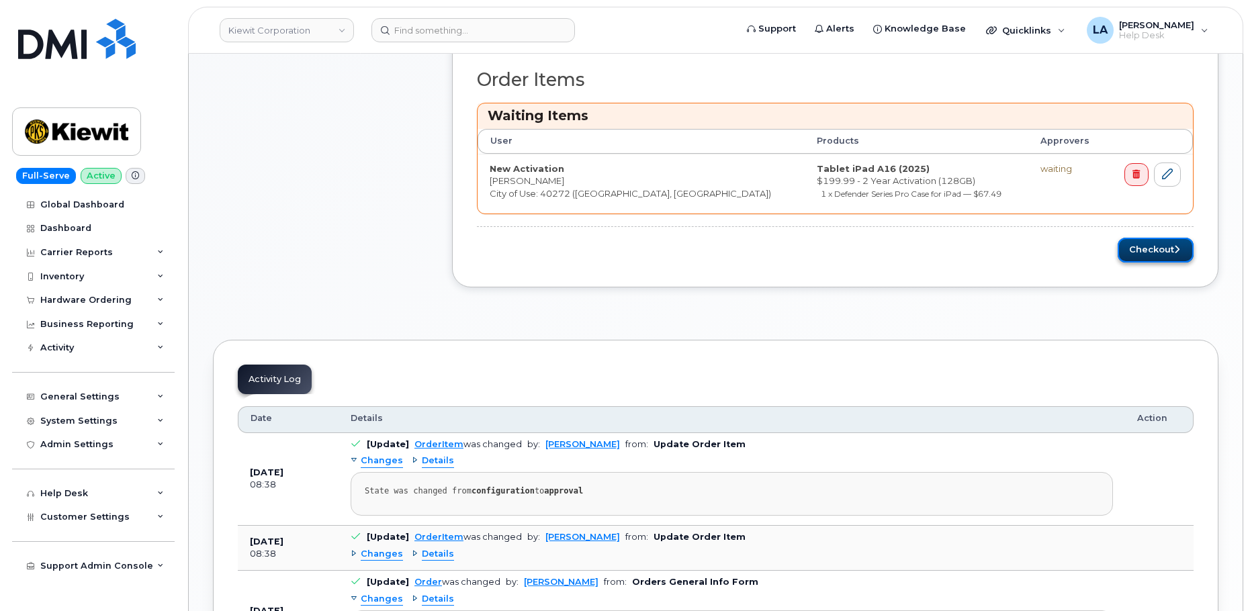
click at [1156, 253] on button "Checkout" at bounding box center [1156, 250] width 76 height 25
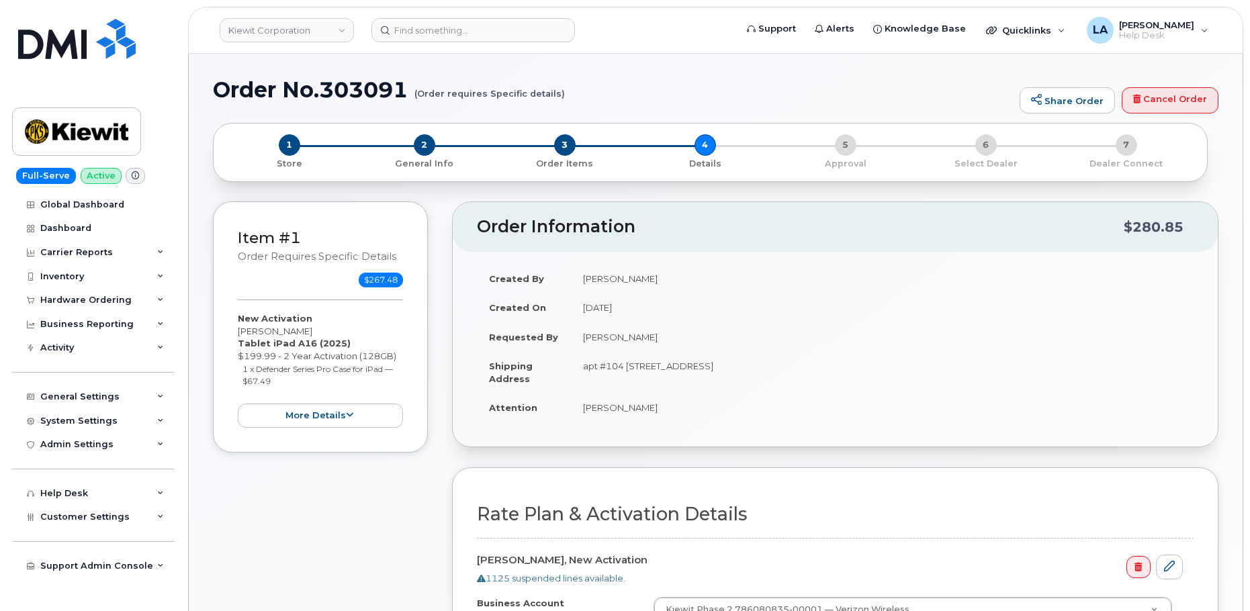
click at [847, 232] on h2 "Order Information" at bounding box center [800, 227] width 647 height 19
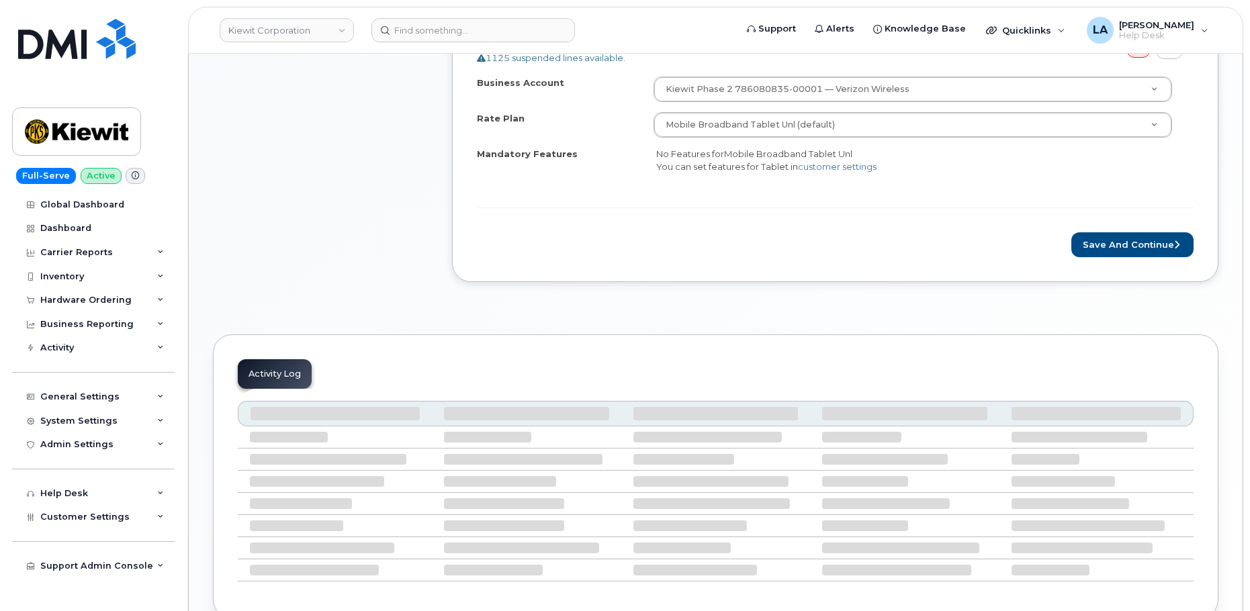
scroll to position [535, 0]
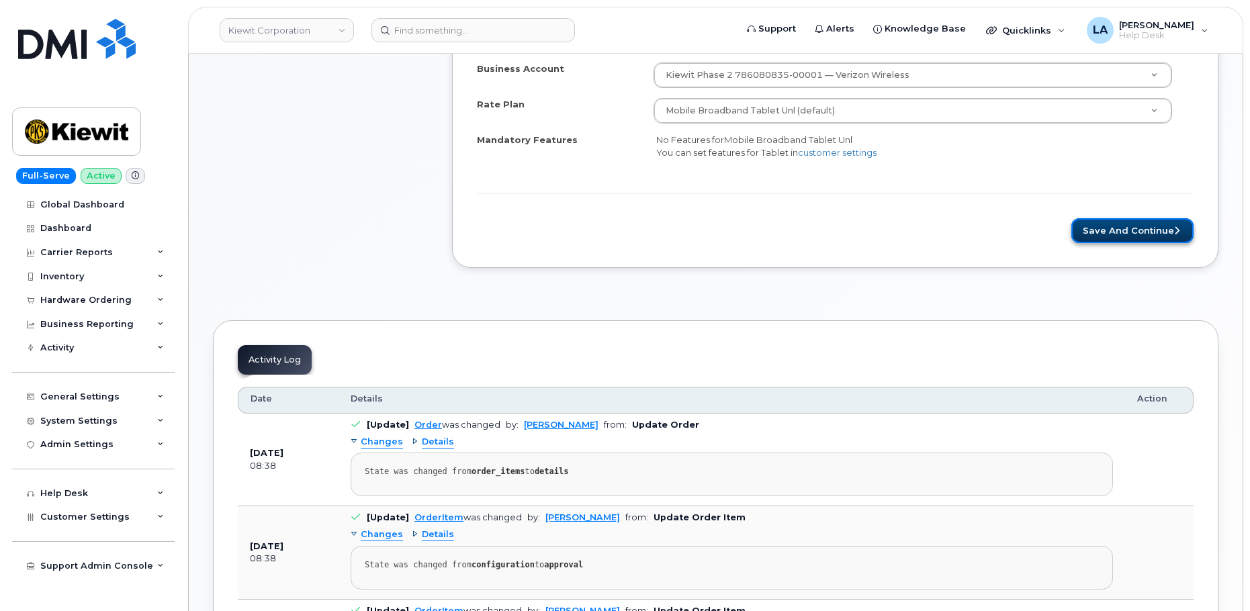
click at [1107, 233] on button "Save and Continue" at bounding box center [1132, 230] width 122 height 25
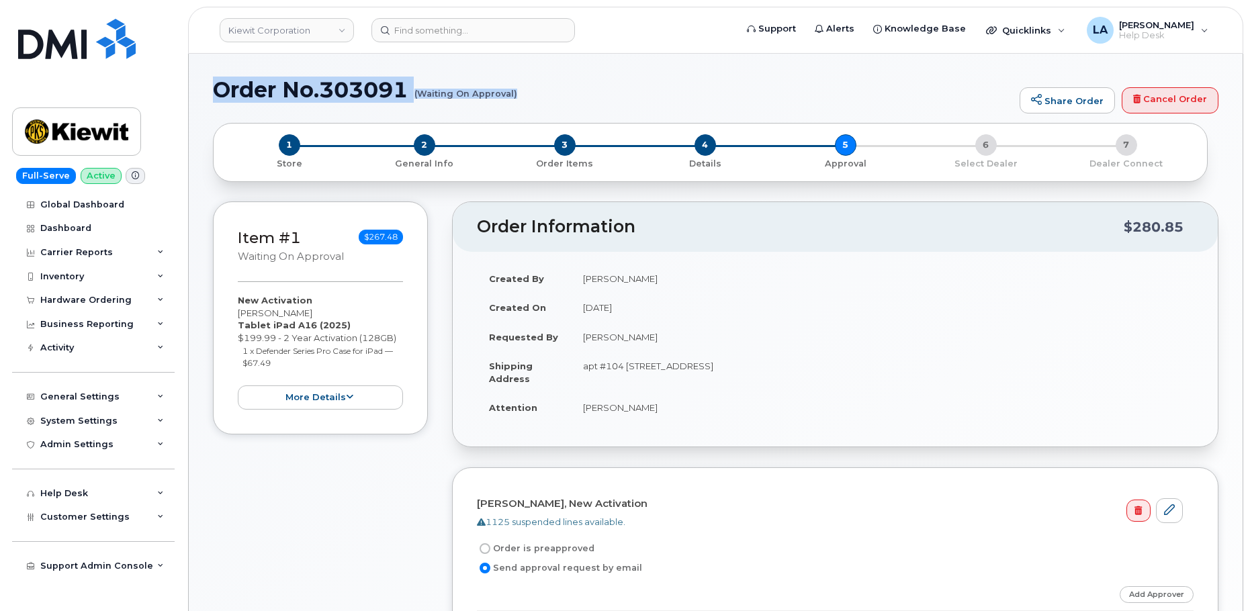
drag, startPoint x: 212, startPoint y: 90, endPoint x: 544, endPoint y: 113, distance: 333.3
click at [544, 113] on div "Order No.303091 (Waiting On Approval) Share Order Cancel Order × Share This Ord…" at bounding box center [716, 550] width 1054 height 993
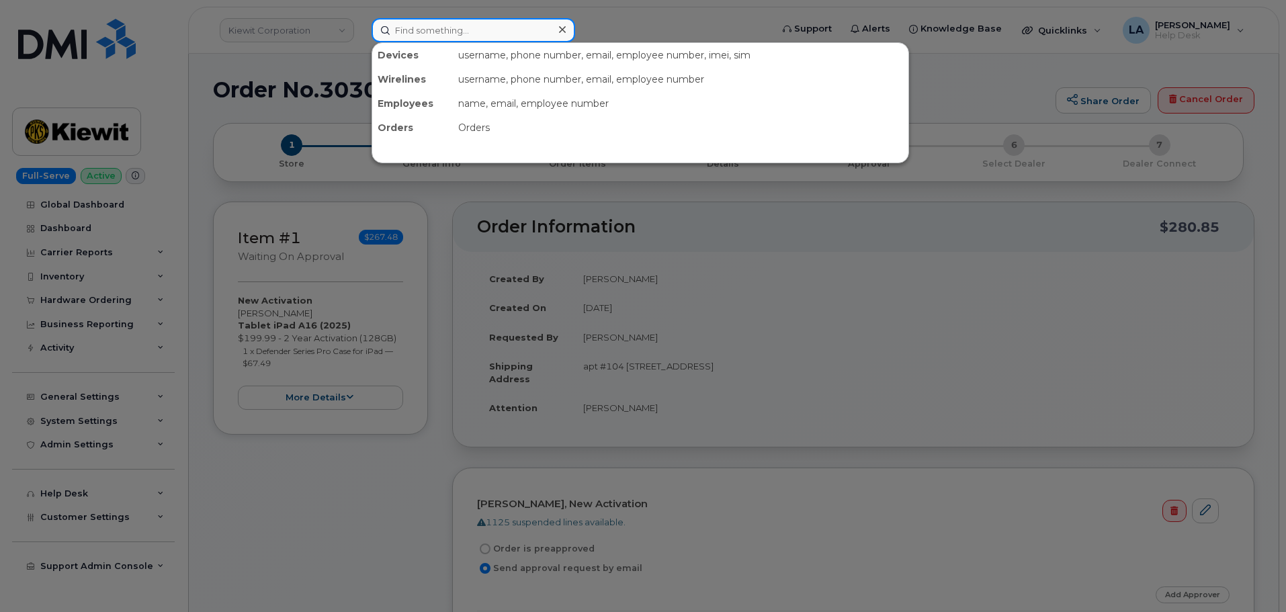
click at [453, 28] on input at bounding box center [473, 30] width 204 height 24
paste input "[PHONE_NUMBER]"
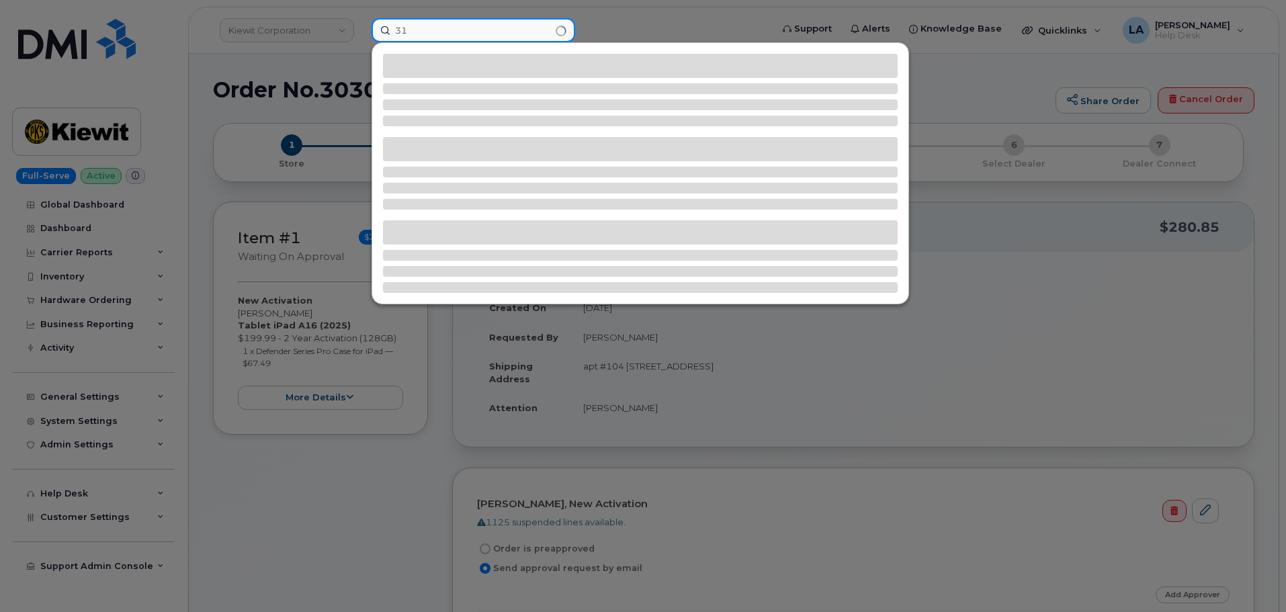
type input "3"
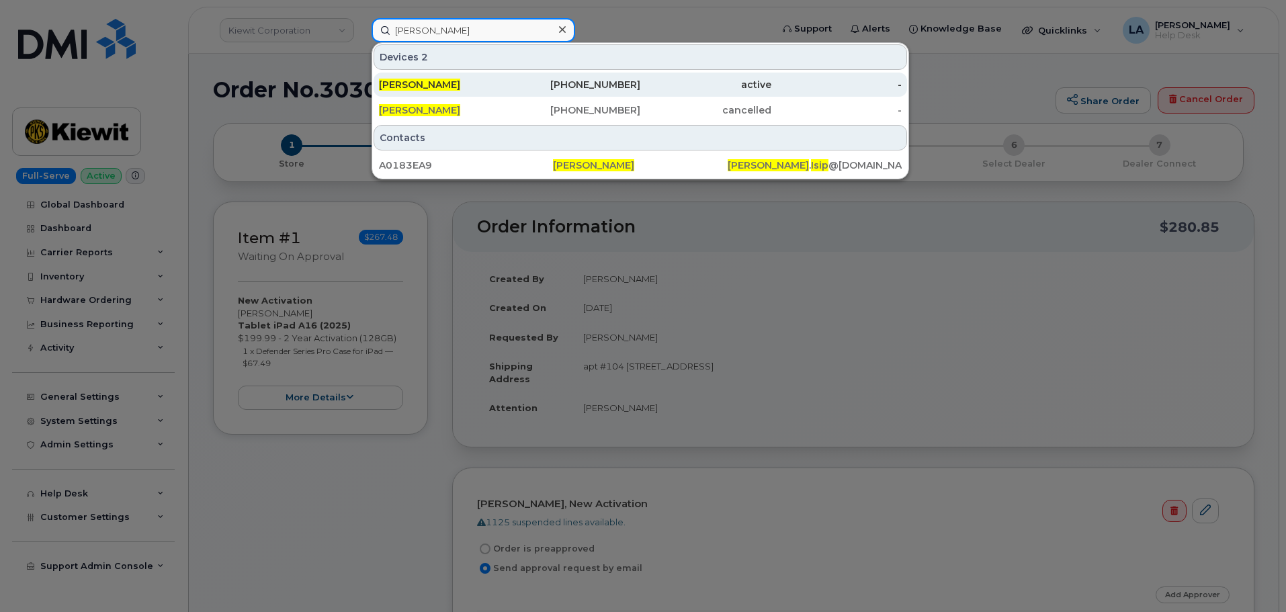
type input "[PERSON_NAME]"
click at [447, 84] on div "[PERSON_NAME]" at bounding box center [444, 84] width 131 height 13
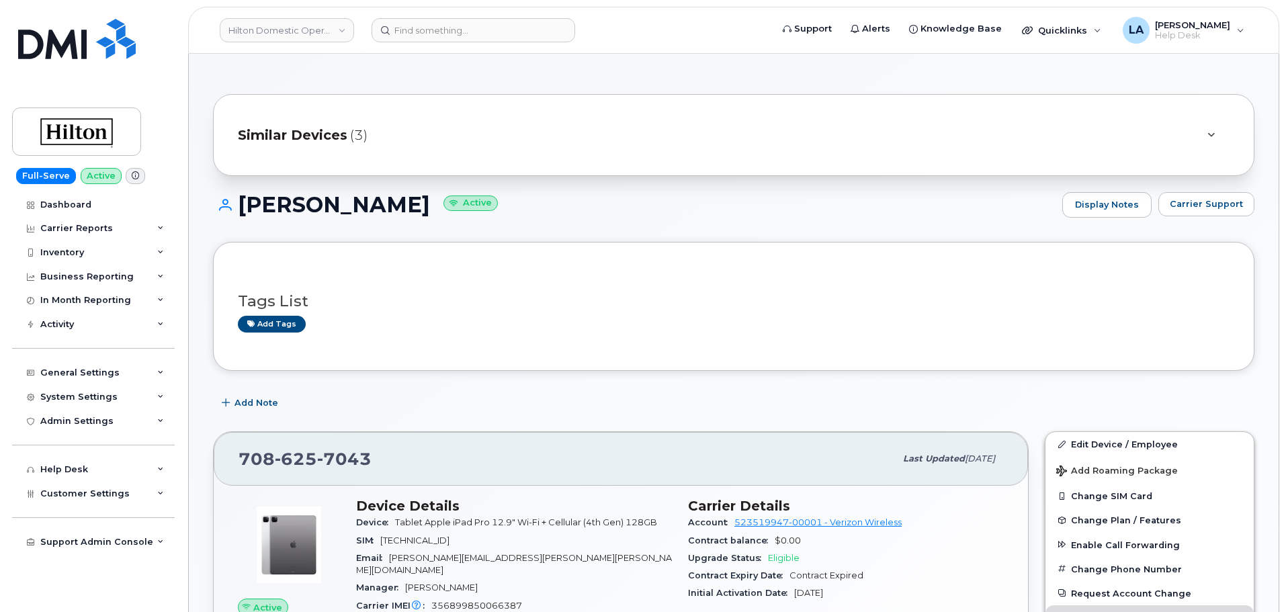
click at [1164, 140] on div "Similar Devices (3)" at bounding box center [715, 135] width 954 height 32
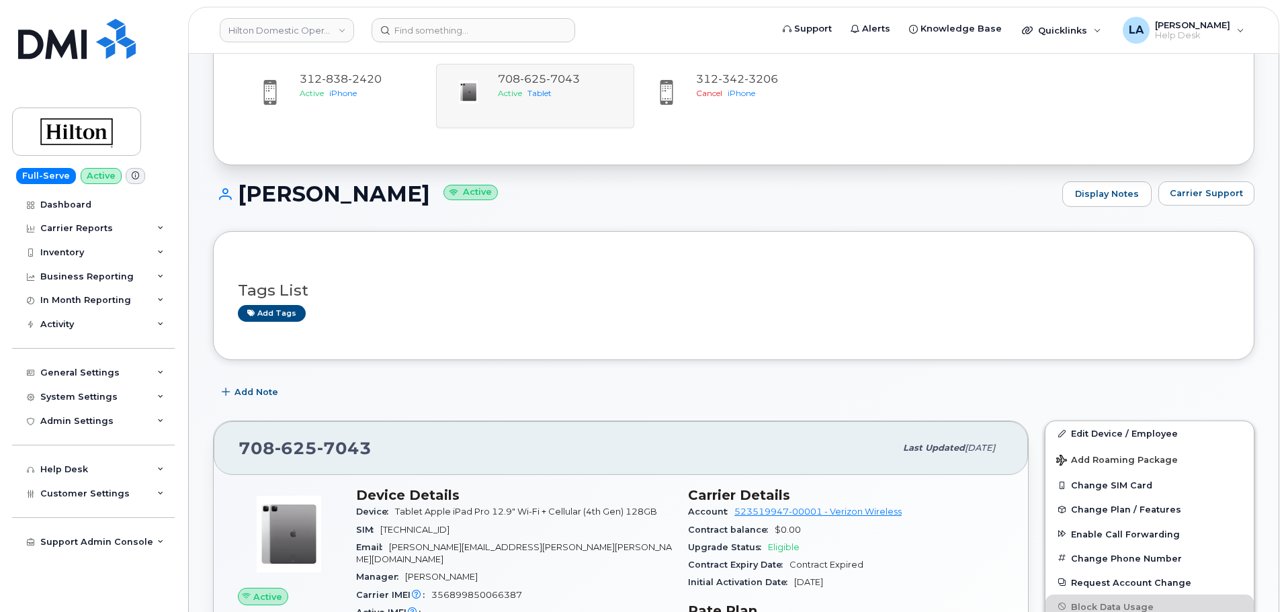
scroll to position [122, 0]
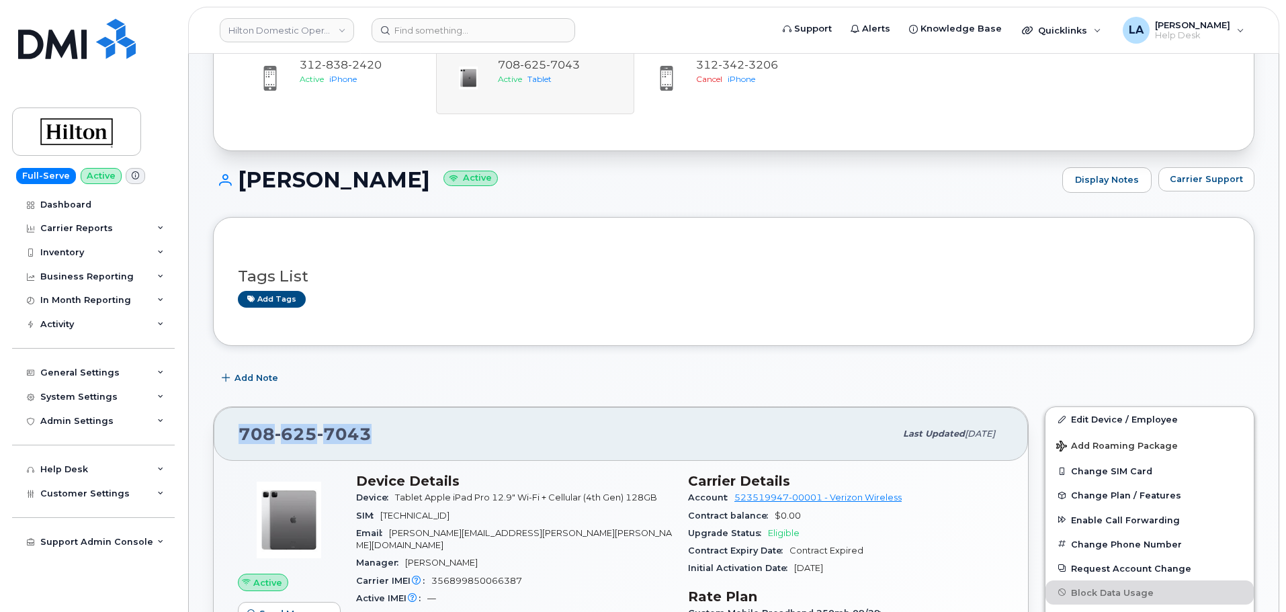
drag, startPoint x: 402, startPoint y: 434, endPoint x: 235, endPoint y: 437, distance: 166.6
click at [235, 437] on div "708 625 7043 Last updated Oct 08, 2025" at bounding box center [621, 434] width 814 height 54
copy span "708 625 7043"
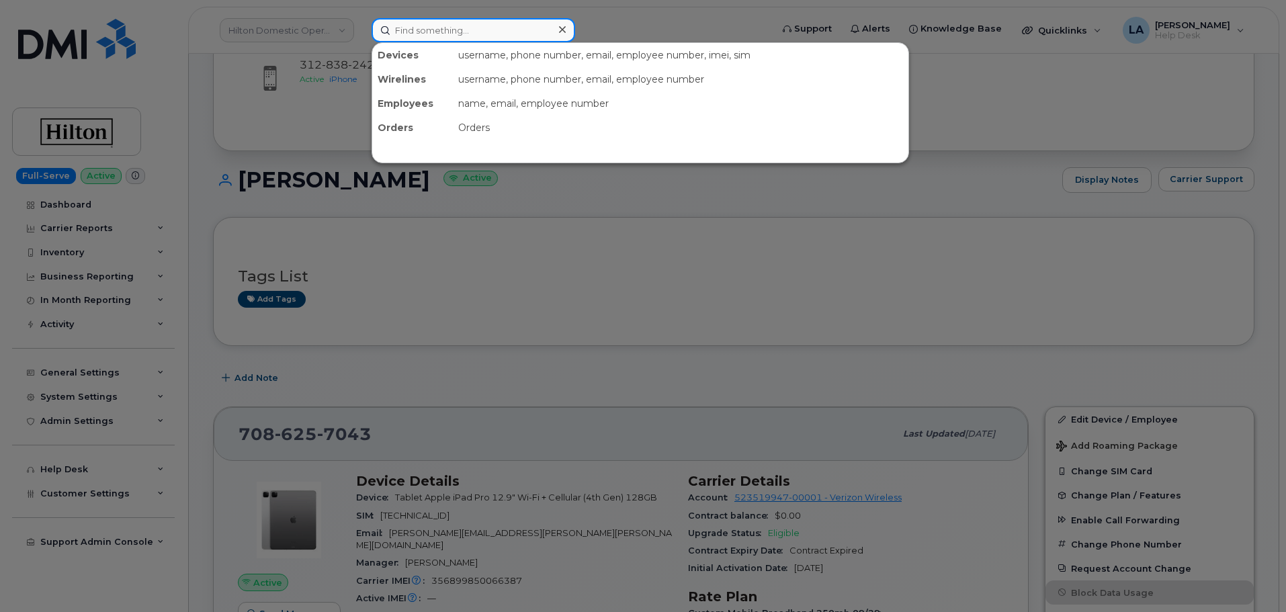
click at [451, 24] on input at bounding box center [473, 30] width 204 height 24
paste input "615 214 9919"
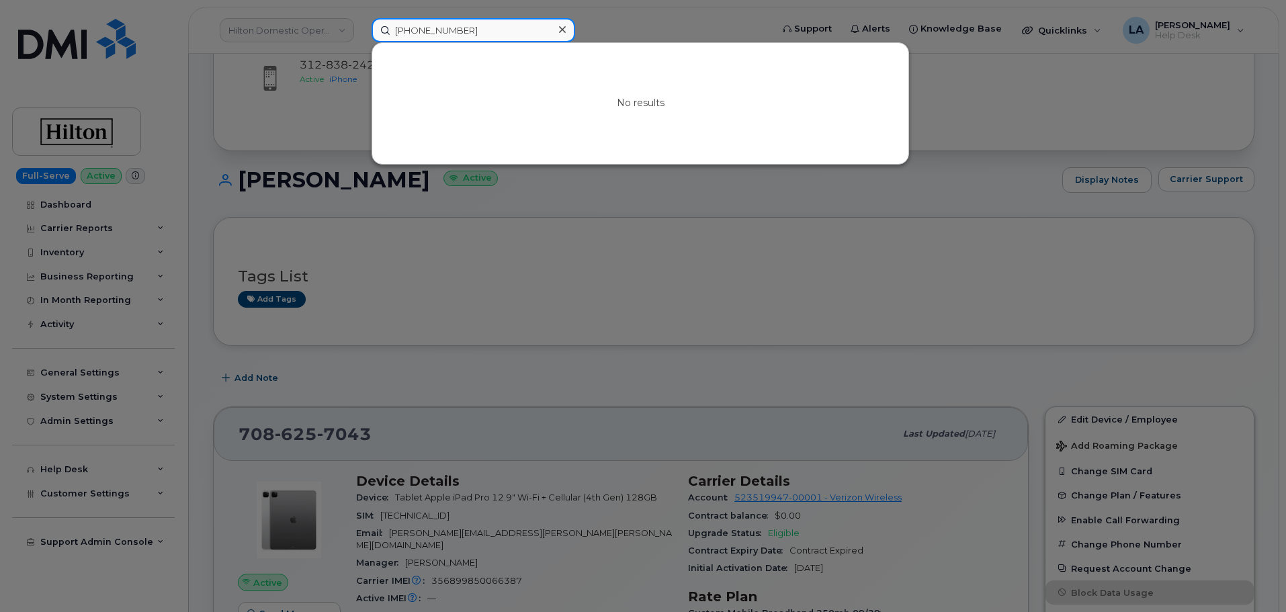
drag, startPoint x: 470, startPoint y: 33, endPoint x: 363, endPoint y: 32, distance: 106.1
click at [363, 32] on div "615 214 9919 No results" at bounding box center [567, 30] width 412 height 24
paste input "4 214 9919"
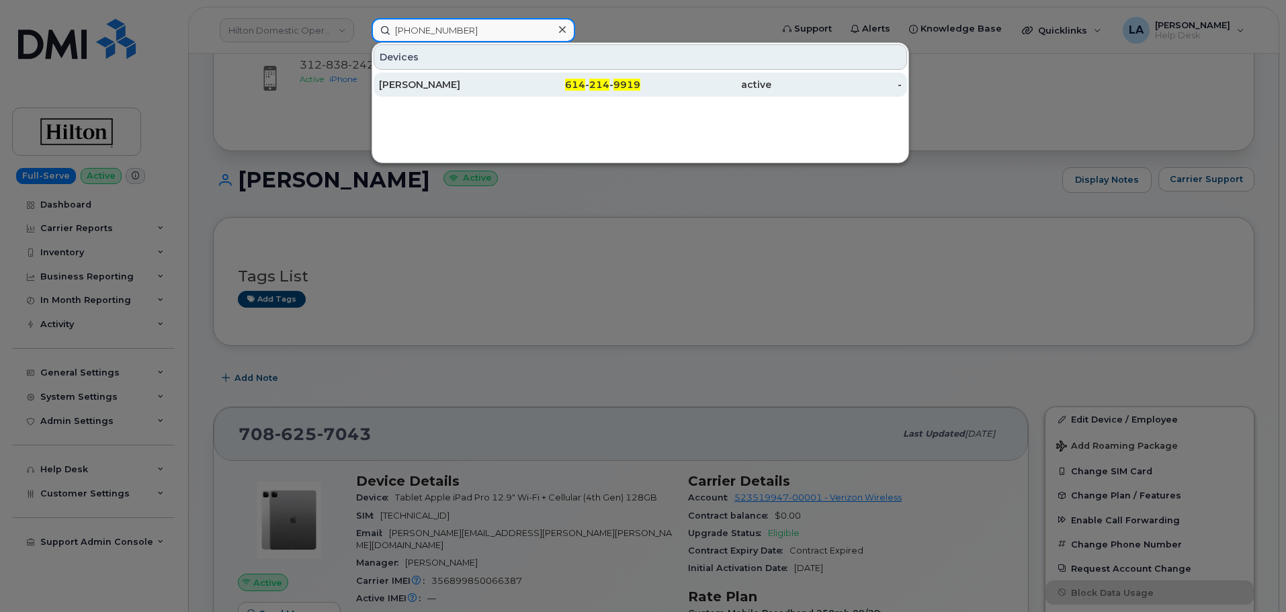
type input "614 214 9919"
click at [431, 89] on div "RYAN VISOR" at bounding box center [444, 84] width 131 height 13
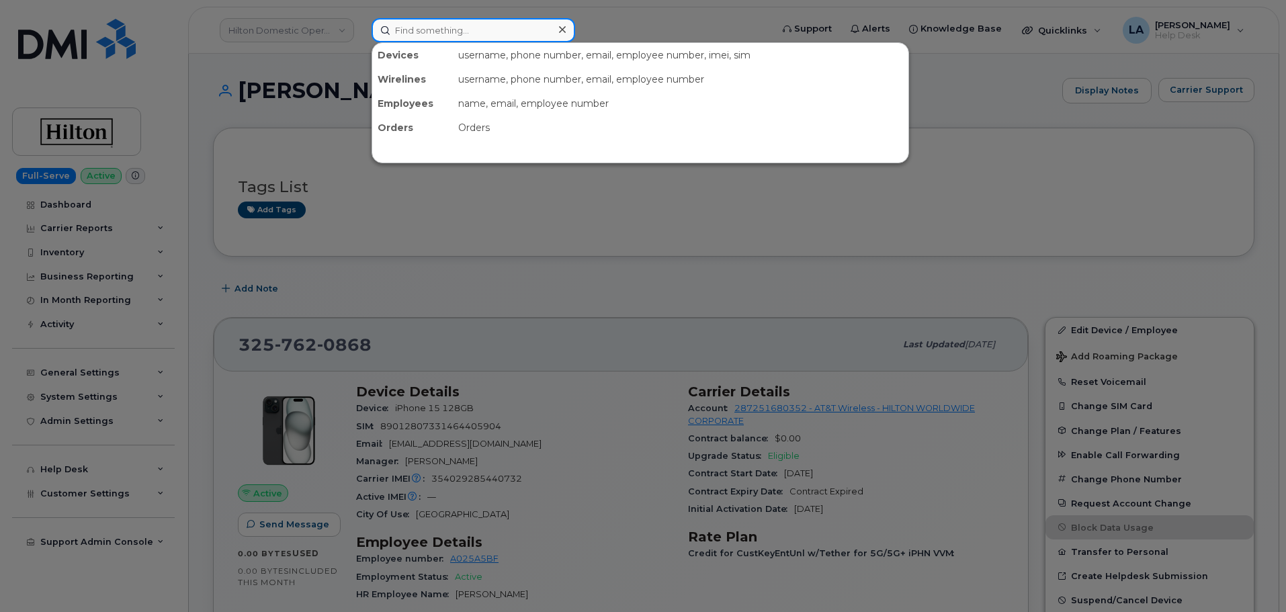
click at [433, 30] on input at bounding box center [473, 30] width 204 height 24
paste input "918 508 4658"
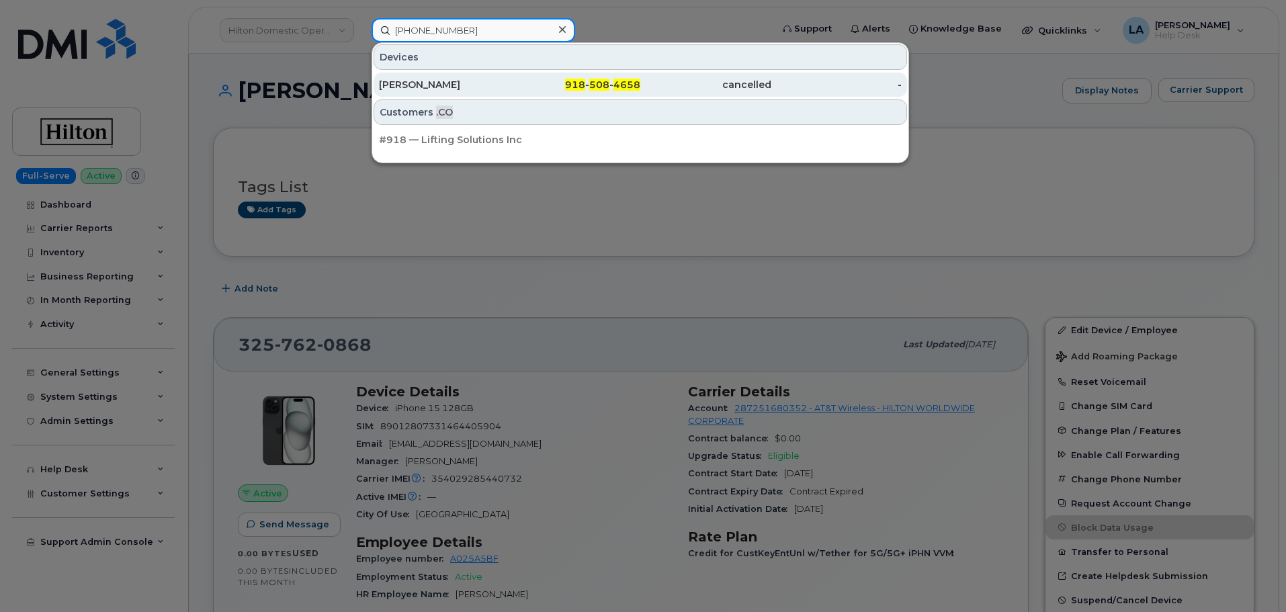
type input "918 508 4658"
click at [518, 86] on div "918 - 508 - 4658" at bounding box center [575, 84] width 131 height 13
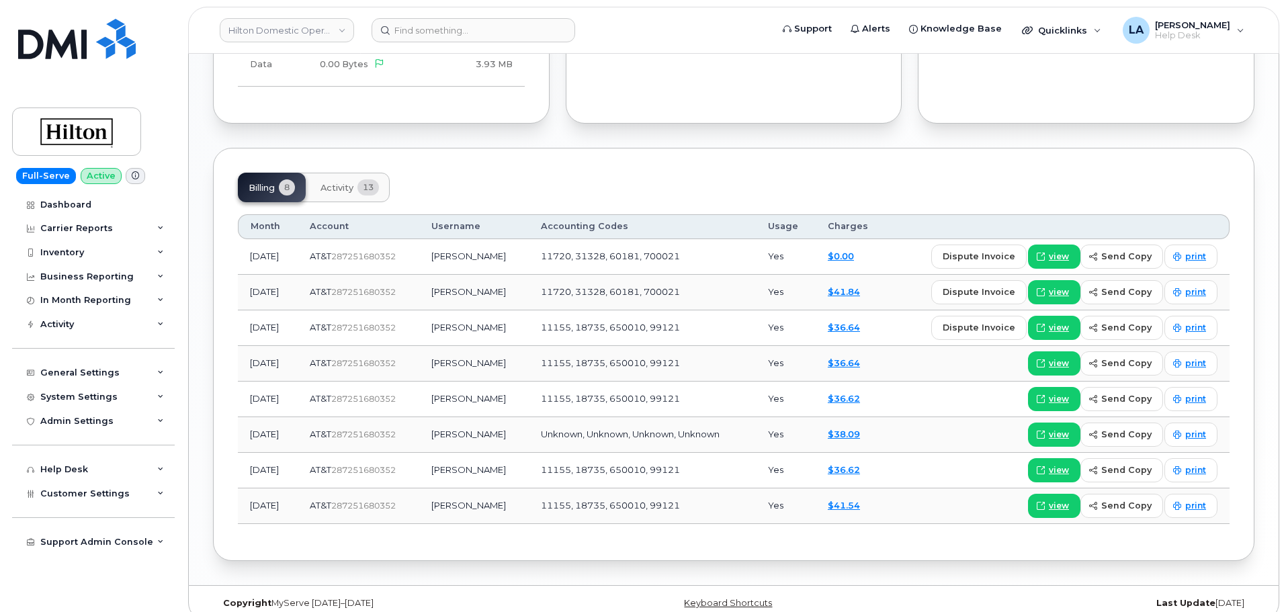
scroll to position [949, 0]
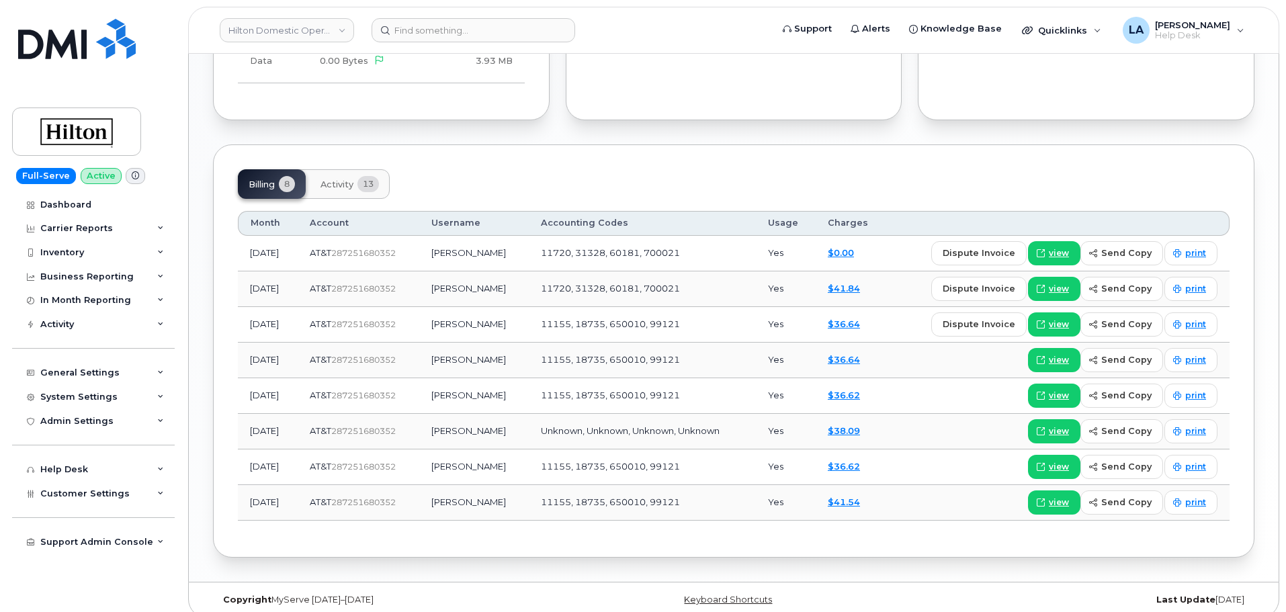
click at [343, 179] on span "Activity" at bounding box center [336, 184] width 33 height 11
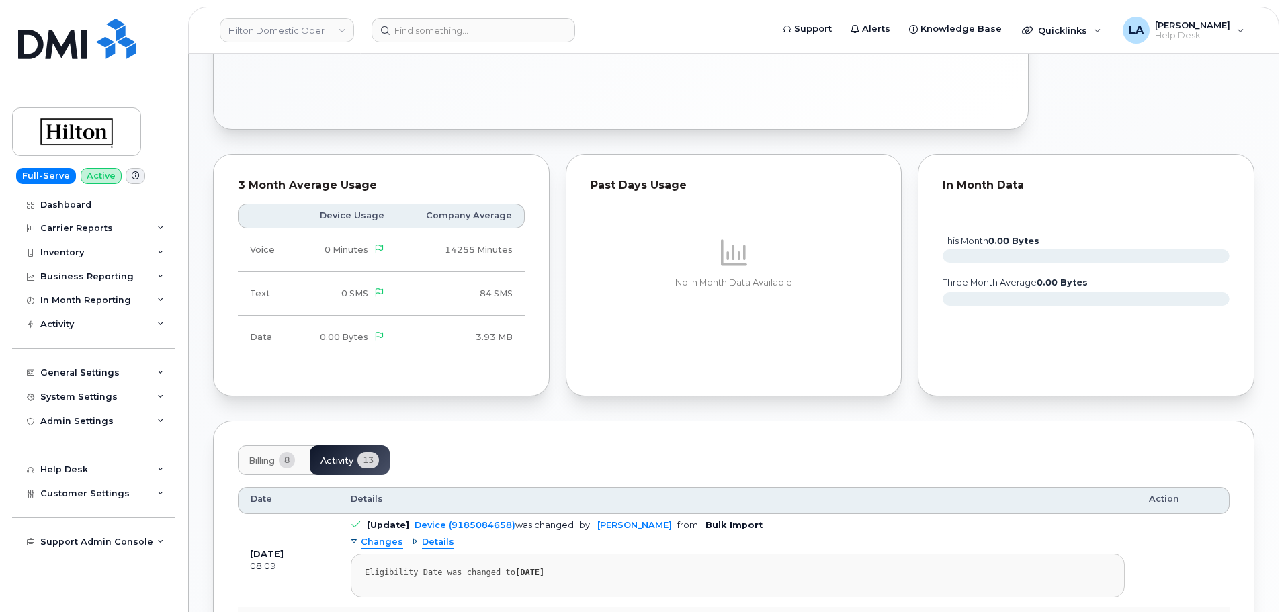
scroll to position [795, 0]
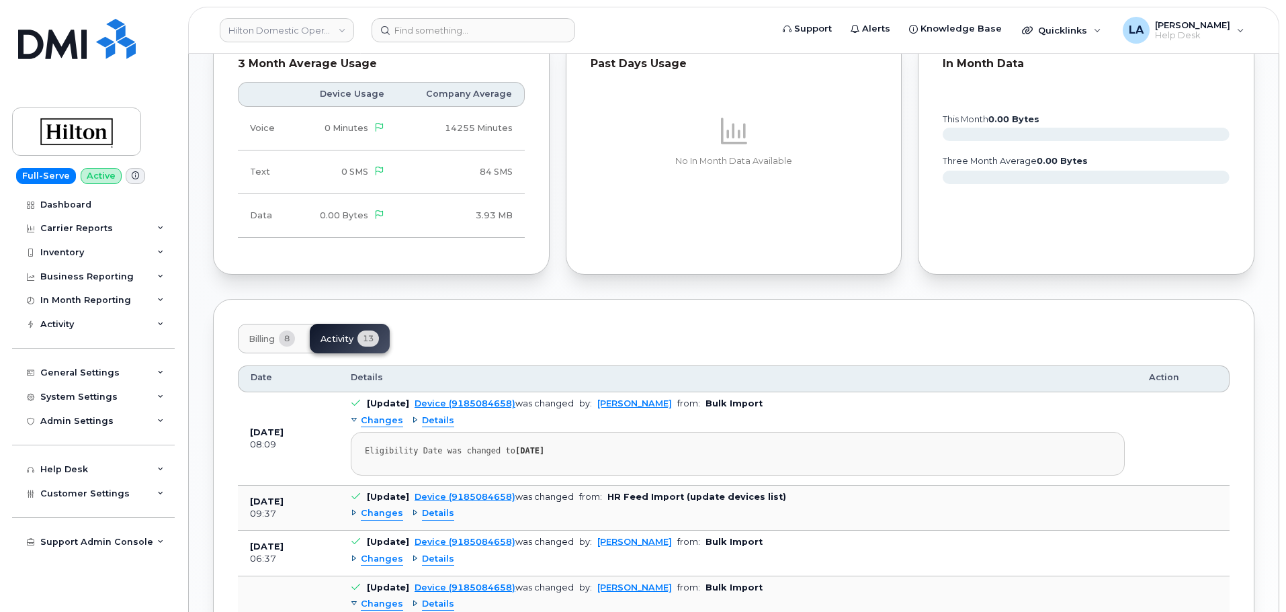
click at [258, 334] on span "Billing" at bounding box center [262, 339] width 26 height 11
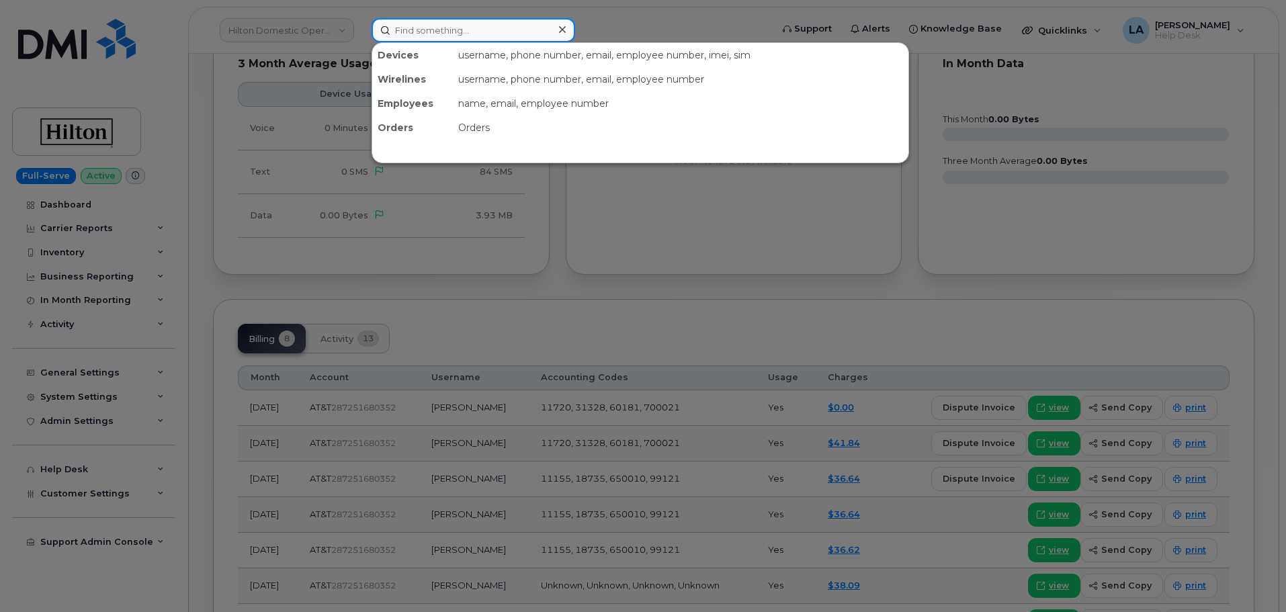
click at [439, 32] on input at bounding box center [473, 30] width 204 height 24
paste input "469-559-5958"
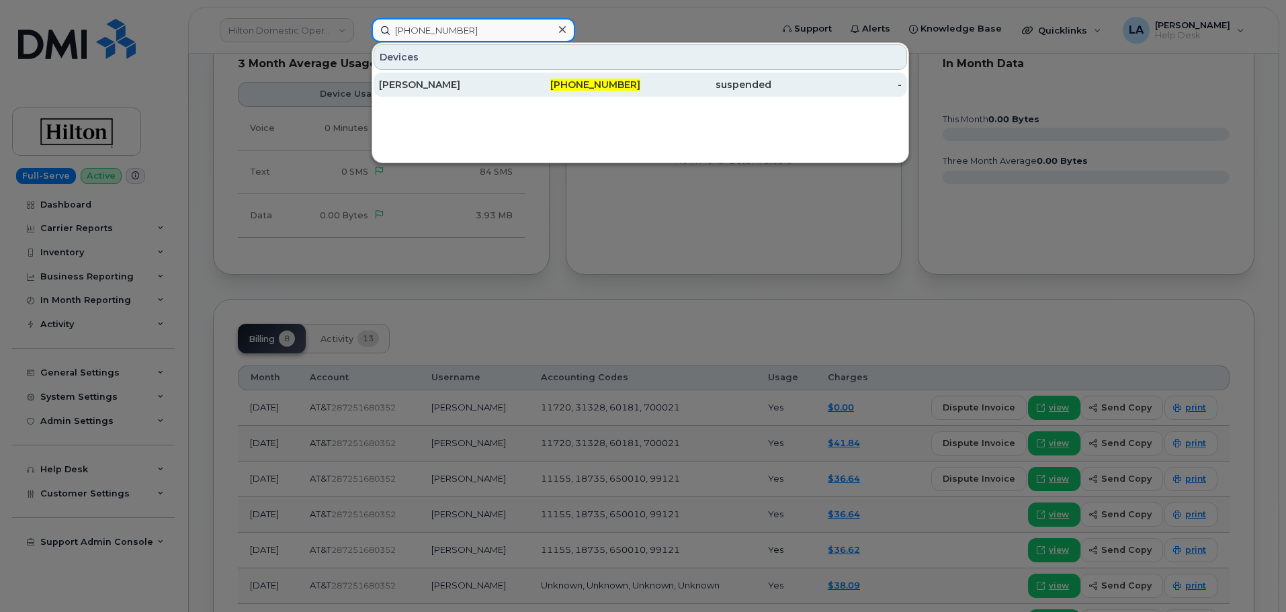
type input "469-559-5958"
click at [436, 90] on div "CHRIS CLARK" at bounding box center [444, 84] width 131 height 13
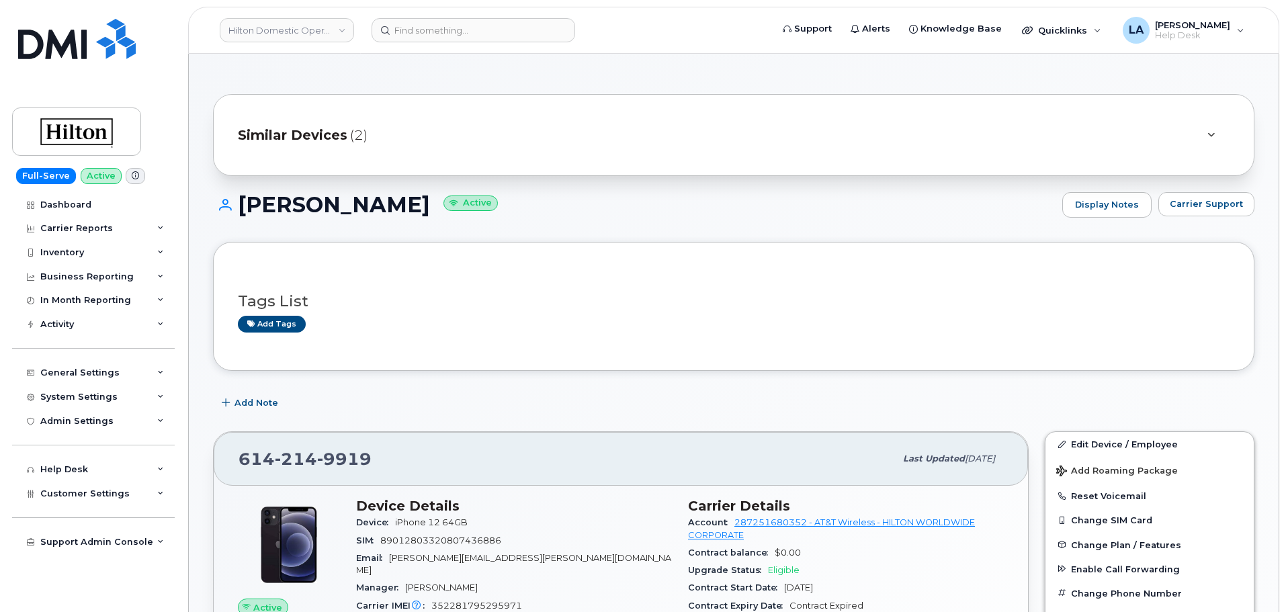
drag, startPoint x: 1283, startPoint y: 183, endPoint x: 1292, endPoint y: 213, distance: 31.0
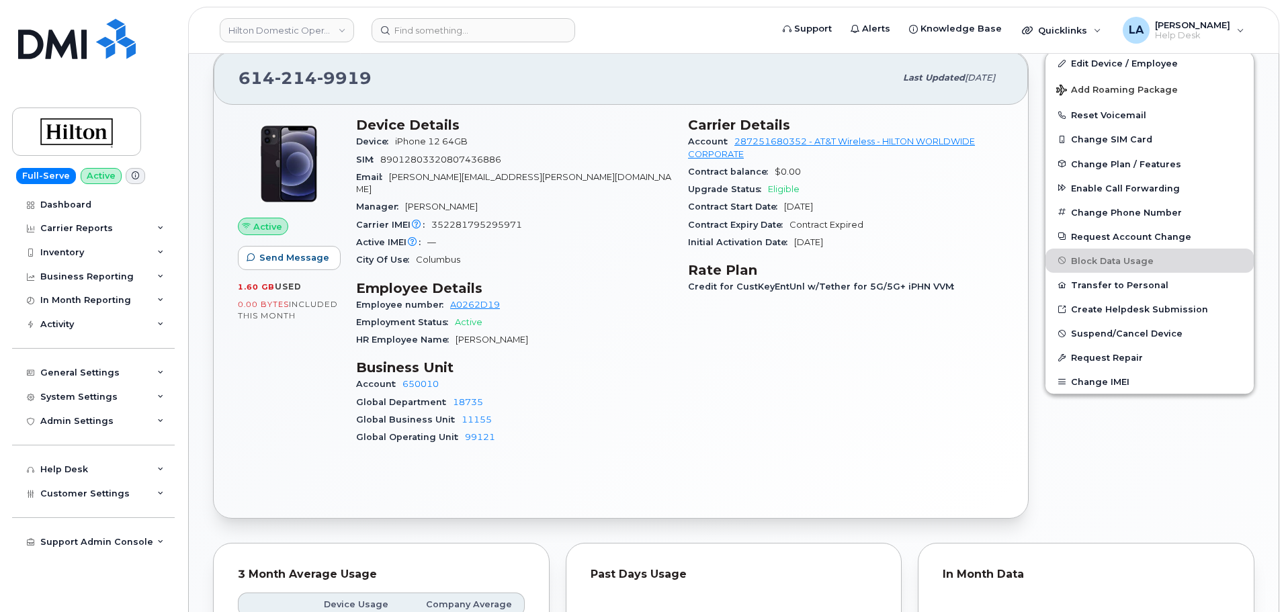
scroll to position [359, 0]
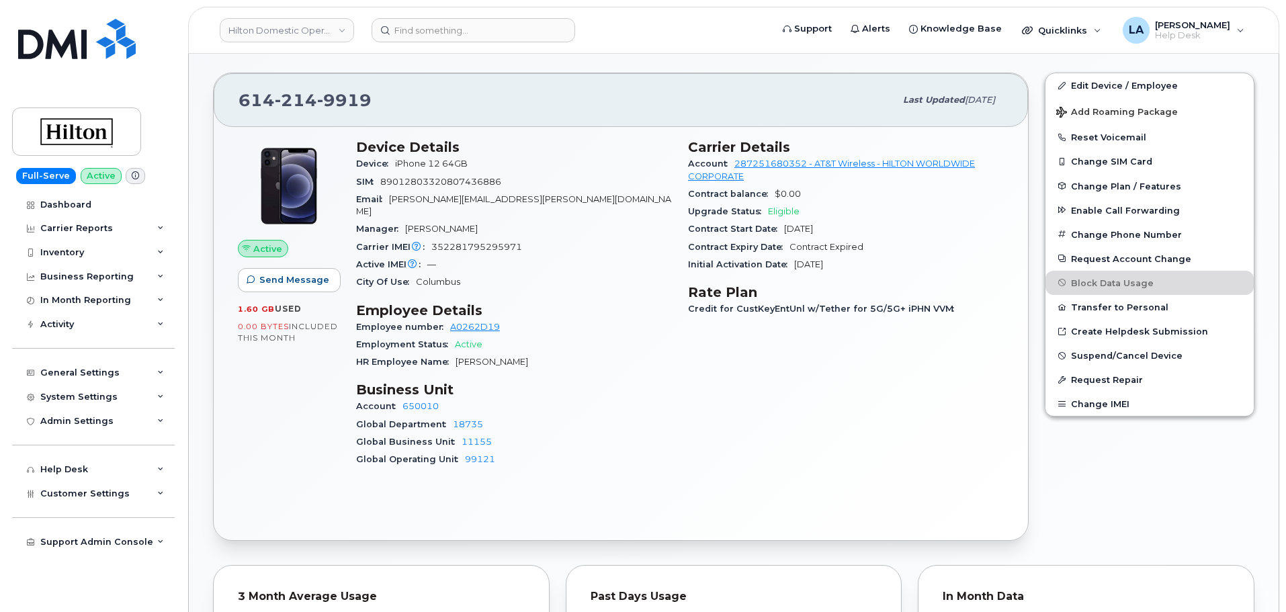
click at [512, 416] on div "Global Department 18735" at bounding box center [514, 424] width 316 height 17
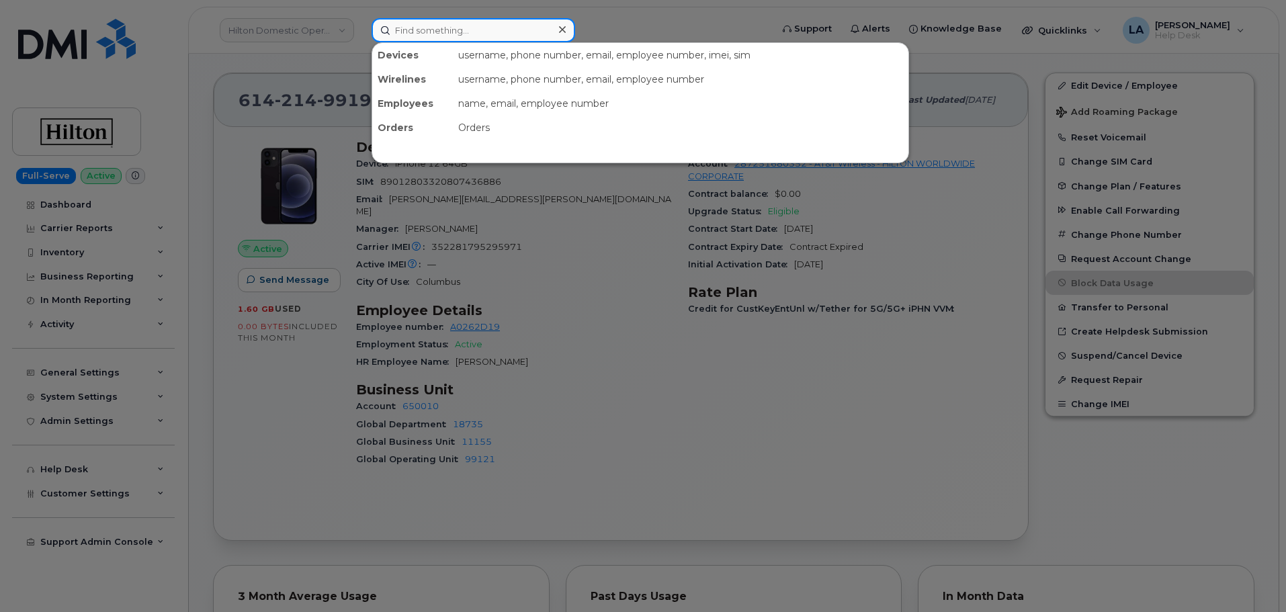
click at [481, 30] on input at bounding box center [473, 30] width 204 height 24
paste input "[PHONE_NUMBER]"
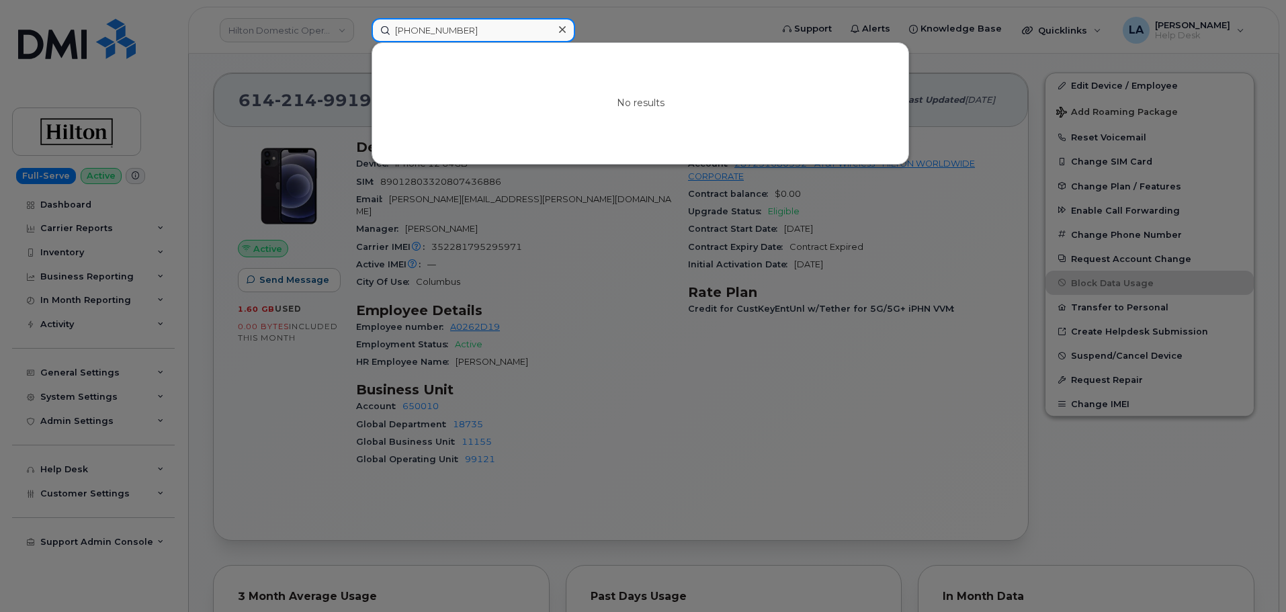
drag, startPoint x: 453, startPoint y: 31, endPoint x: 476, endPoint y: 40, distance: 25.1
click at [453, 31] on input "[PHONE_NUMBER]" at bounding box center [473, 30] width 204 height 24
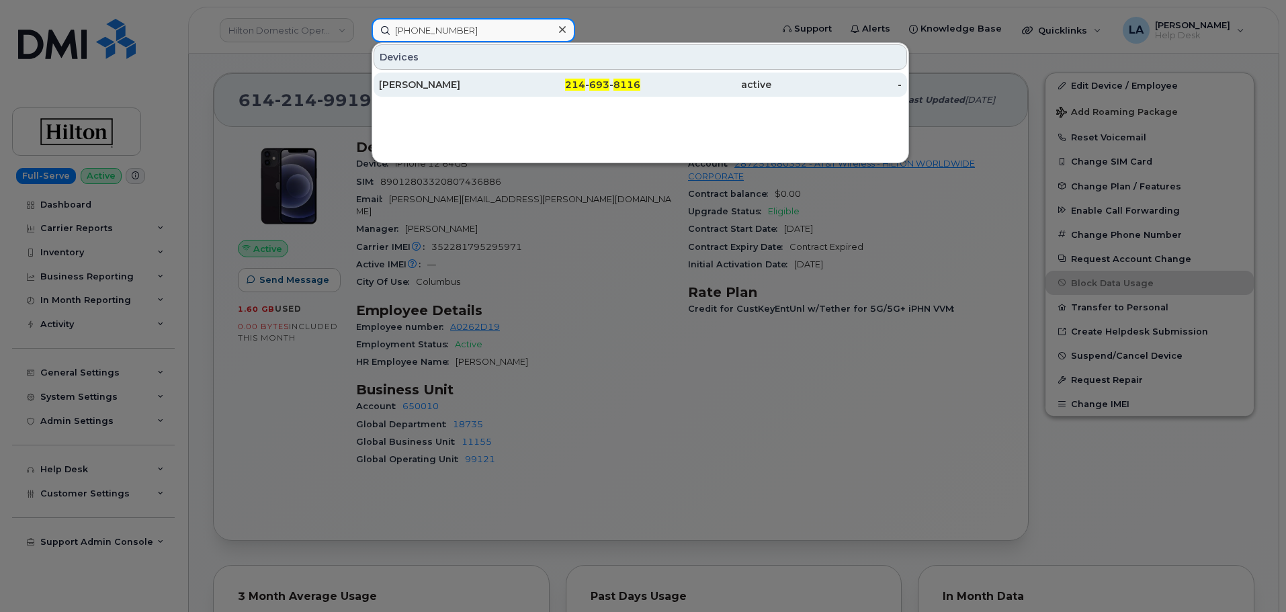
type input "[PHONE_NUMBER]"
click at [438, 89] on div "[PERSON_NAME]" at bounding box center [444, 84] width 131 height 13
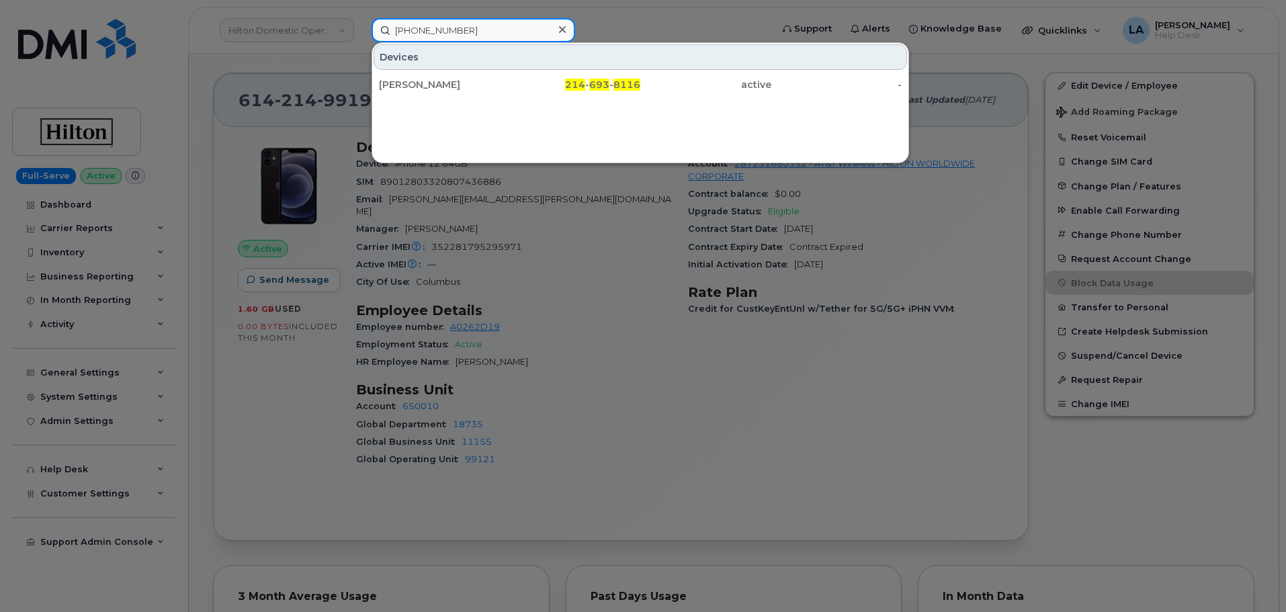
drag, startPoint x: 484, startPoint y: 30, endPoint x: 389, endPoint y: 31, distance: 95.4
click at [389, 31] on input "[PHONE_NUMBER]" at bounding box center [473, 30] width 204 height 24
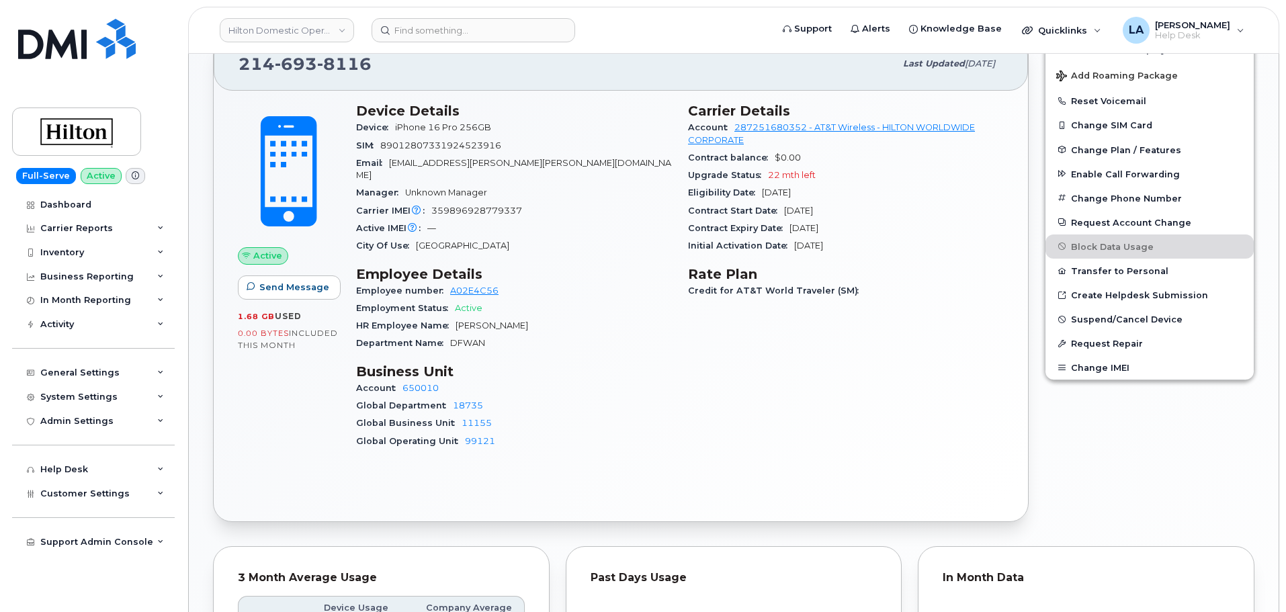
scroll to position [277, 0]
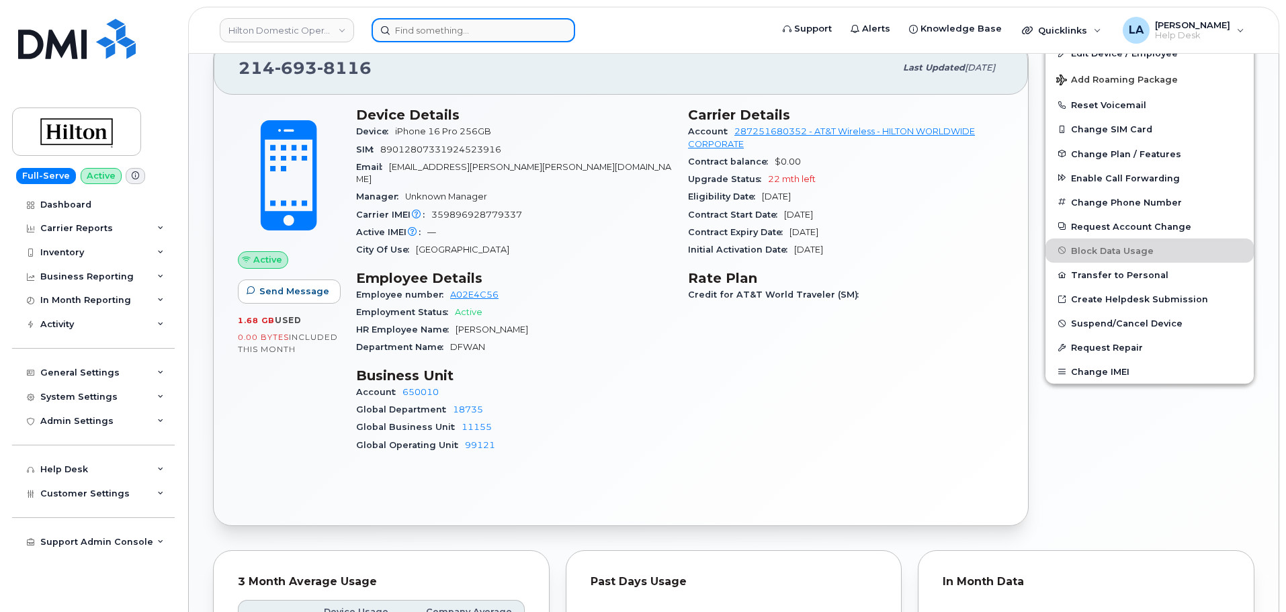
click at [462, 22] on input at bounding box center [473, 30] width 204 height 24
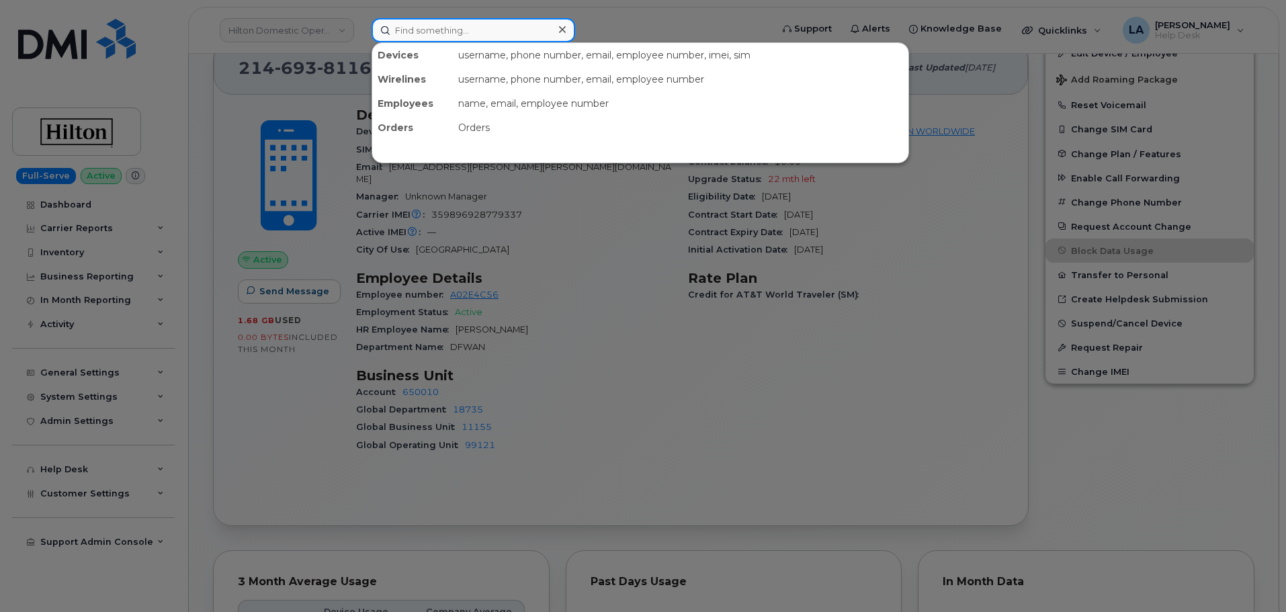
paste input "7086257043"
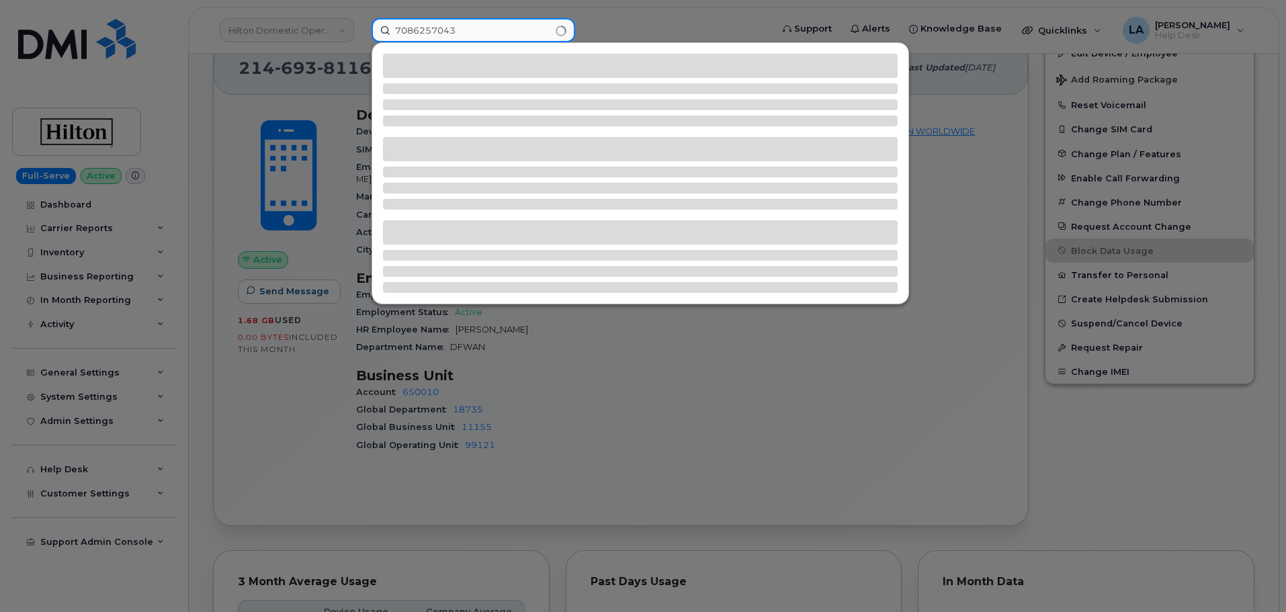
type input "7086257043"
